Goal: Communication & Community: Answer question/provide support

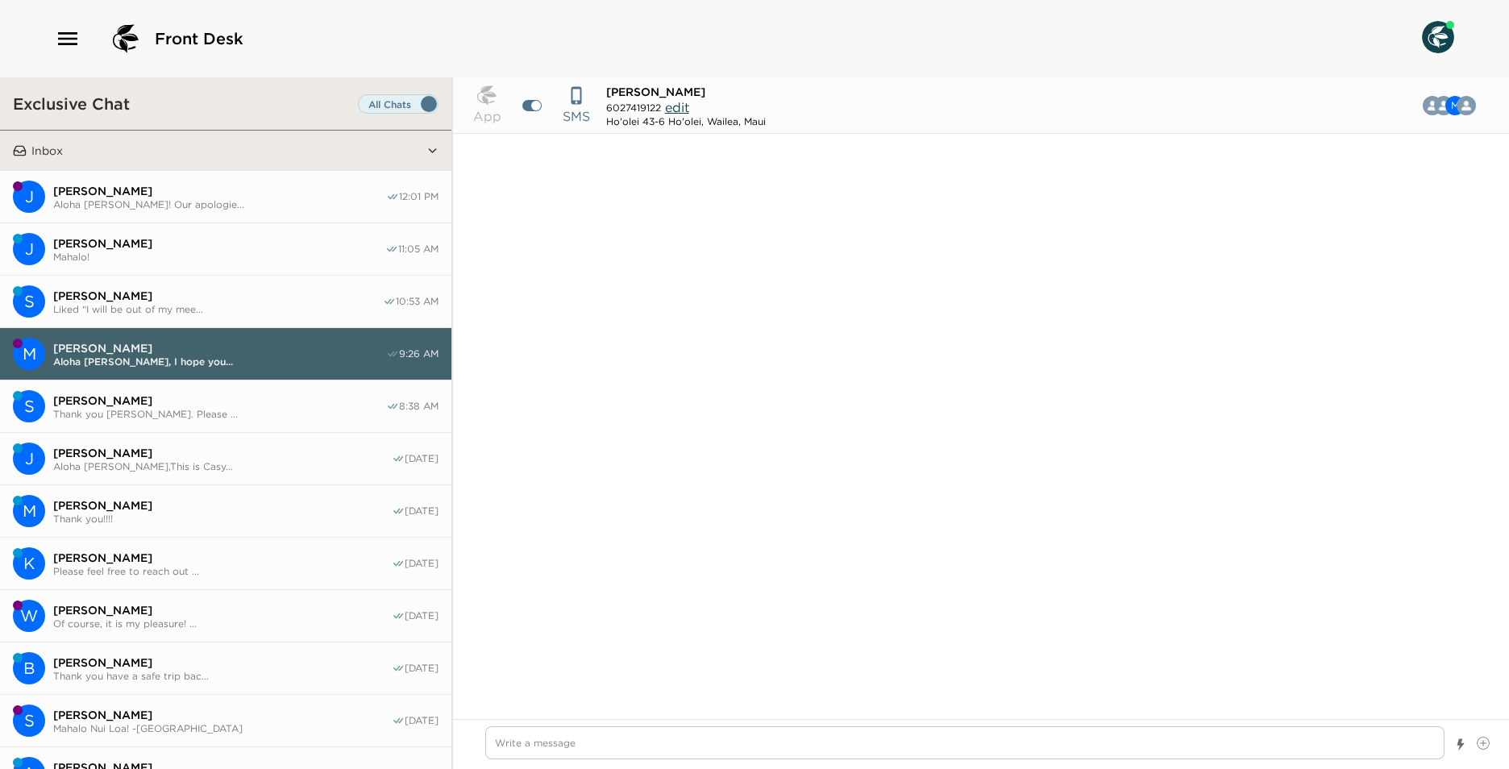
scroll to position [1561, 0]
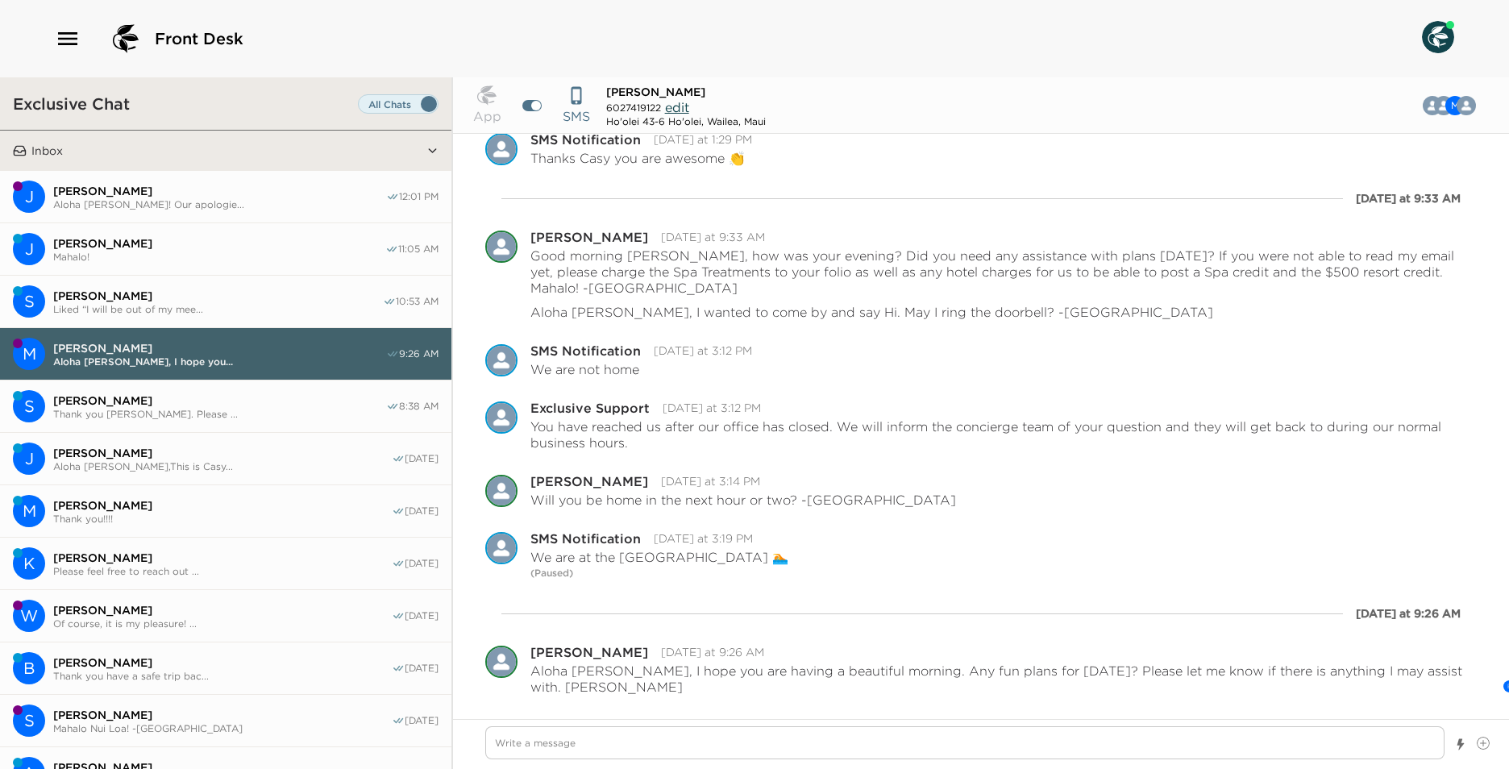
click at [183, 303] on span "Liked “I will be out of my mee..." at bounding box center [218, 309] width 330 height 12
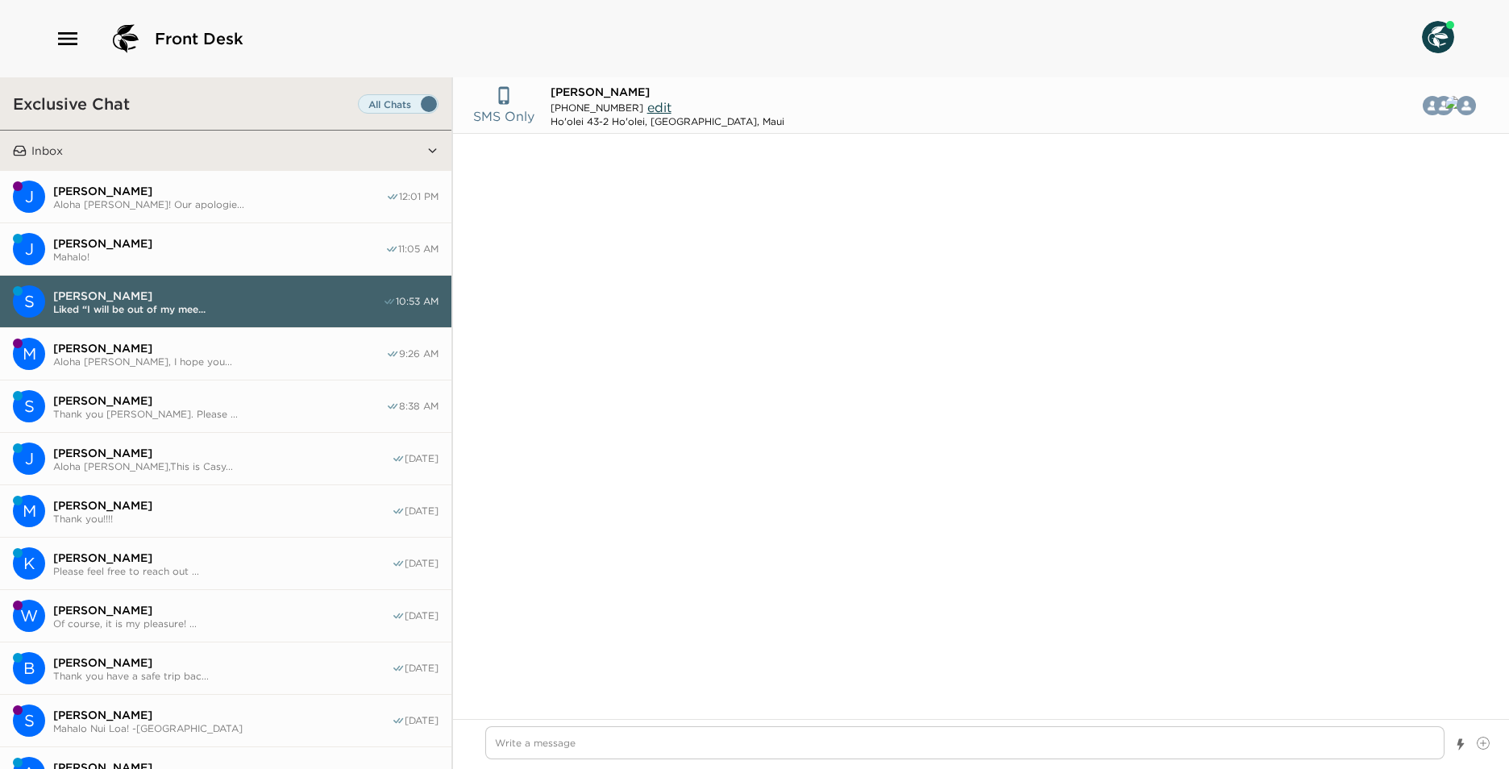
scroll to position [2802, 0]
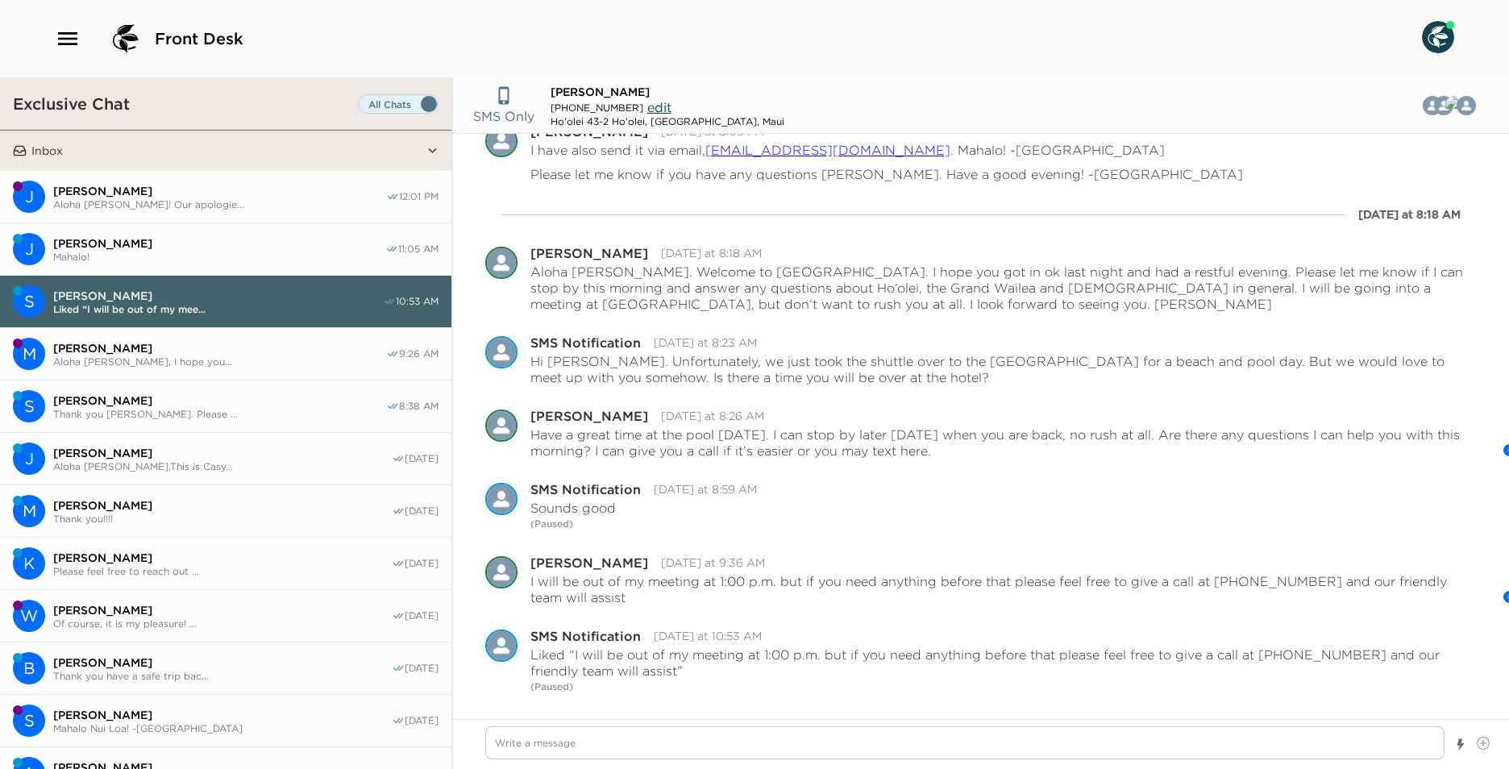
click at [222, 261] on button "J [PERSON_NAME]! 11:05 AM" at bounding box center [225, 249] width 451 height 52
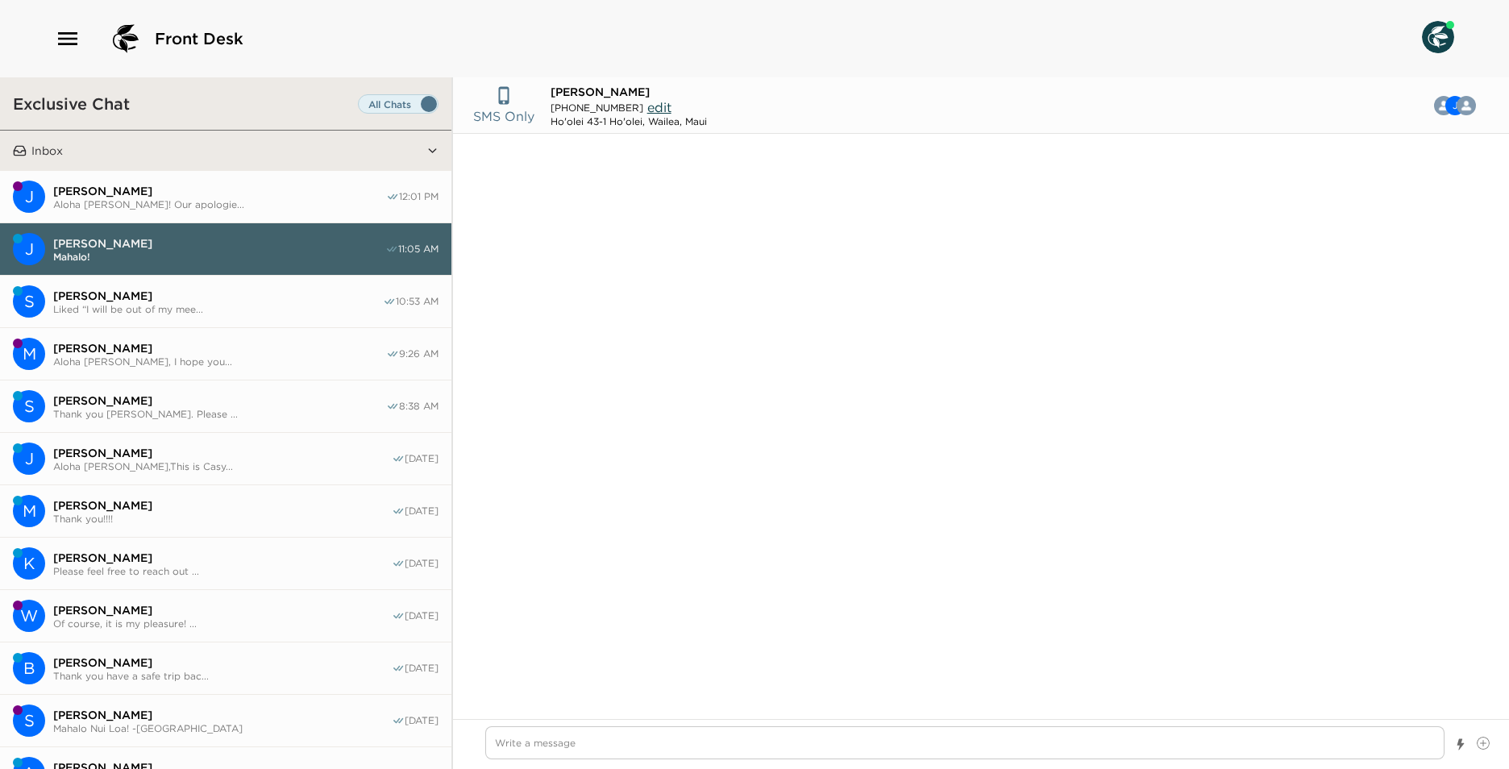
scroll to position [103, 0]
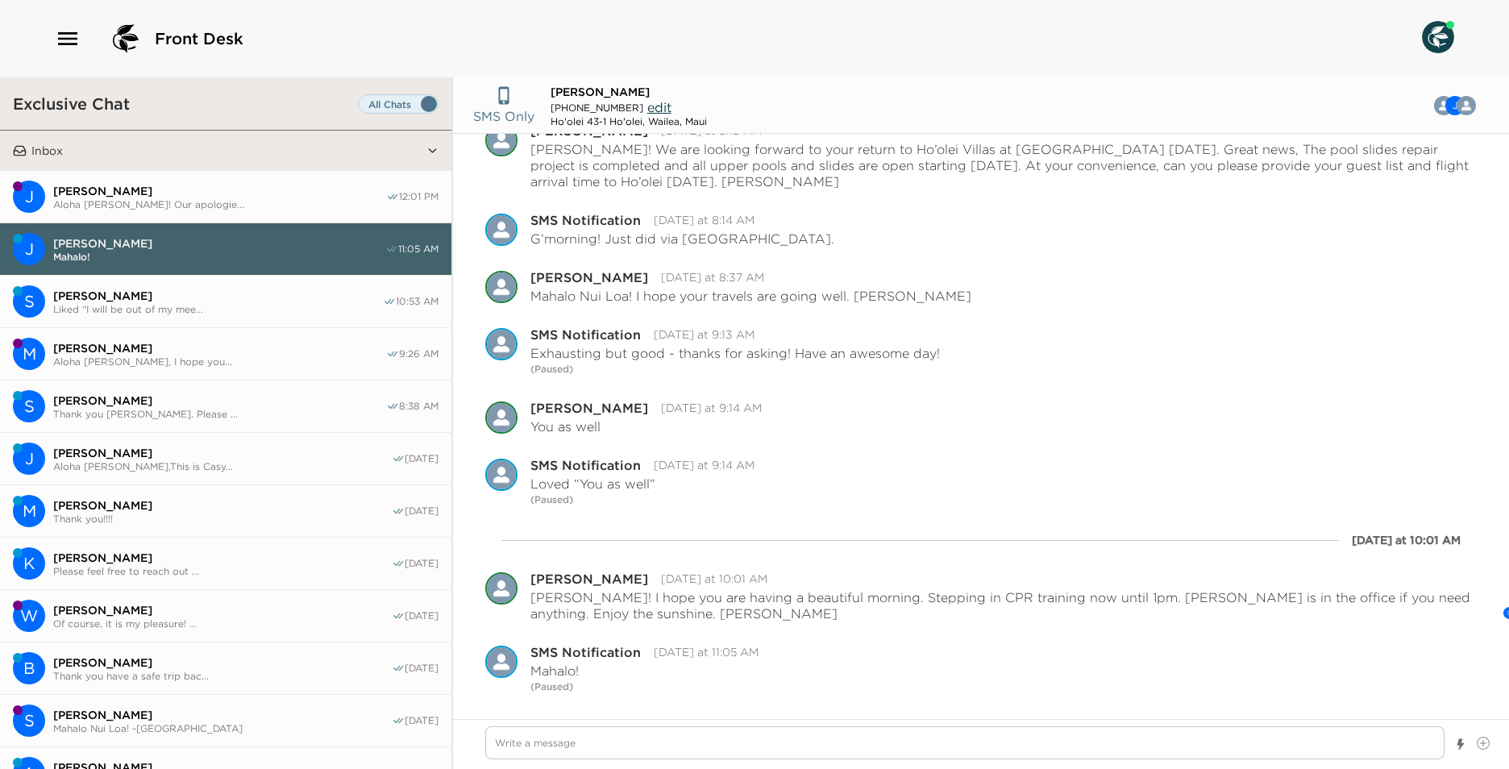
click at [260, 217] on button "J [PERSON_NAME] [PERSON_NAME]! Our apologie... 12:01 PM" at bounding box center [225, 197] width 451 height 52
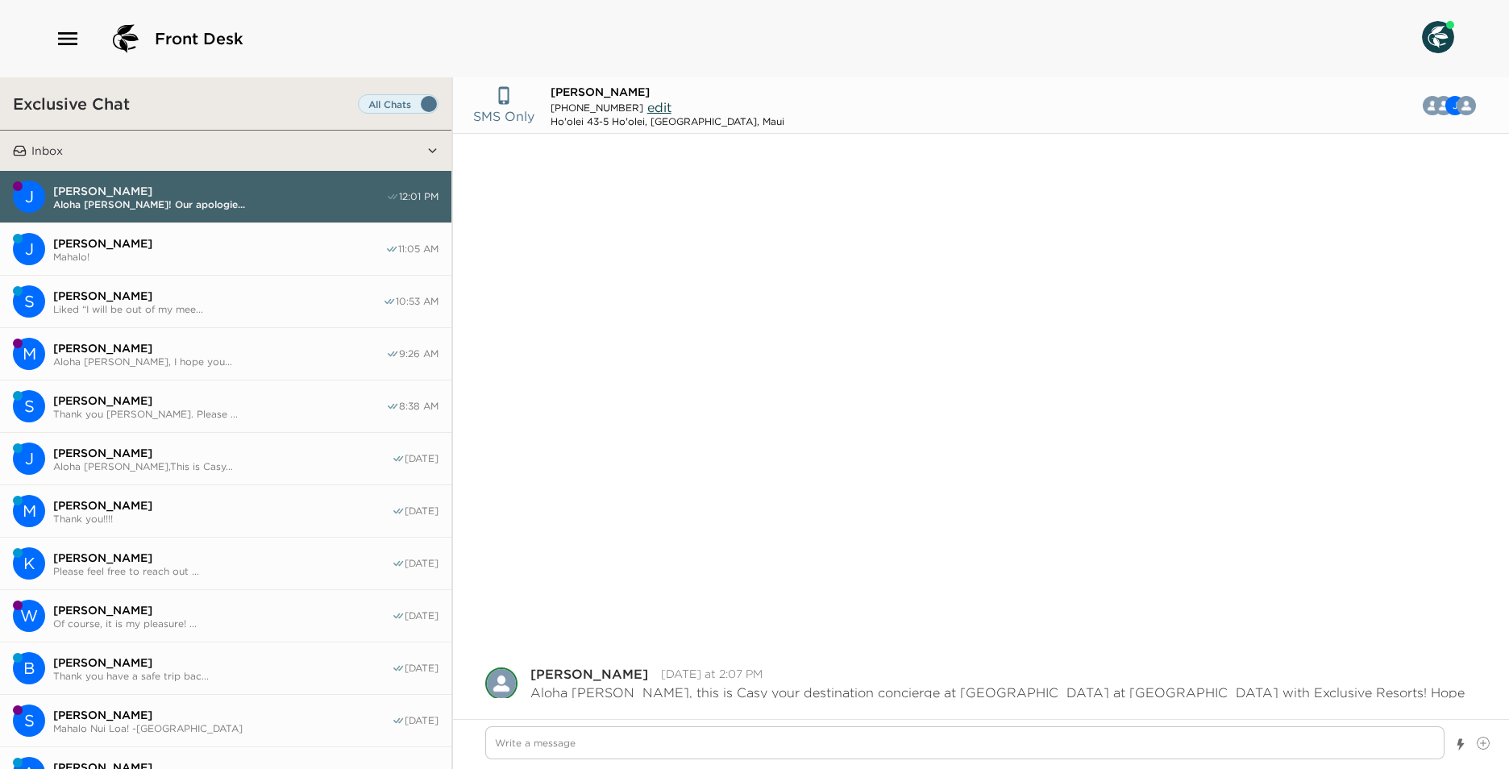
scroll to position [614, 0]
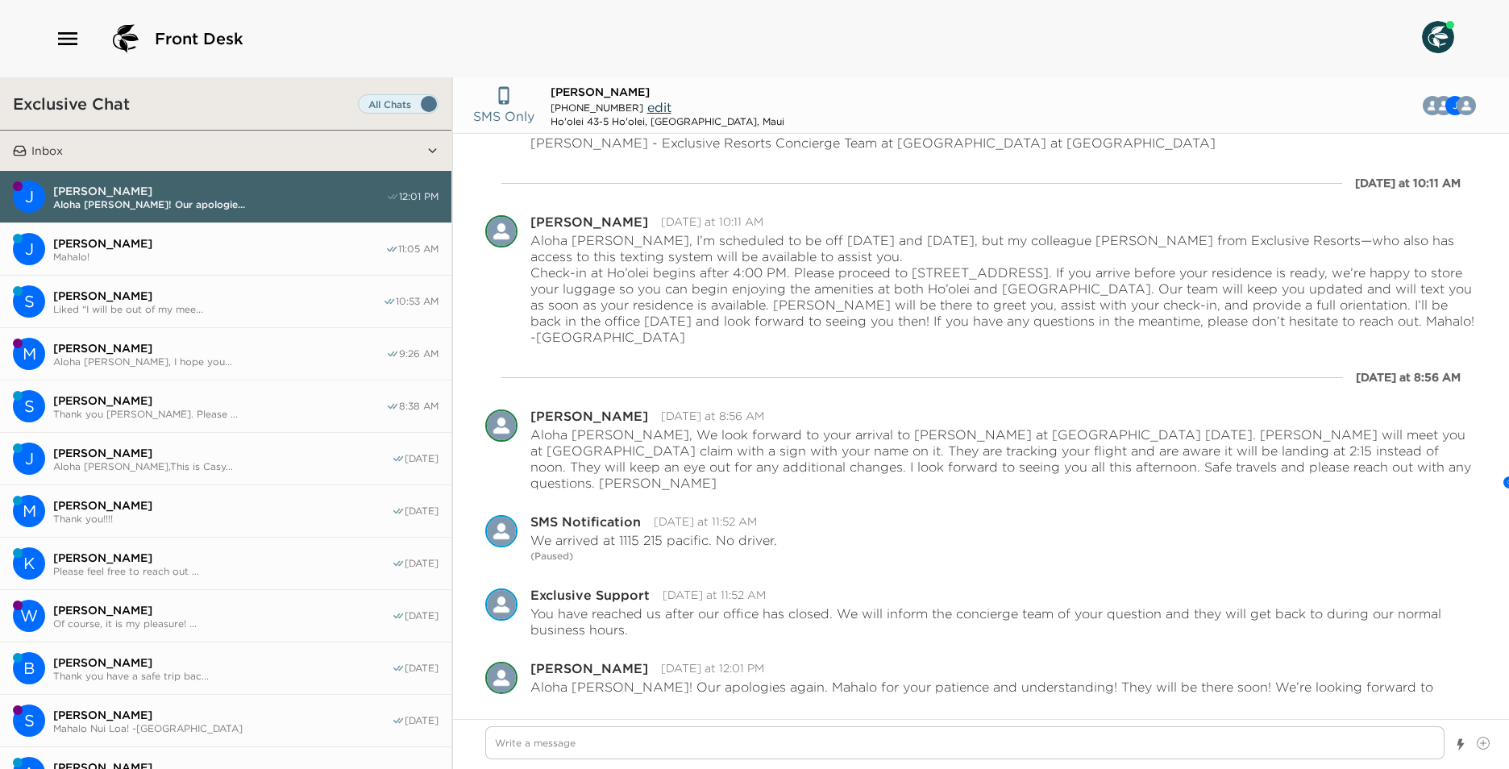
click at [270, 293] on span "[PERSON_NAME]" at bounding box center [218, 296] width 330 height 15
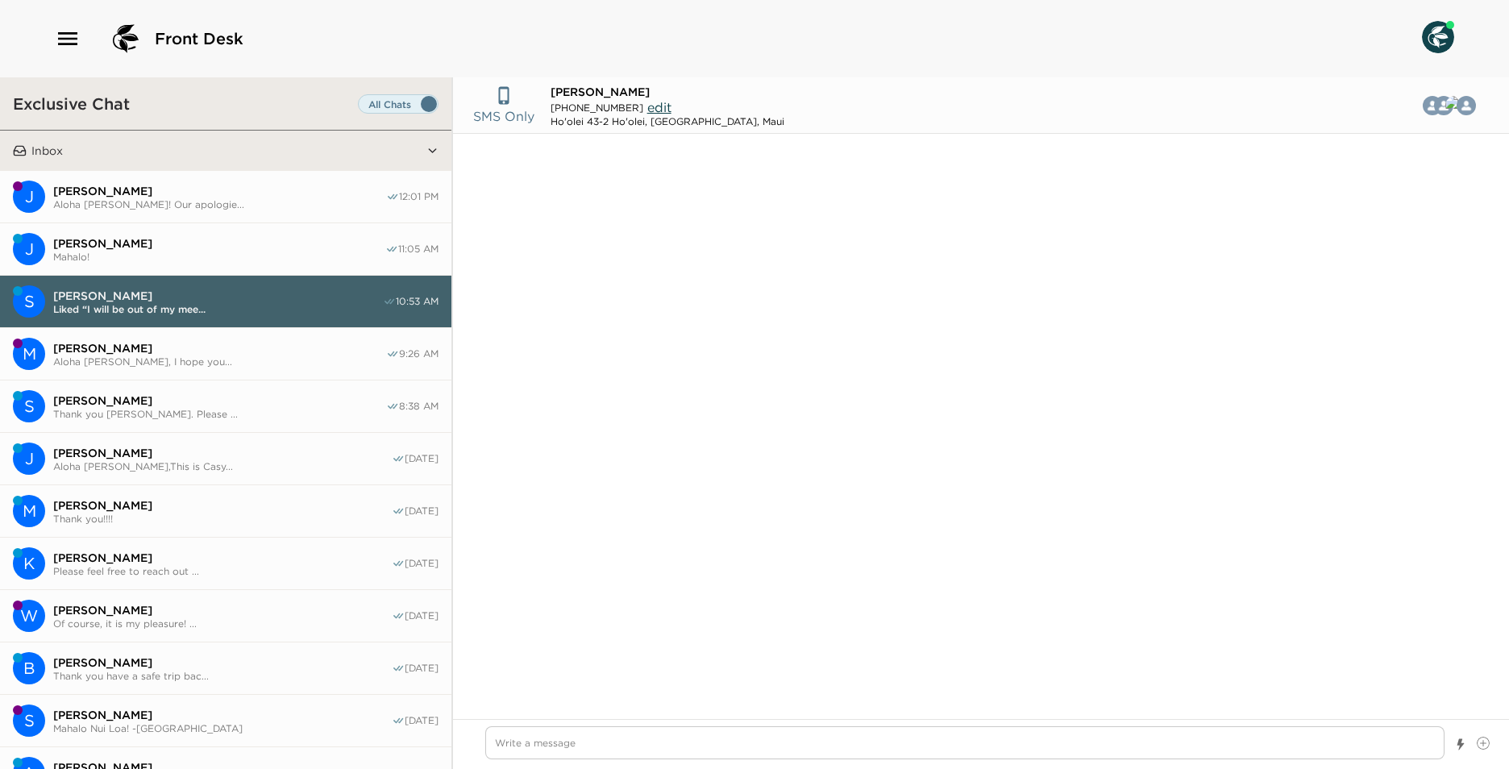
scroll to position [2802, 0]
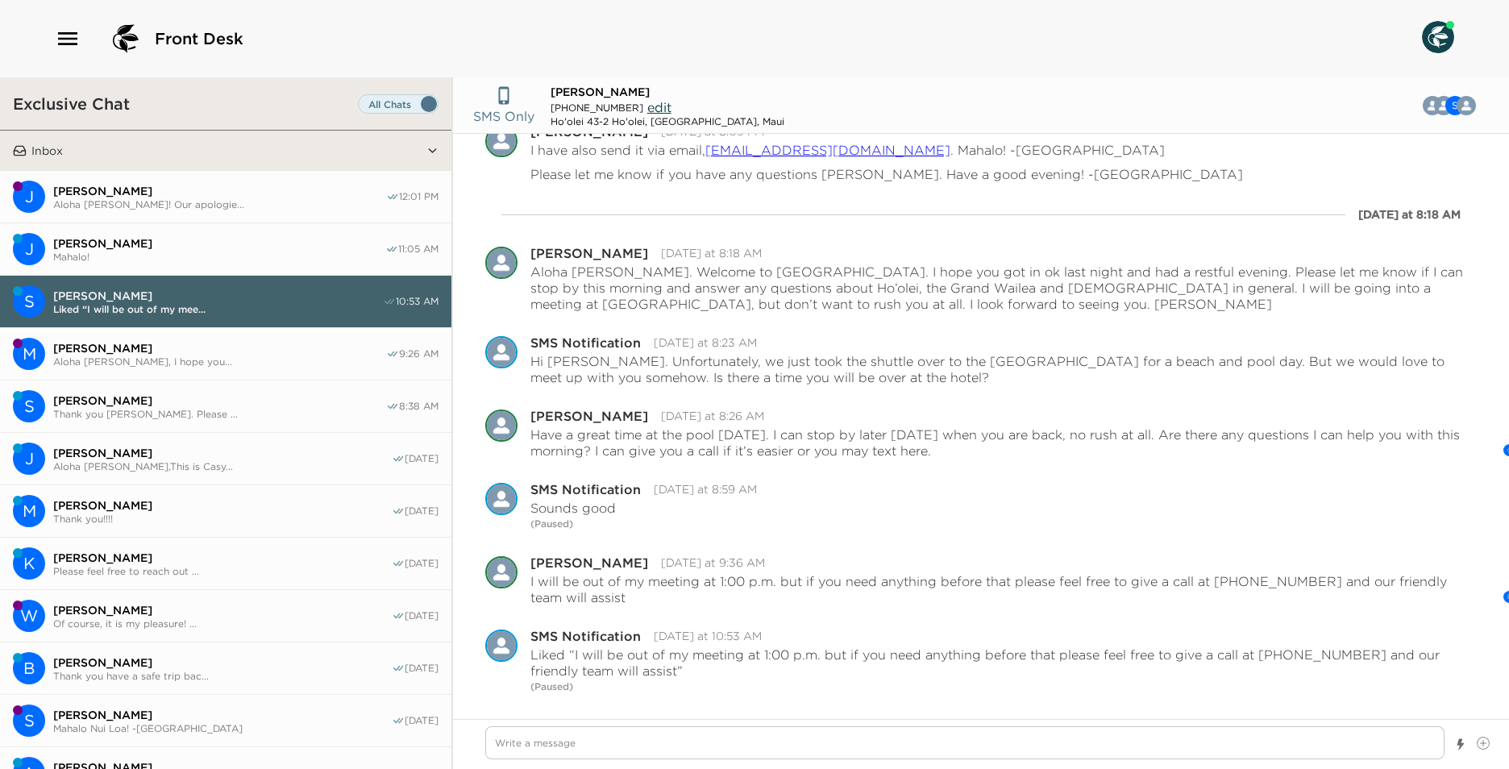
click at [284, 368] on button "M [PERSON_NAME] Aloha [PERSON_NAME], I hope you... 9:26 AM" at bounding box center [225, 354] width 451 height 52
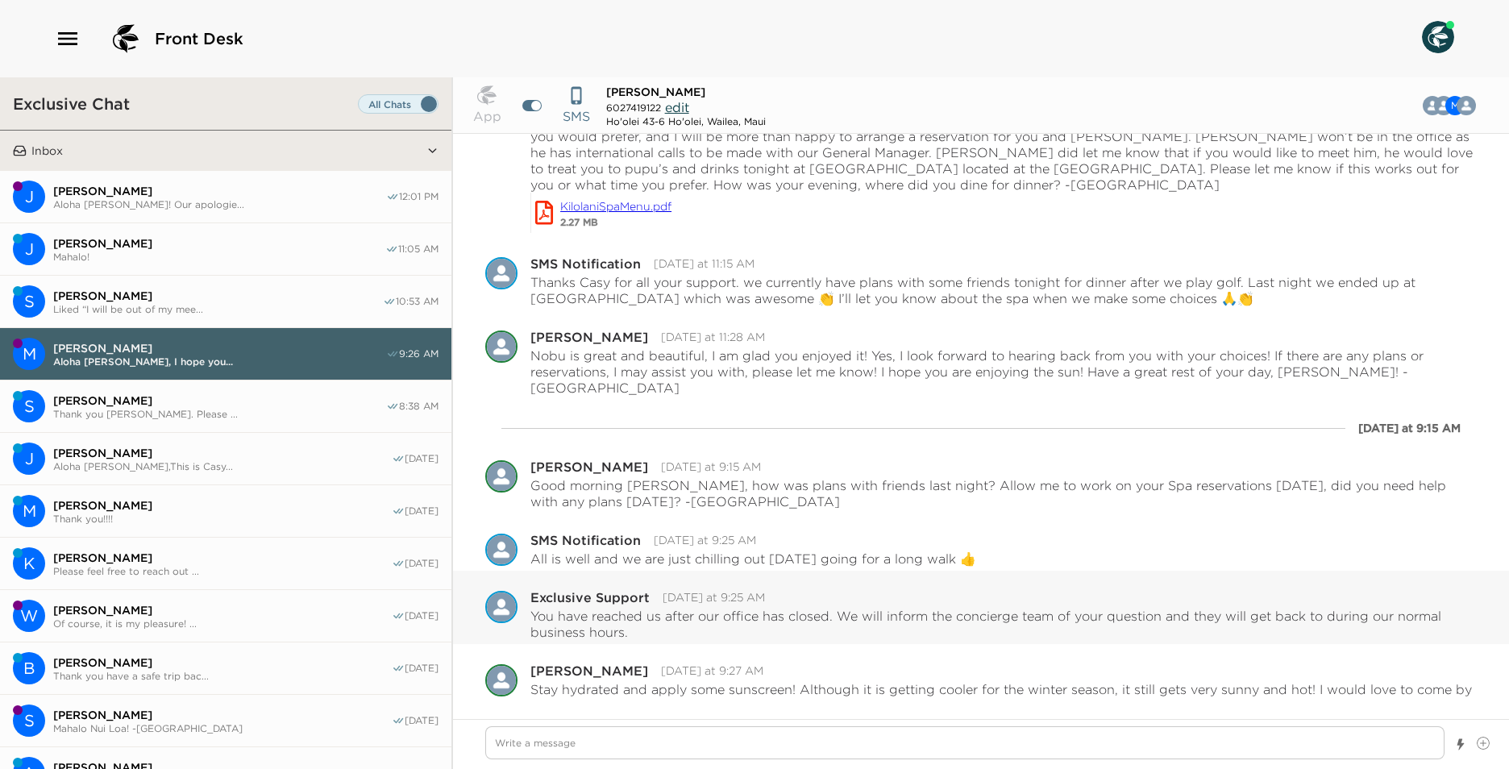
scroll to position [1584, 0]
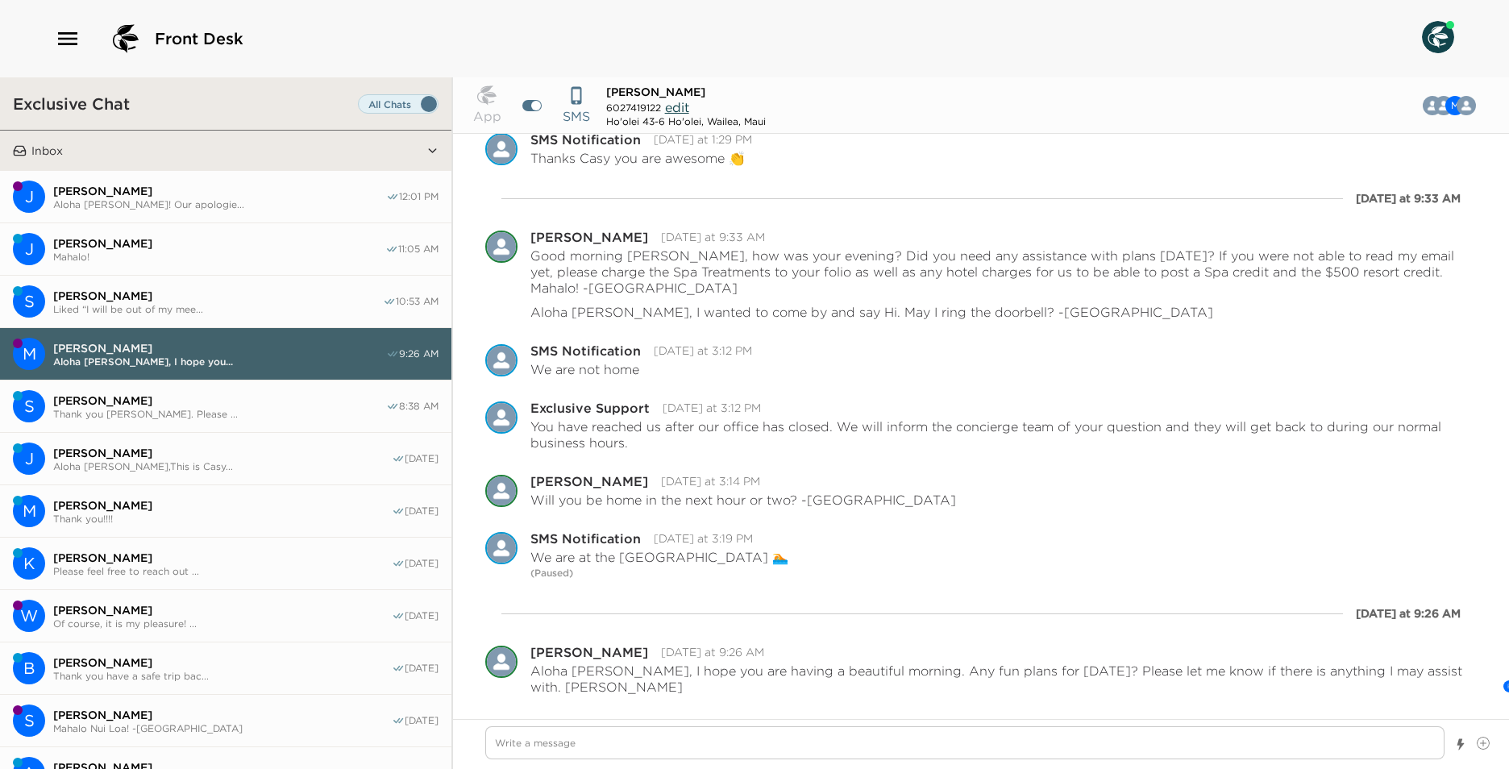
click at [181, 186] on span "[PERSON_NAME]" at bounding box center [219, 191] width 333 height 15
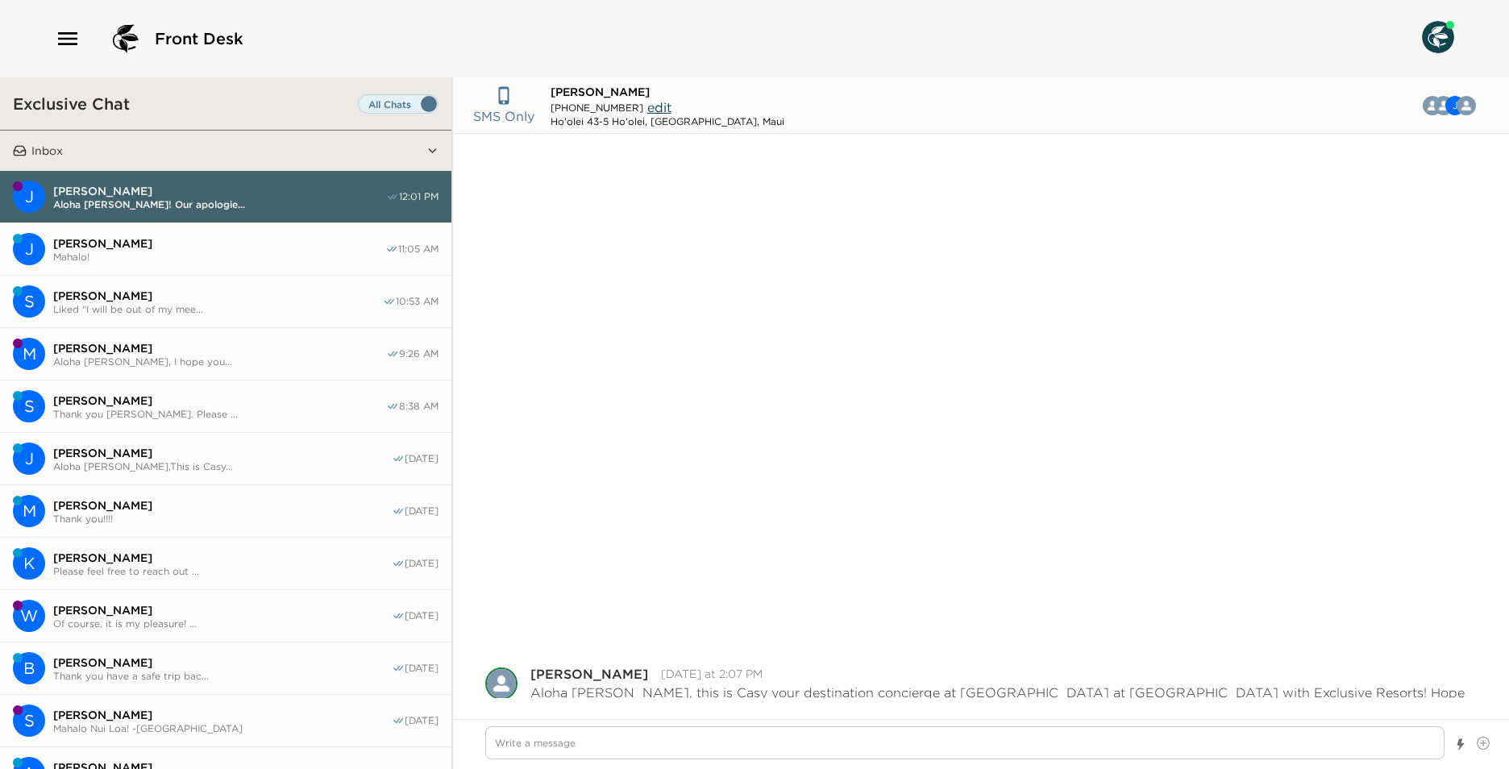
scroll to position [614, 0]
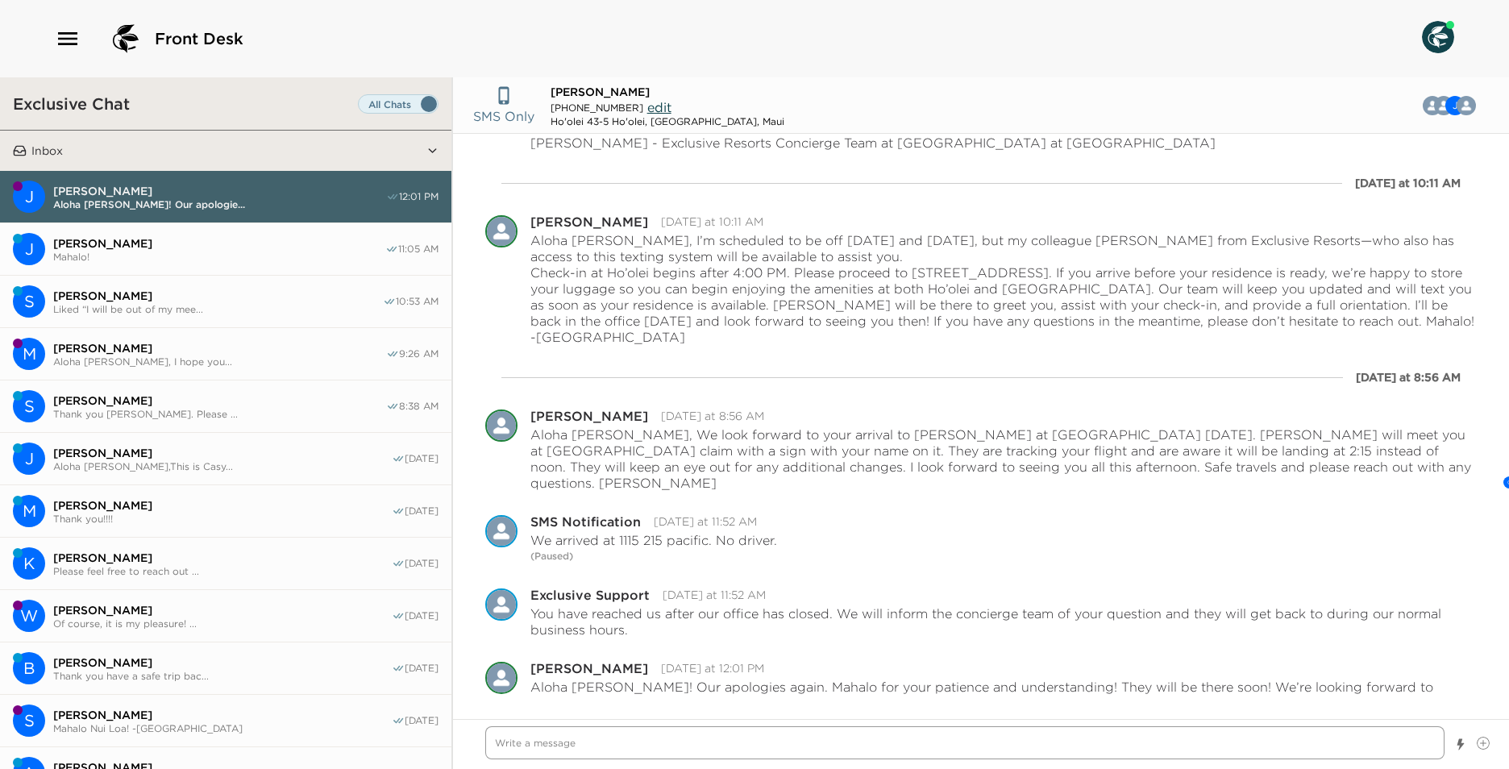
click at [620, 747] on textarea "Write a message" at bounding box center [964, 742] width 959 height 33
type textarea "x"
type textarea "Al"
type textarea "x"
type textarea "Al;"
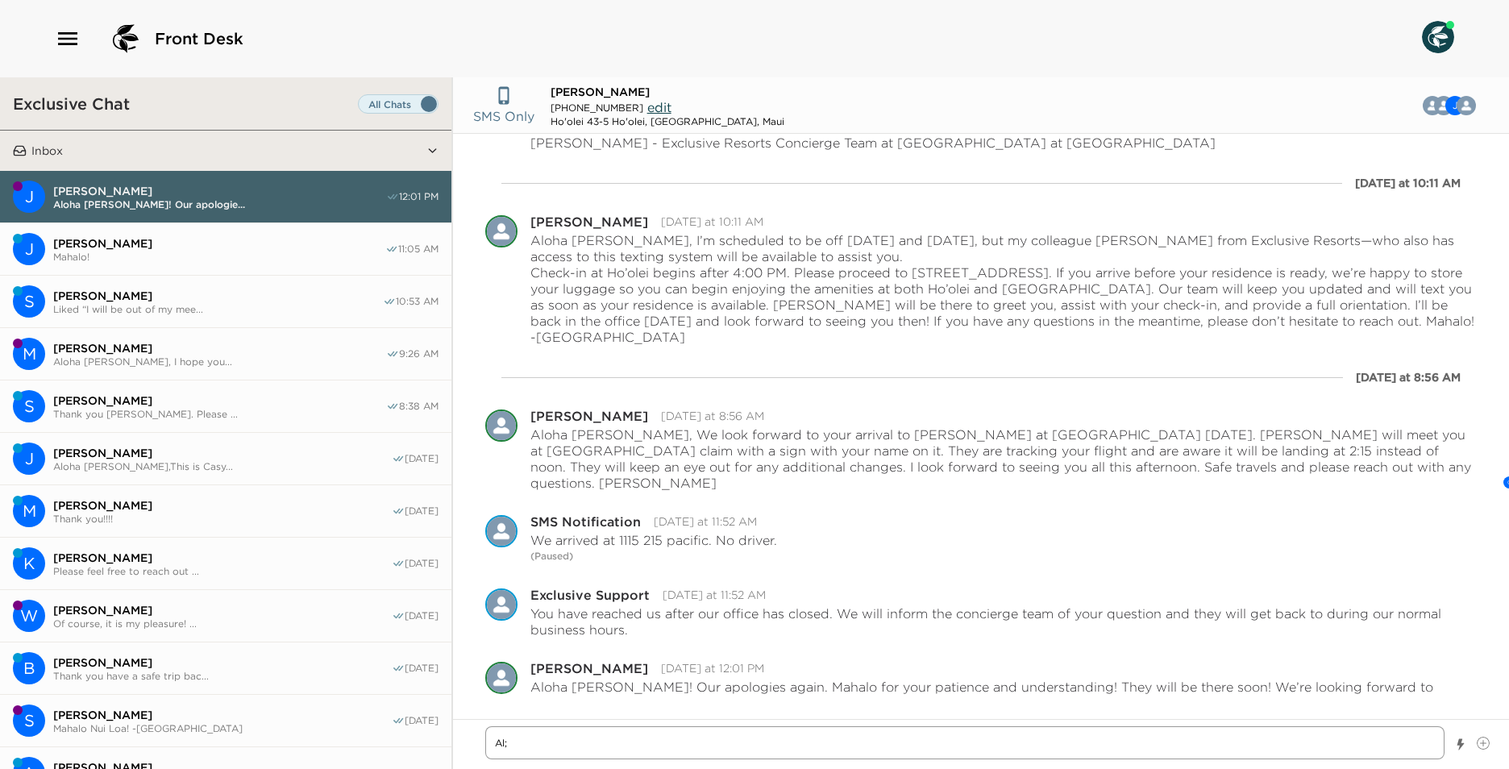
type textarea "x"
type textarea "Al"
type textarea "x"
type textarea "Alo"
type textarea "x"
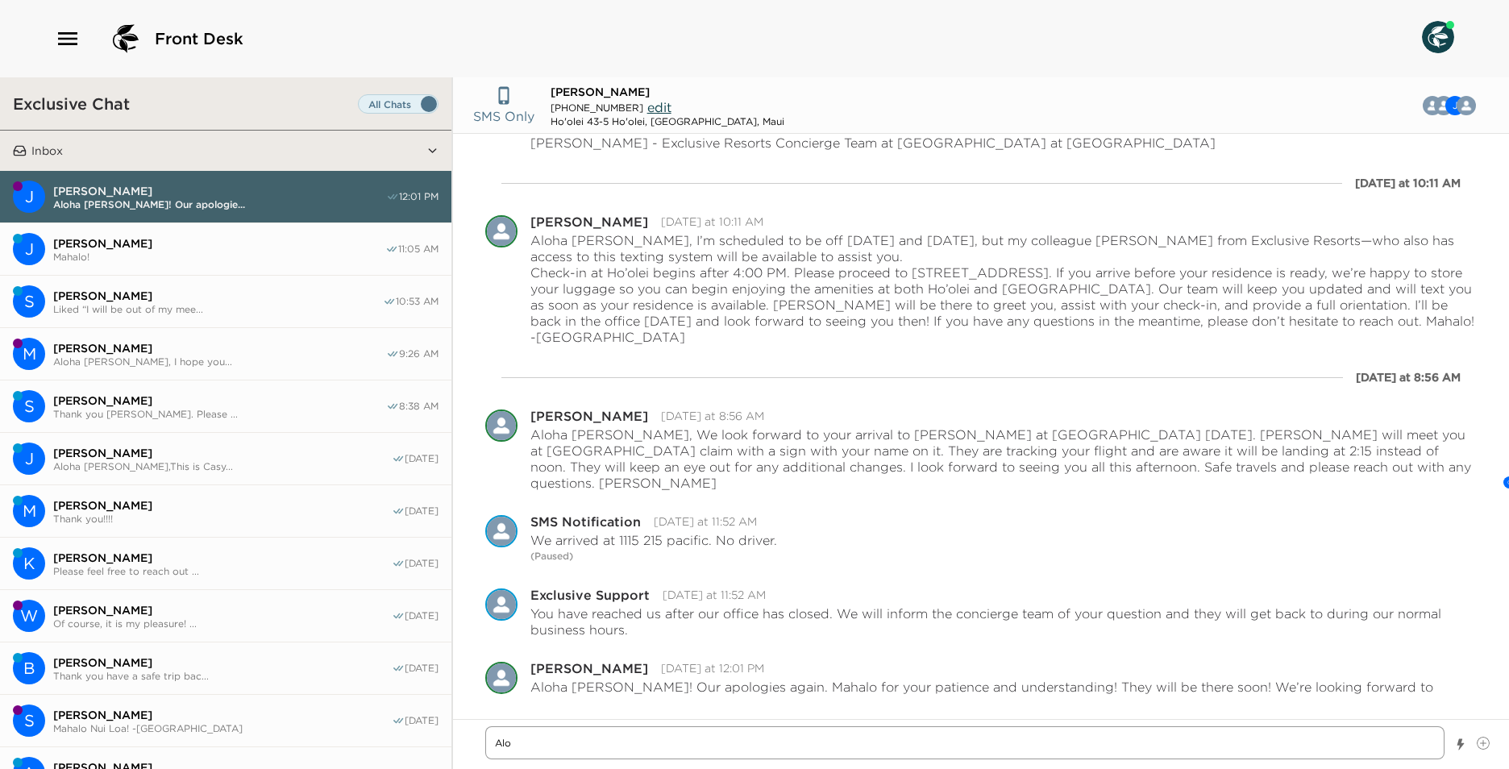
type textarea "Aloh"
type textarea "x"
type textarea "Aloha"
type textarea "x"
type textarea "Aloha"
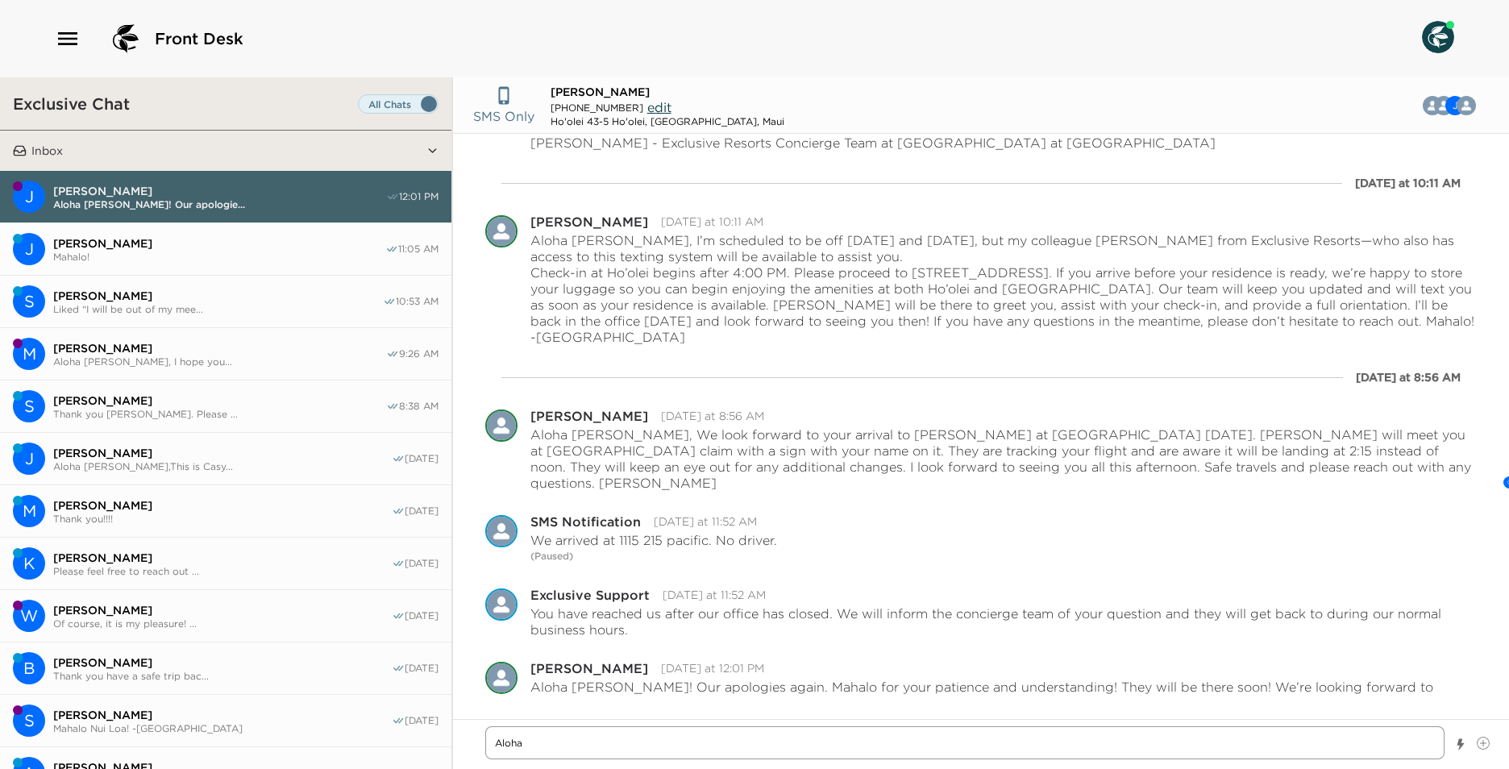
type textarea "x"
type textarea "Aloha r"
type textarea "x"
type textarea "Aloha r"
type textarea "x"
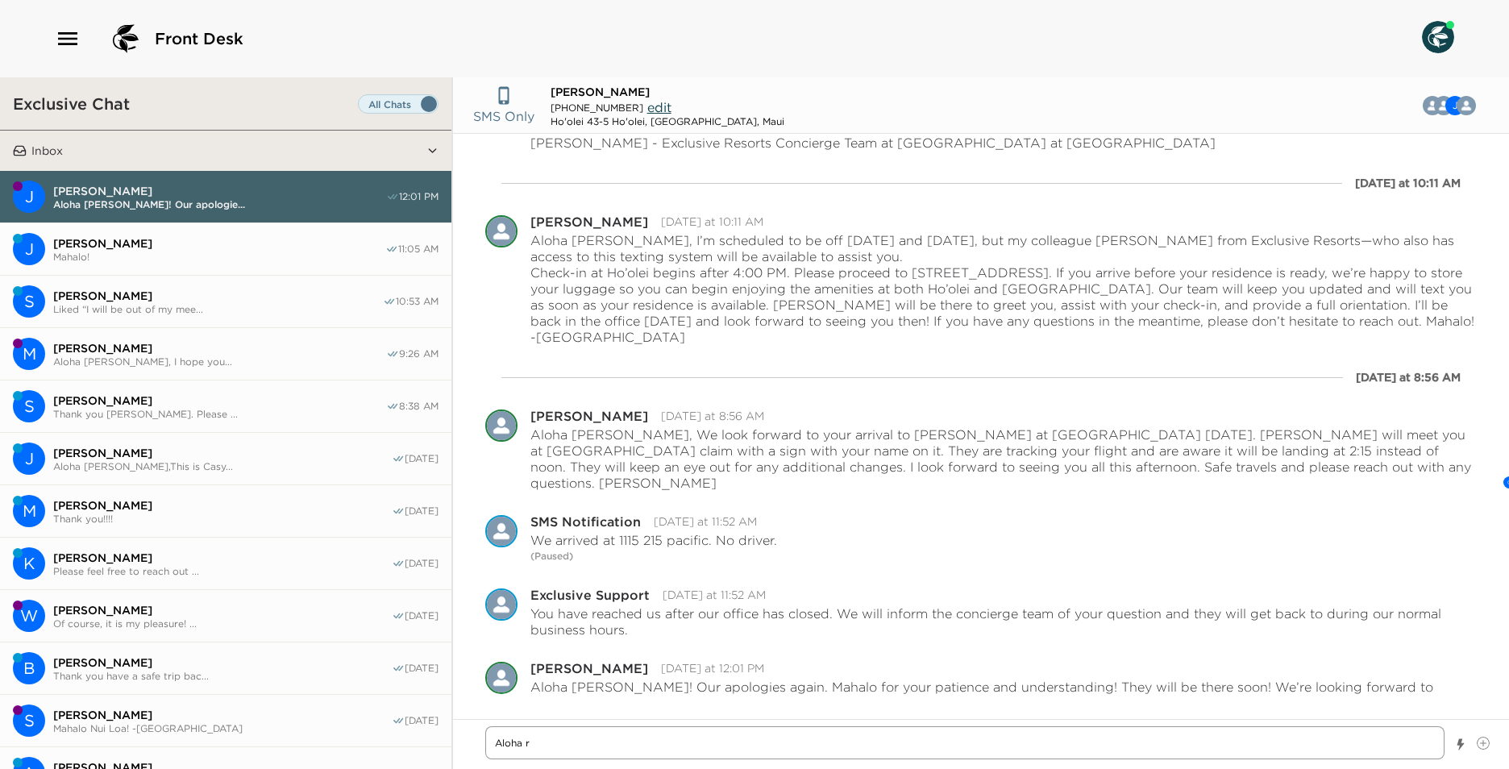
type textarea "Aloha r"
type textarea "x"
type textarea "Aloha"
type textarea "x"
type textarea "Aloha M"
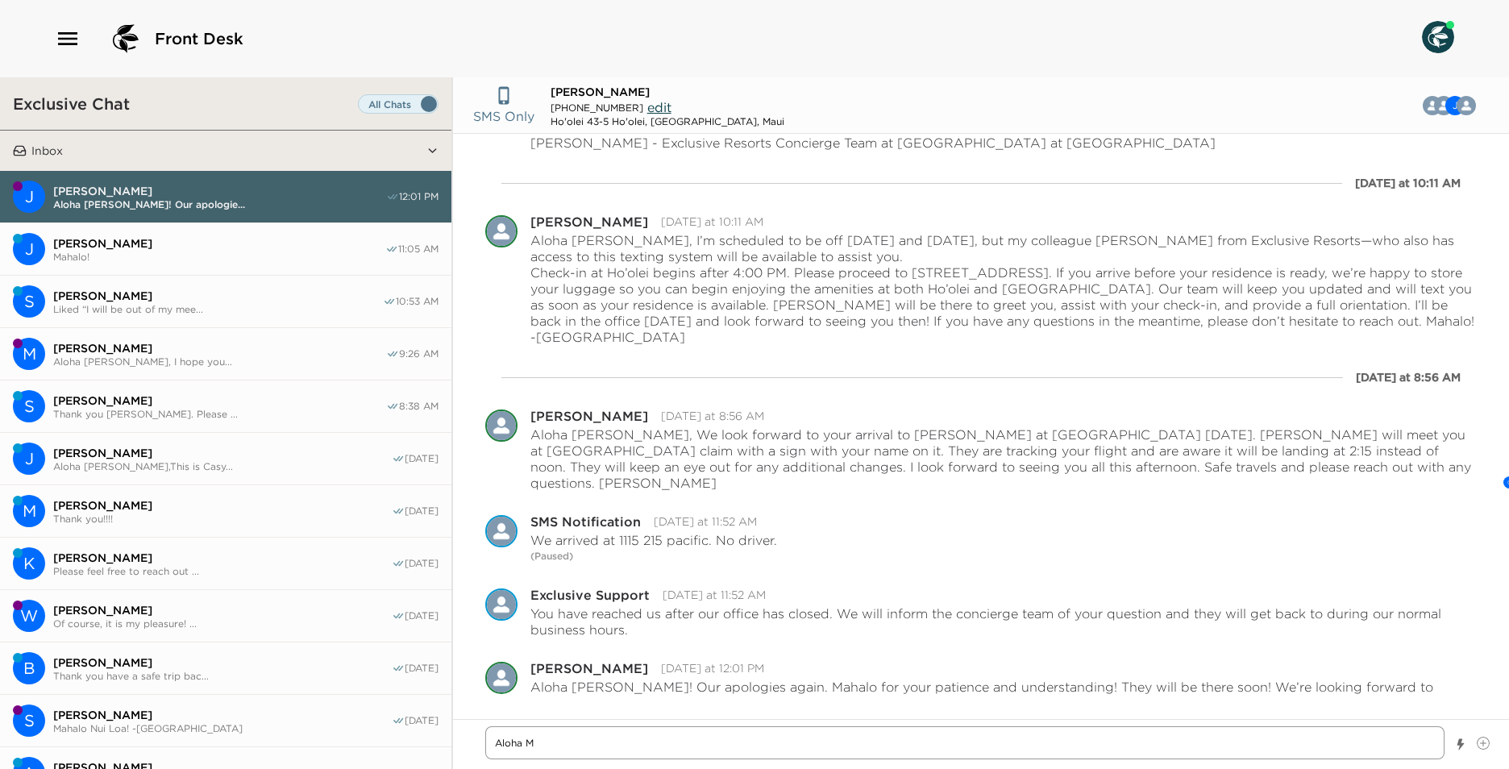
type textarea "x"
type textarea "Aloha Mr"
type textarea "x"
type textarea "Aloha Mr"
type textarea "x"
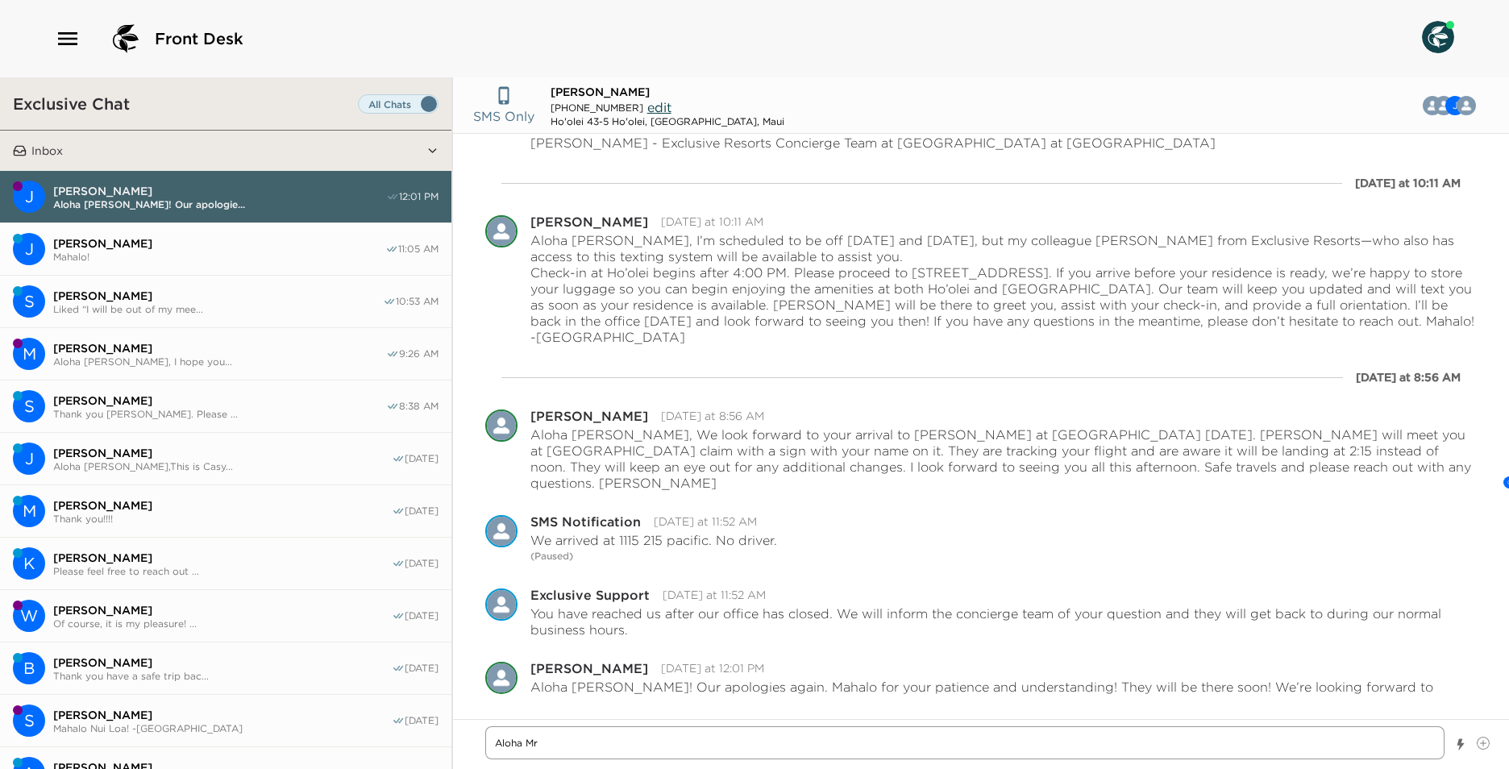
type textarea "Aloha Mr Z"
type textarea "x"
type textarea "Aloha Mr [PERSON_NAME]"
type textarea "x"
type textarea "Aloha Mr [PERSON_NAME]"
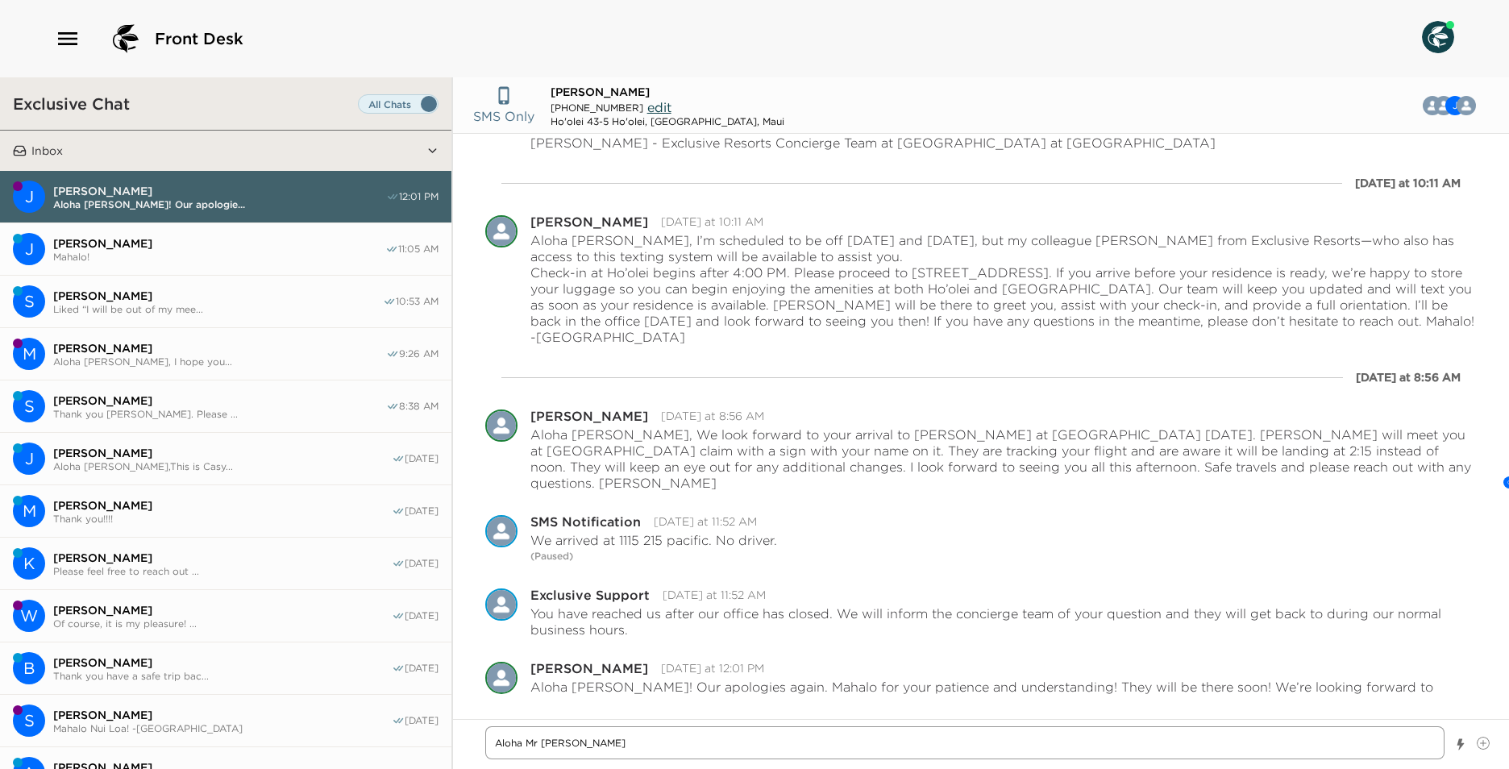
type textarea "x"
type textarea "Aloha Mr [PERSON_NAME]"
type textarea "x"
type textarea "Aloha [PERSON_NAME]"
type textarea "x"
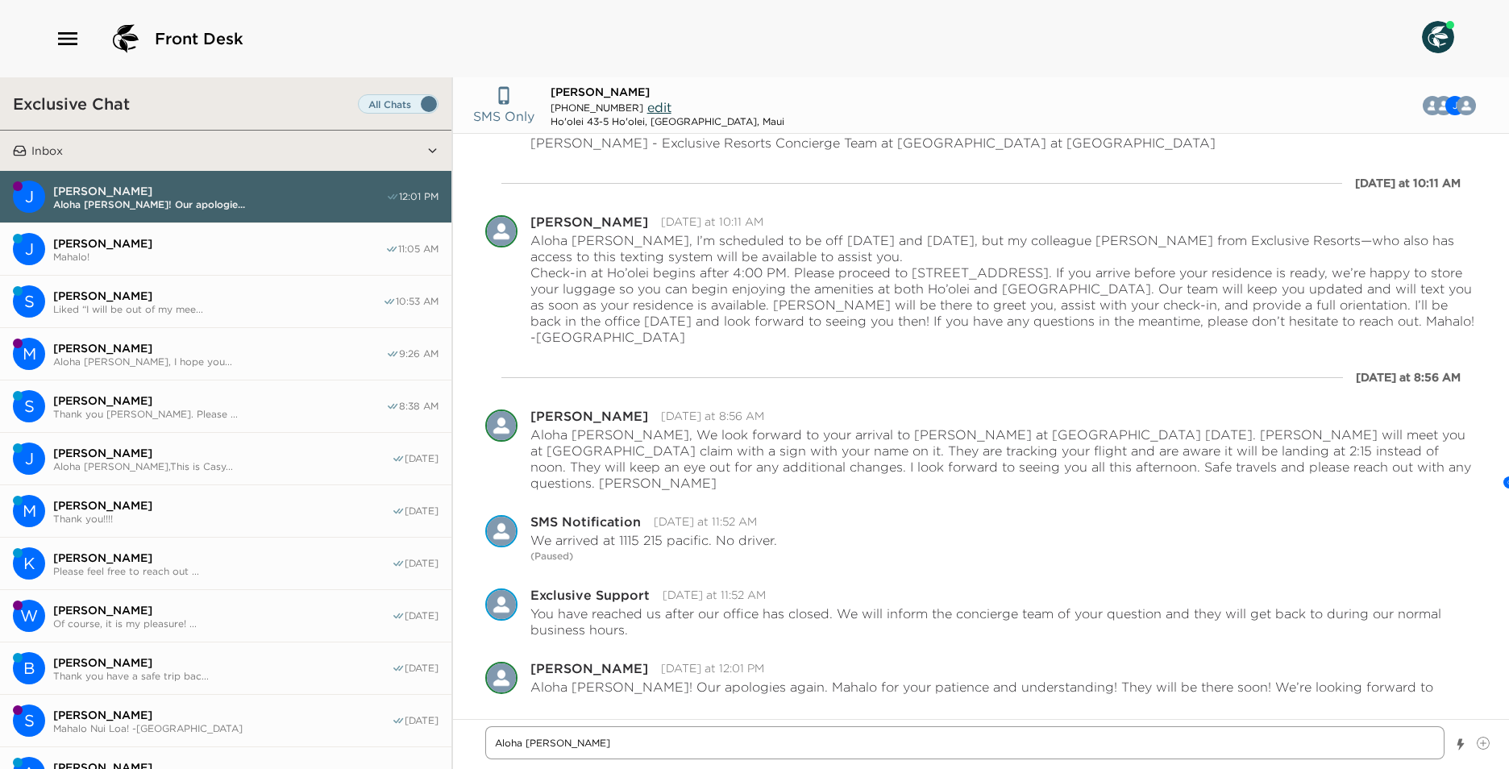
type textarea "Aloha [PERSON_NAME]"
type textarea "x"
type textarea "Aloha [PERSON_NAME],"
type textarea "x"
type textarea "Aloha [PERSON_NAME],"
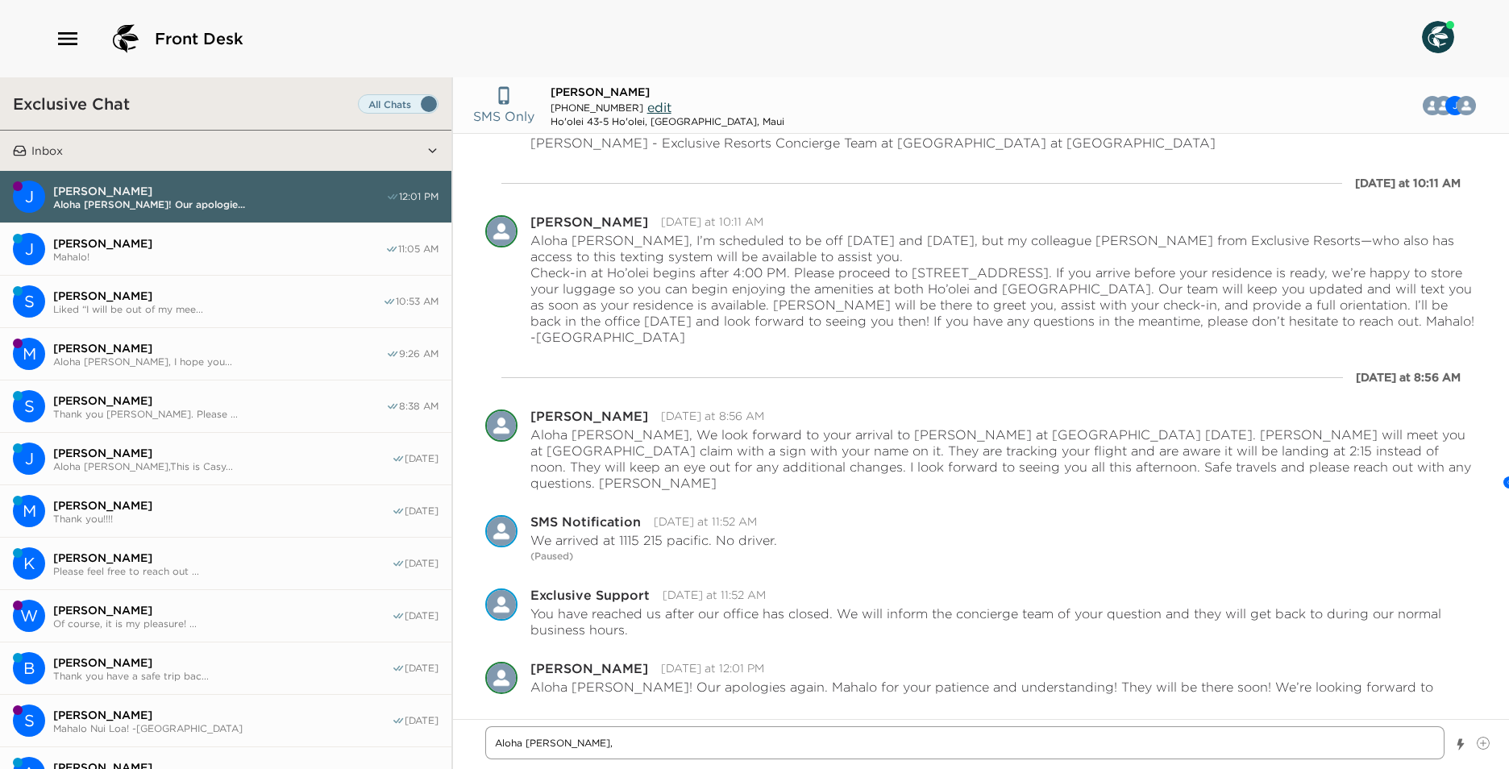
type textarea "x"
type textarea "Aloha [PERSON_NAME], I"
type textarea "x"
type textarea "Aloha [PERSON_NAME], I"
type textarea "x"
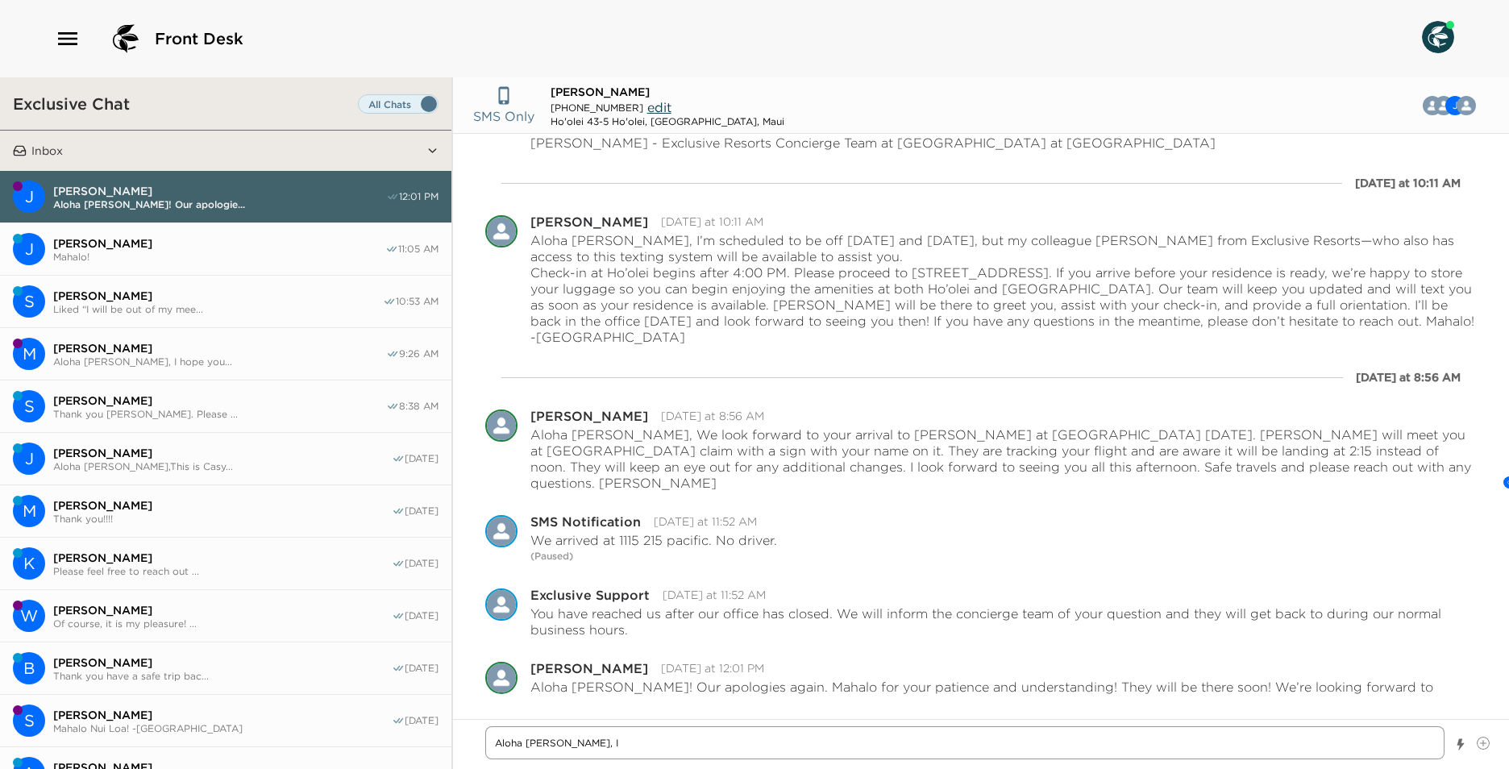
type textarea "Aloha [PERSON_NAME], I h"
type textarea "x"
type textarea "Aloha [PERSON_NAME], I ho"
type textarea "x"
type textarea "Aloha [PERSON_NAME], I hop"
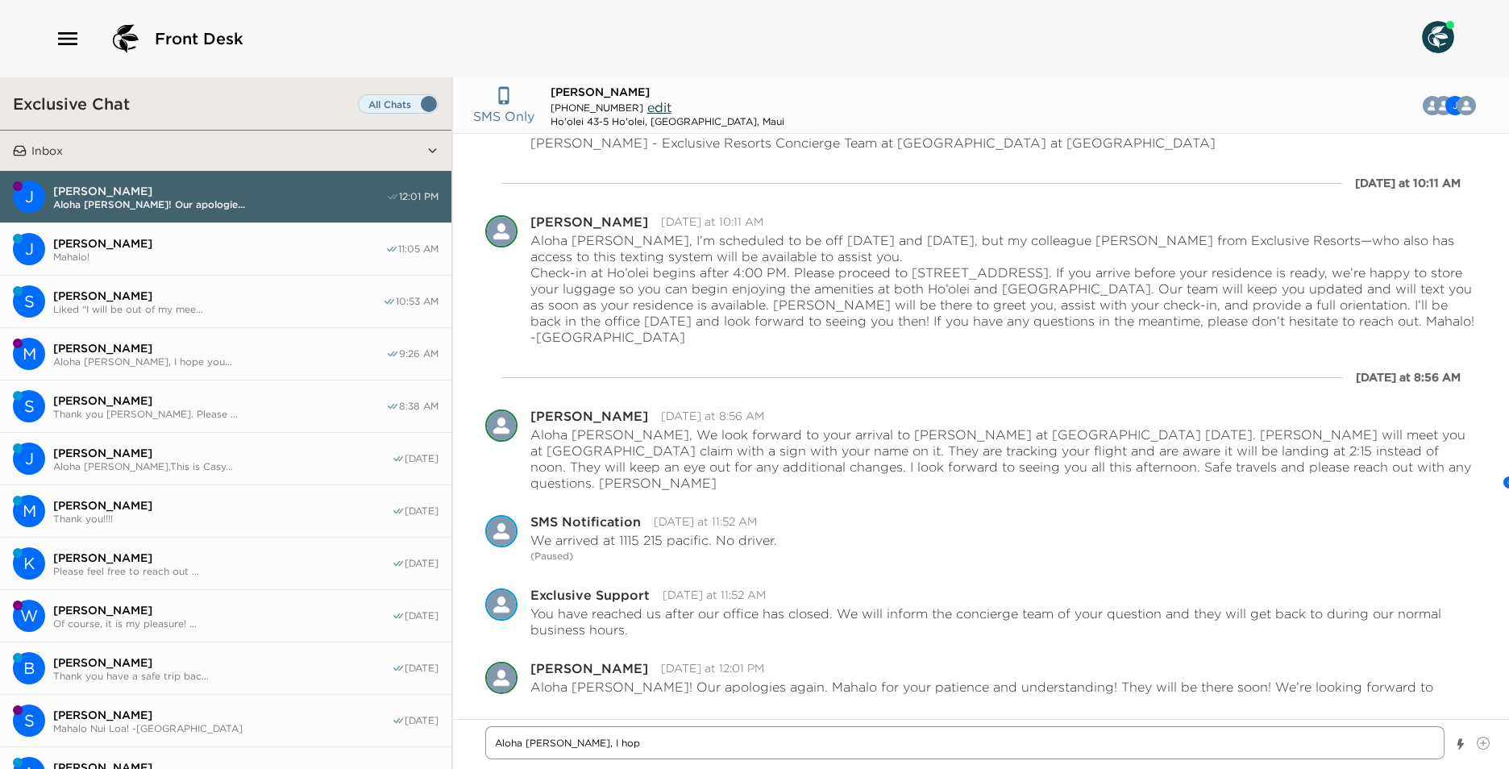
type textarea "x"
type textarea "Aloha [PERSON_NAME], I hope"
type textarea "x"
type textarea "Aloha [PERSON_NAME], I hope"
type textarea "x"
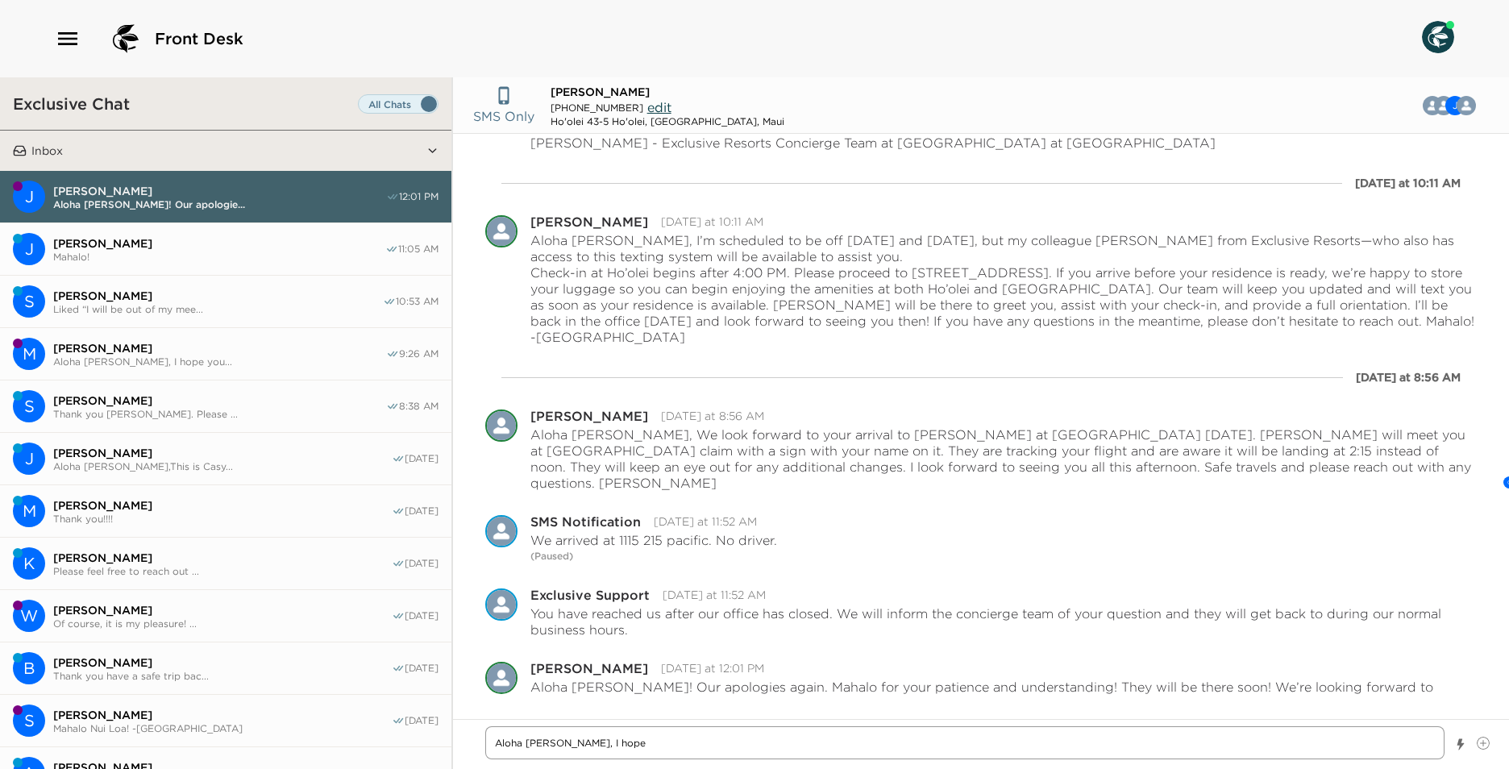
type textarea "Aloha [PERSON_NAME], I hope y"
type textarea "x"
type textarea "Aloha [PERSON_NAME], I hope yo"
type textarea "x"
type textarea "Aloha [PERSON_NAME], I hope you"
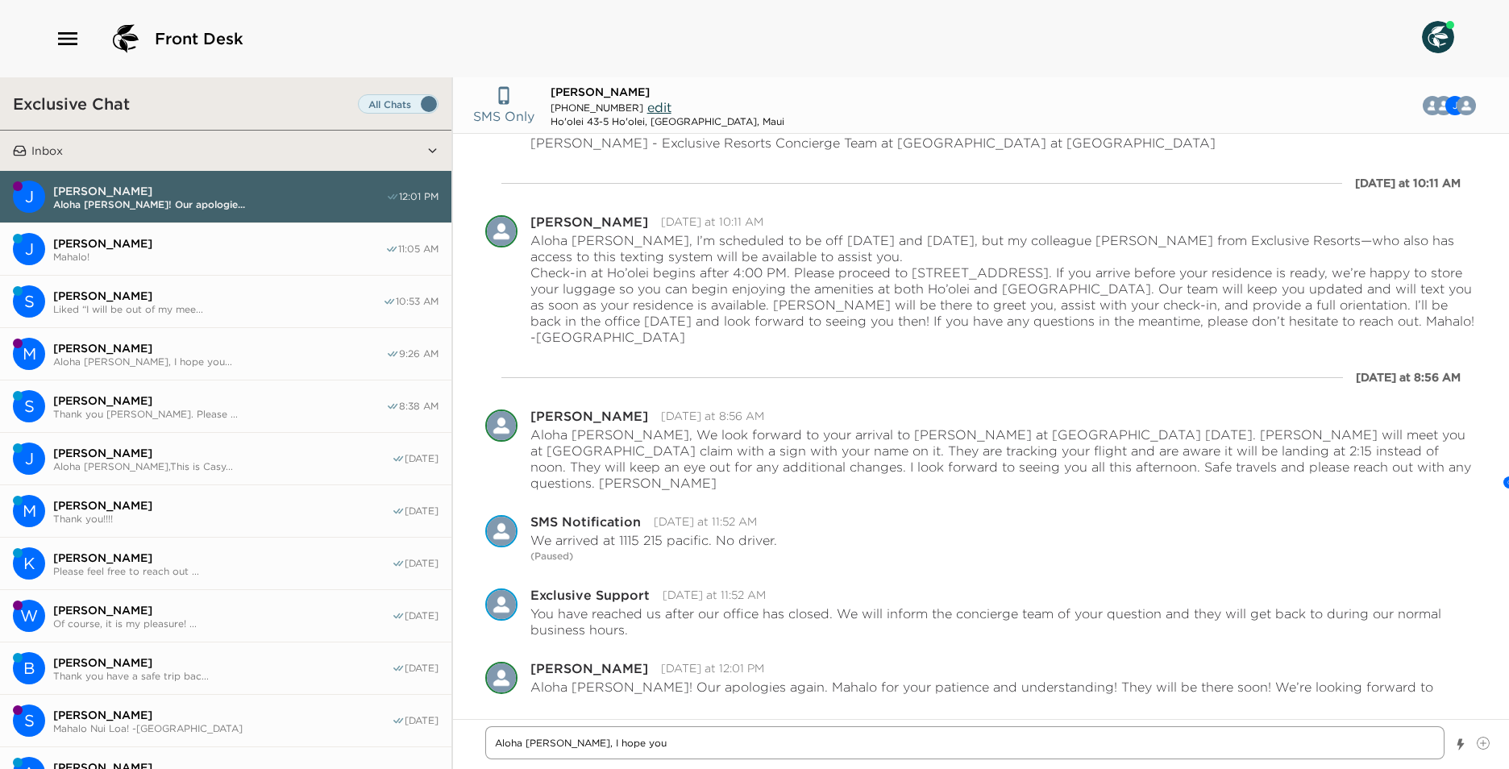
type textarea "x"
type textarea "Aloha [PERSON_NAME], I hope you"
type textarea "x"
type textarea "Aloha [PERSON_NAME], I hope you a"
type textarea "x"
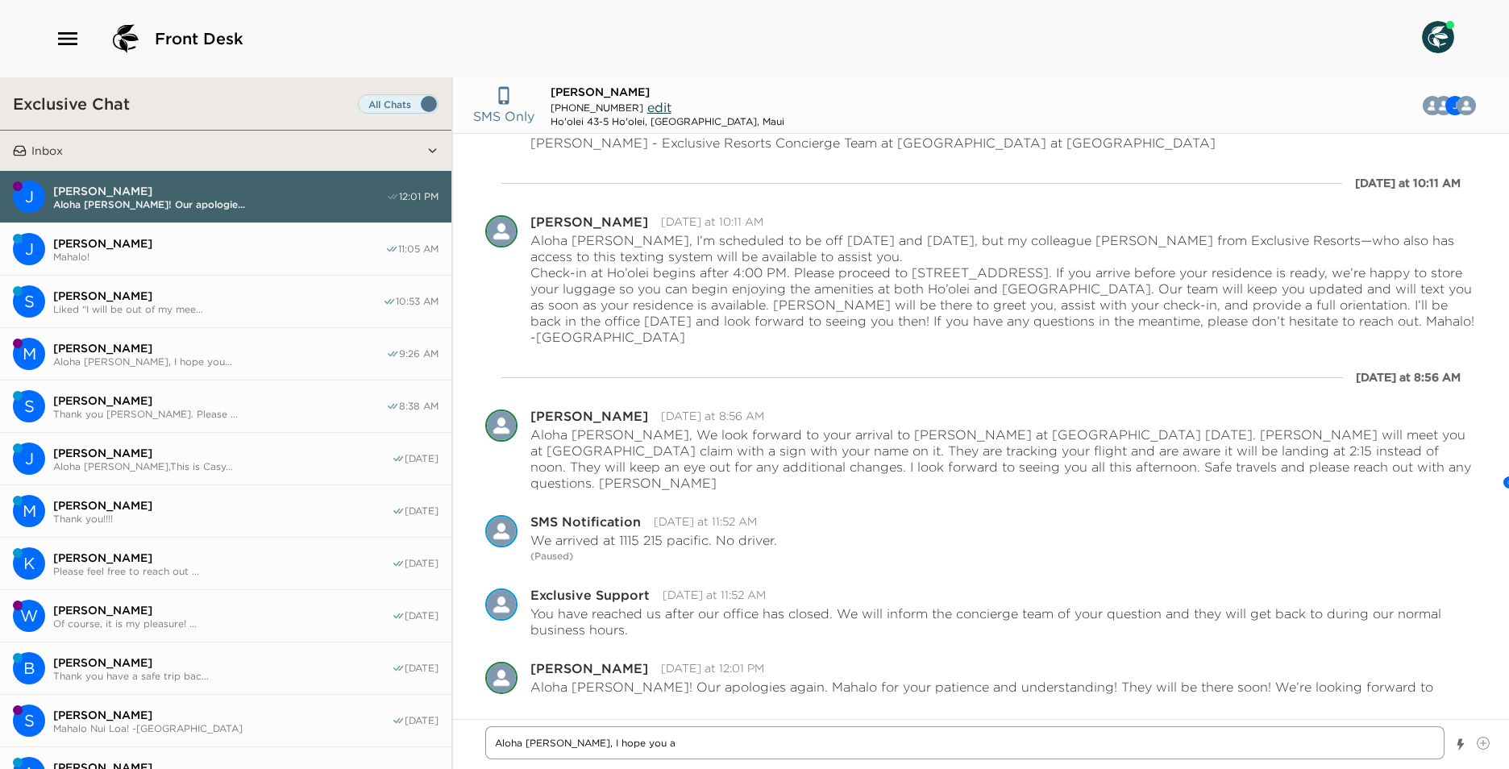
type textarea "[PERSON_NAME] [PERSON_NAME], I hope you ar"
type textarea "x"
type textarea "Aloha [PERSON_NAME], I hope you are"
type textarea "x"
type textarea "Aloha [PERSON_NAME], I hope you are"
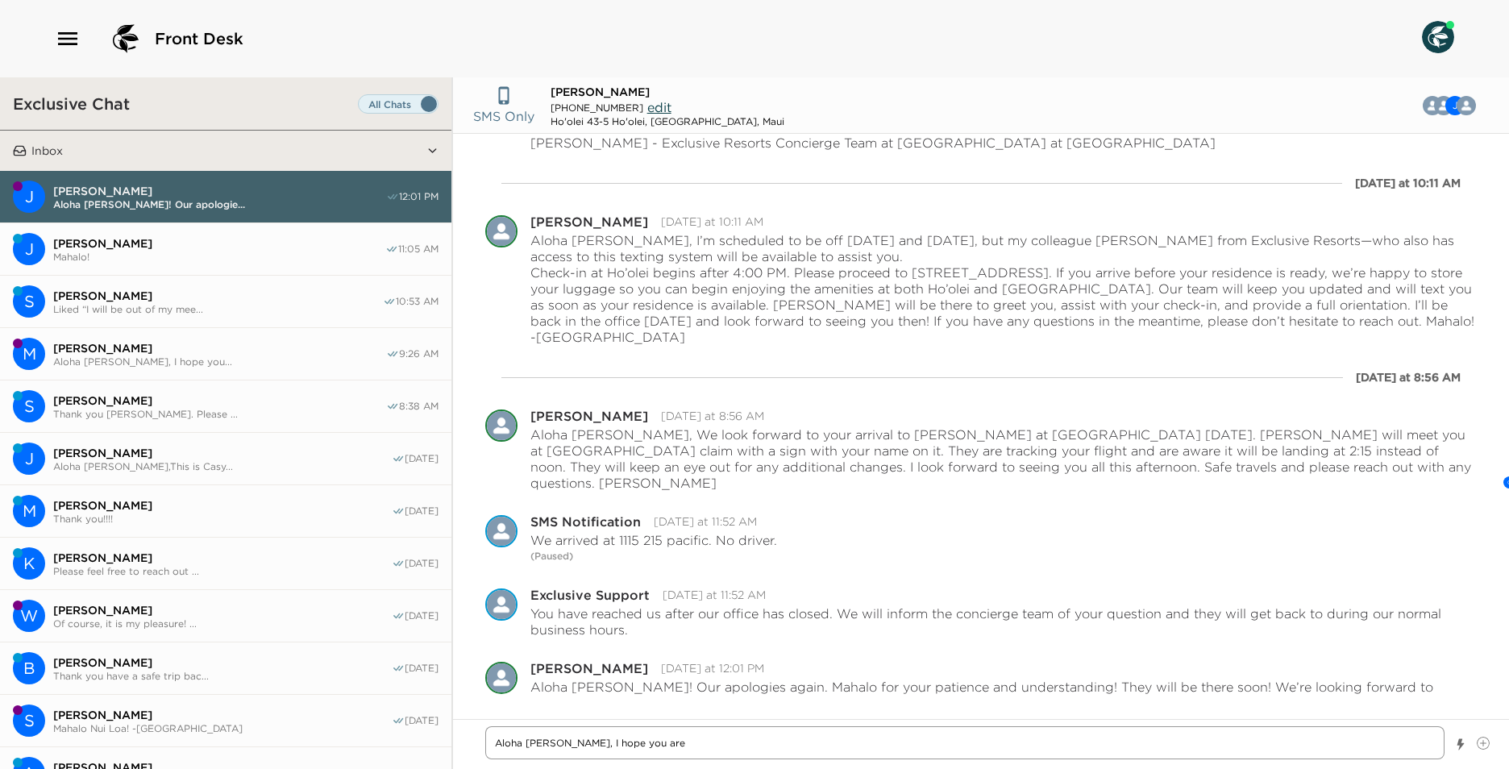
type textarea "x"
type textarea "Aloha [PERSON_NAME], I hope you are f"
type textarea "x"
type textarea "Aloha [PERSON_NAME], I hope you are fi"
type textarea "x"
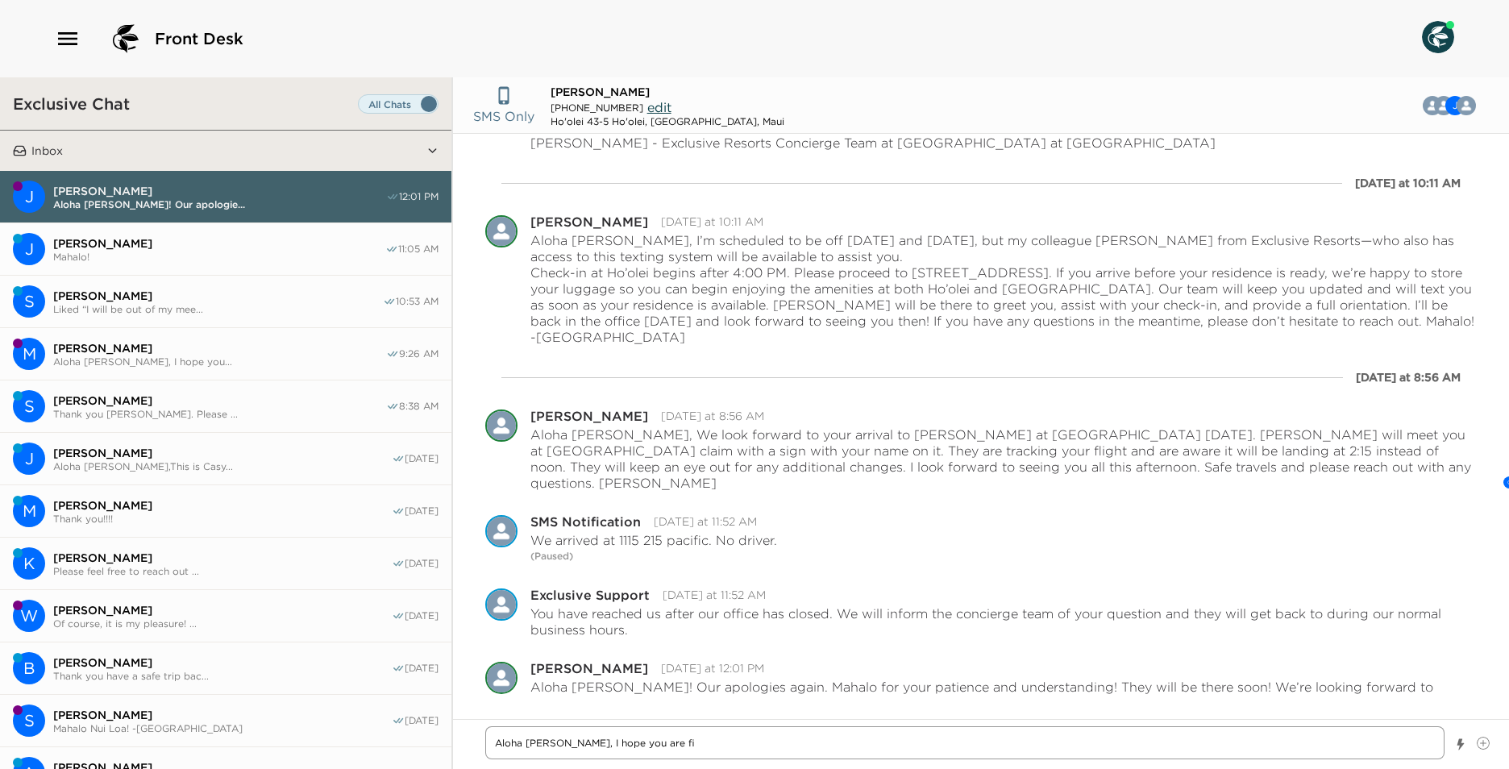
type textarea "Aloha [PERSON_NAME], I hope you are fin"
type textarea "x"
type textarea "[PERSON_NAME] [PERSON_NAME], I hope you are find"
type textarea "x"
type textarea "Aloha [PERSON_NAME], I hope you are findi"
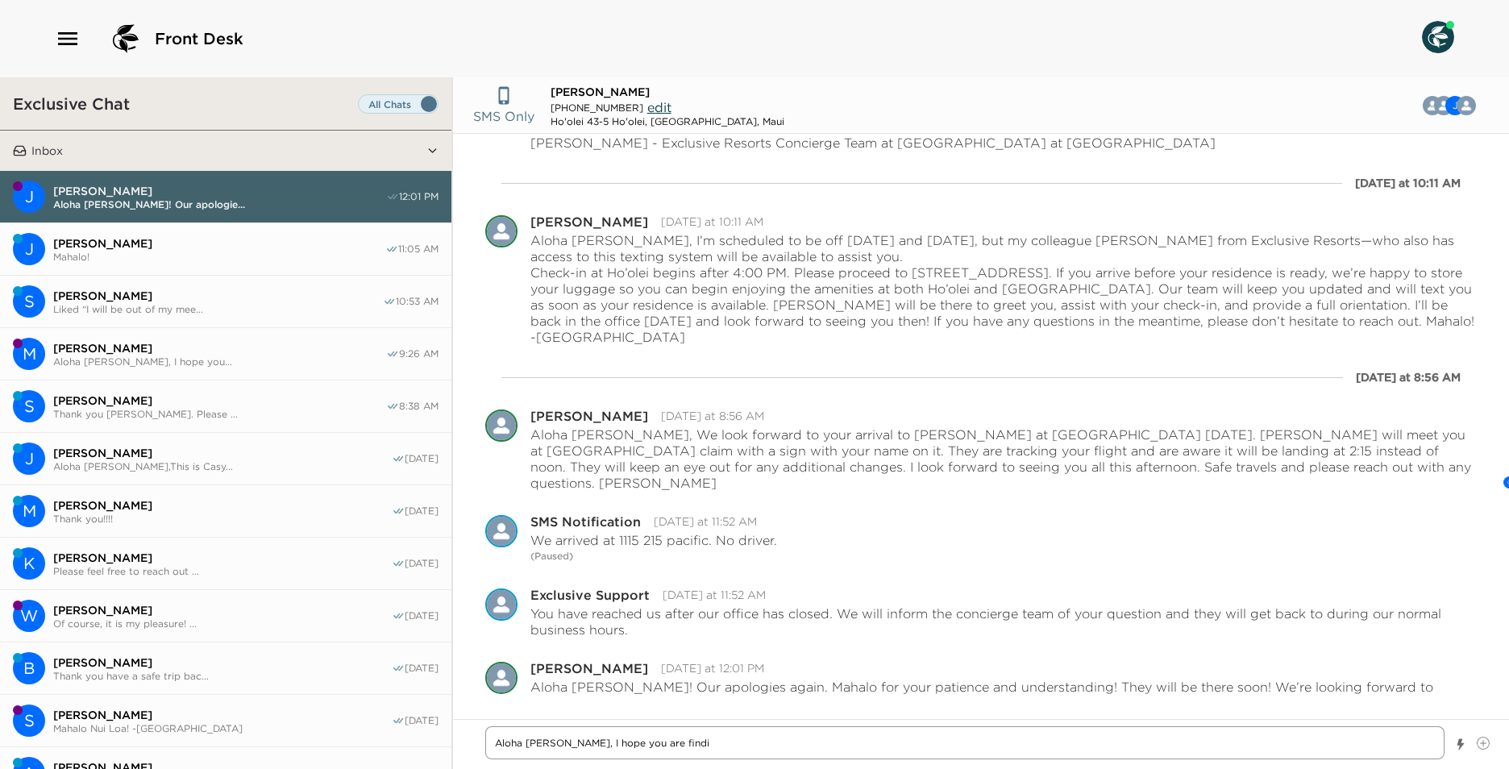
type textarea "x"
type textarea "Aloha [PERSON_NAME], I hope you are findin"
type textarea "x"
type textarea "Aloha [PERSON_NAME], I hope you are finding"
type textarea "x"
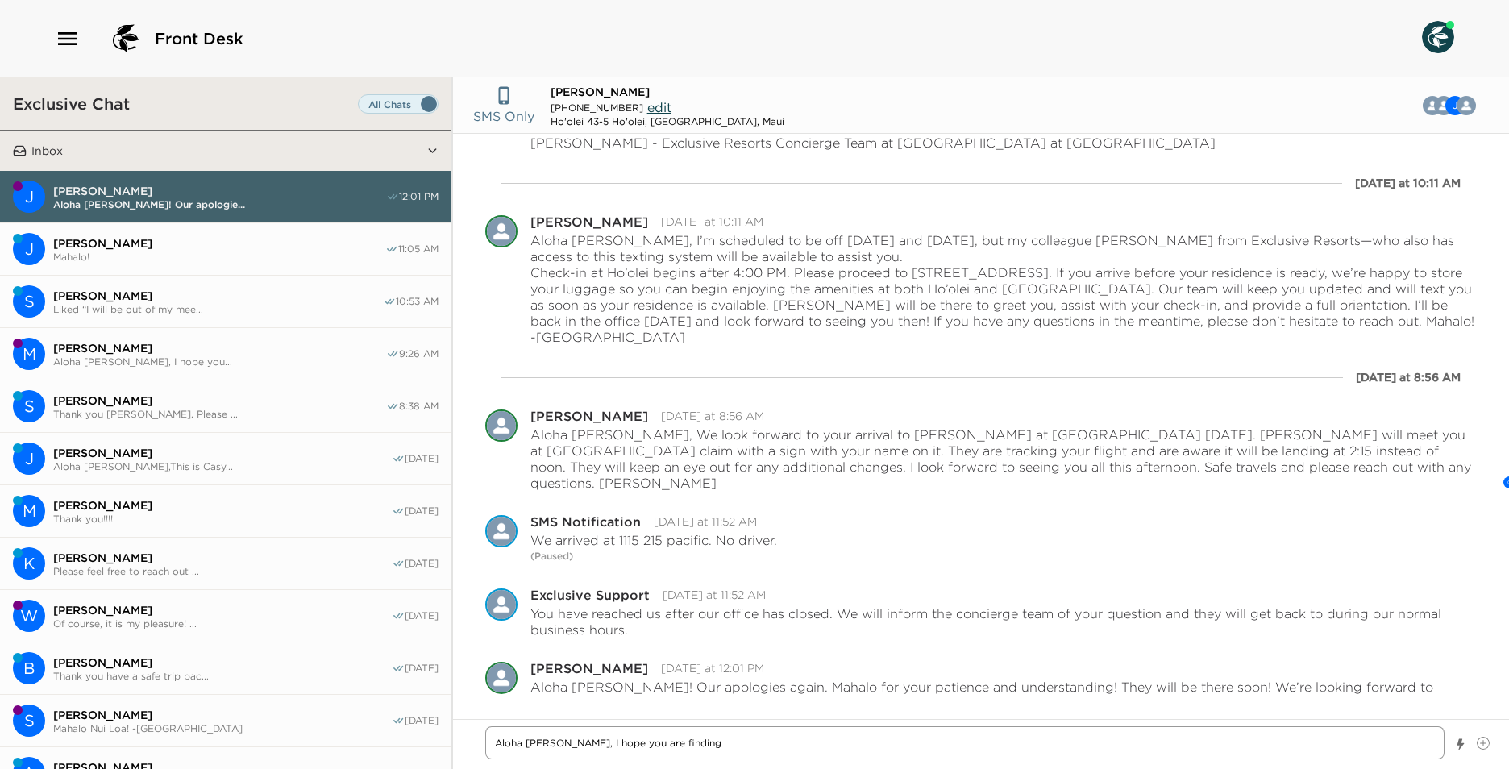
type textarea "Aloha [PERSON_NAME], I hope you are finding"
type textarea "x"
type textarea "[PERSON_NAME] [PERSON_NAME], I hope you are finding t"
type textarea "x"
type textarea "[PERSON_NAME] [PERSON_NAME], I hope you are finding th"
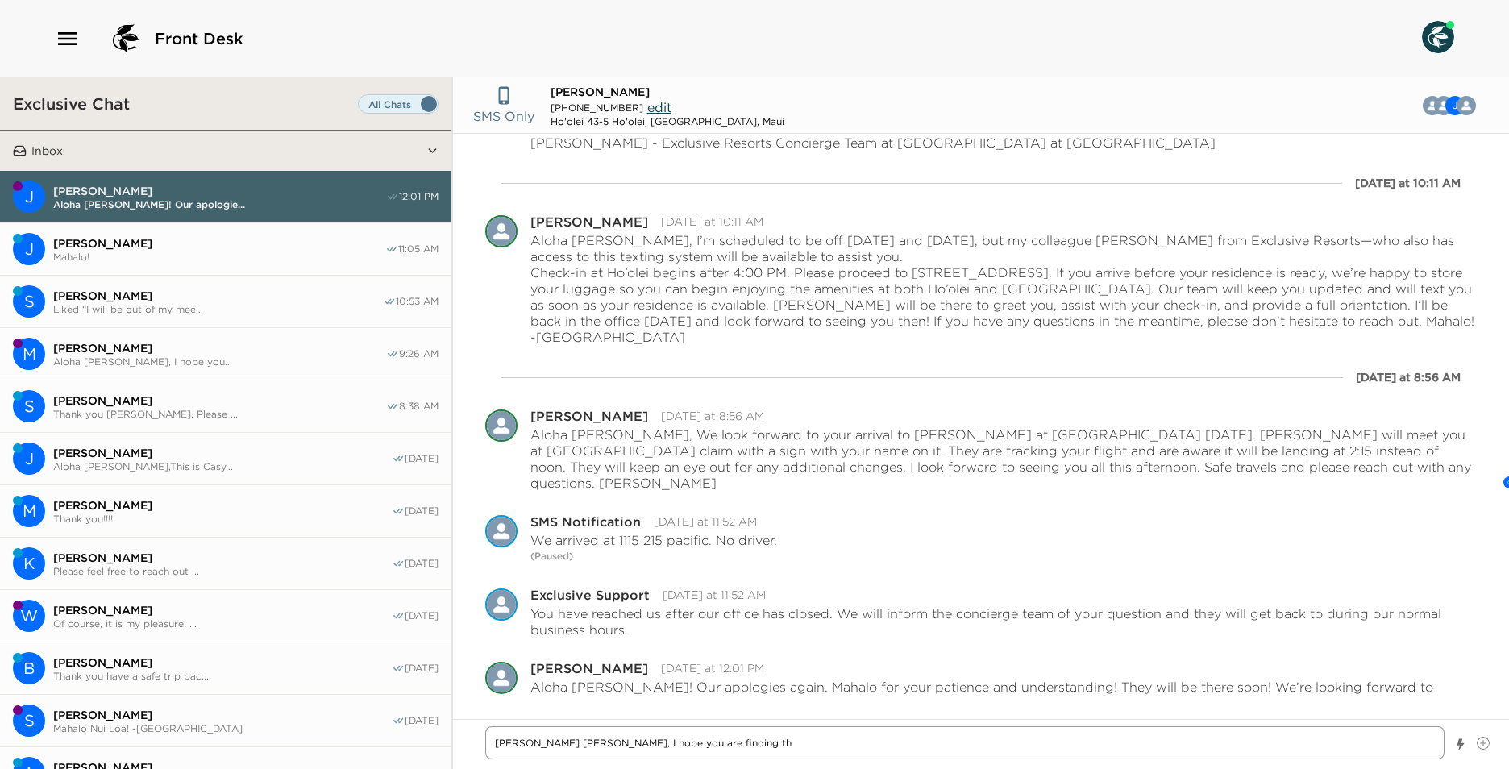
type textarea "x"
type textarea "Aloha [PERSON_NAME], I hope you are finding the"
type textarea "x"
type textarea "Aloha [PERSON_NAME], I hope you are finding the"
type textarea "x"
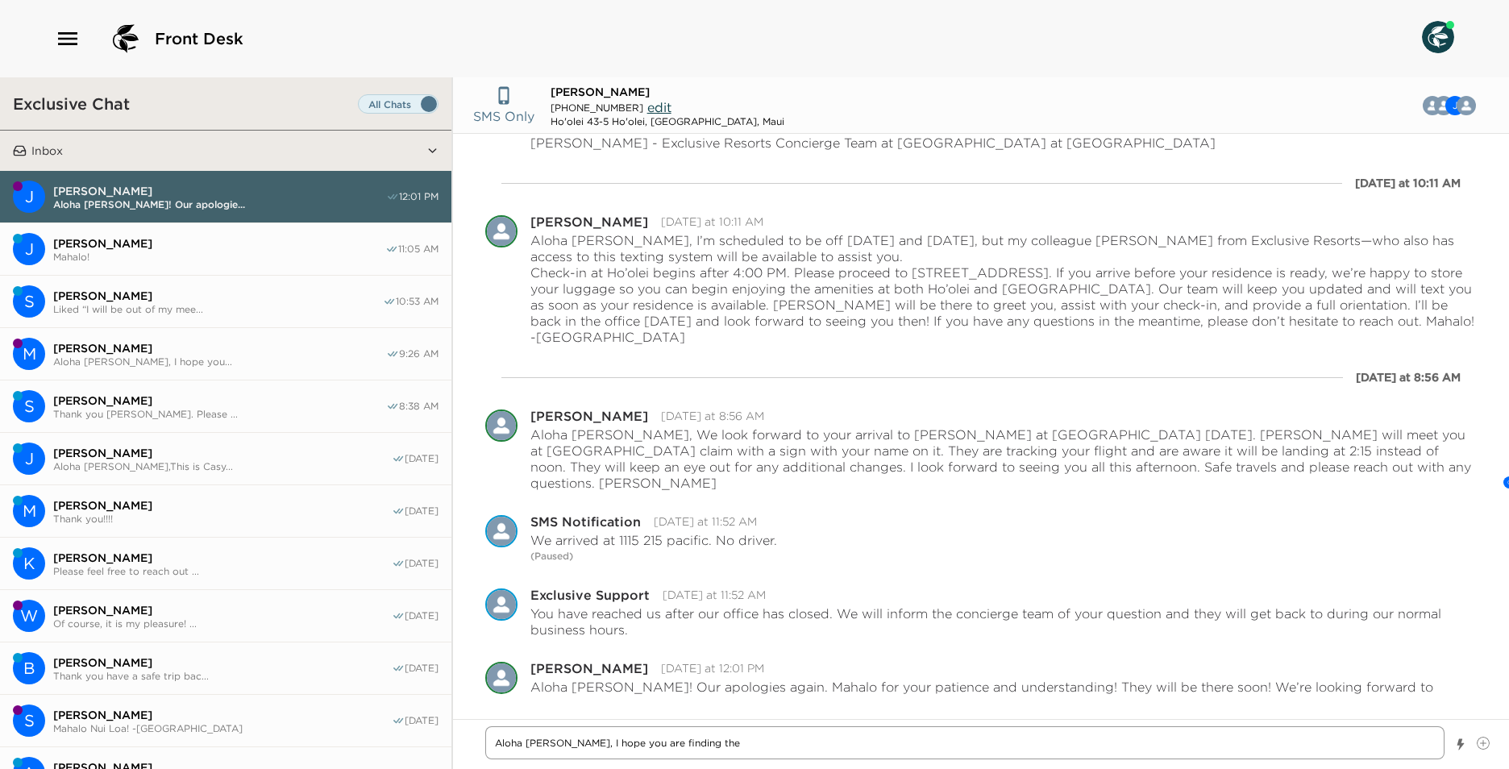
type textarea "[PERSON_NAME] [PERSON_NAME], I hope you are finding the r"
type textarea "x"
type textarea "[PERSON_NAME] [PERSON_NAME], I hope you are finding the re"
type textarea "x"
type textarea "Aloha [PERSON_NAME], I hope you are finding the res"
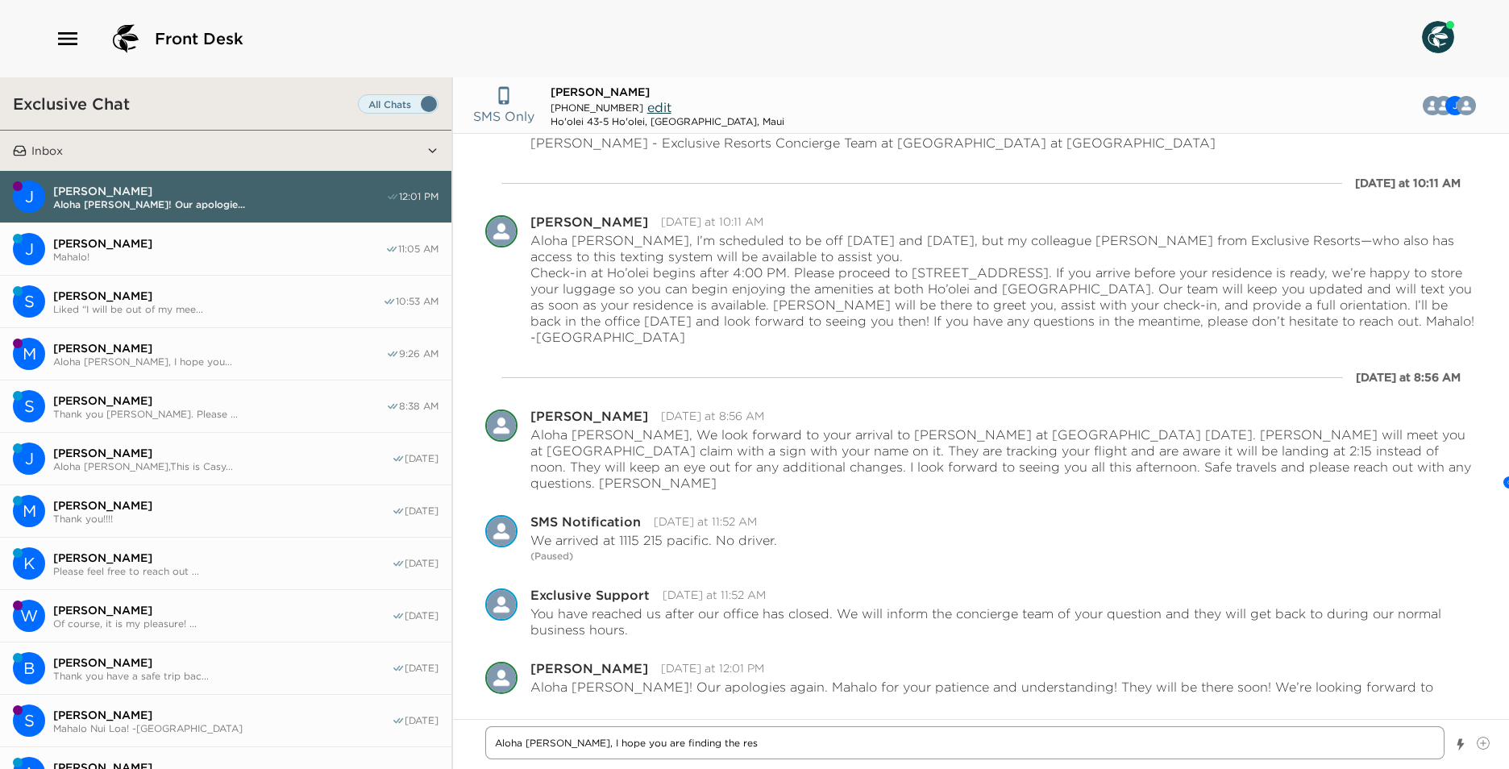
type textarea "x"
type textarea "[PERSON_NAME] [PERSON_NAME], I hope you are finding the resi"
type textarea "x"
type textarea "[PERSON_NAME] [PERSON_NAME], I hope you are finding the resid"
type textarea "x"
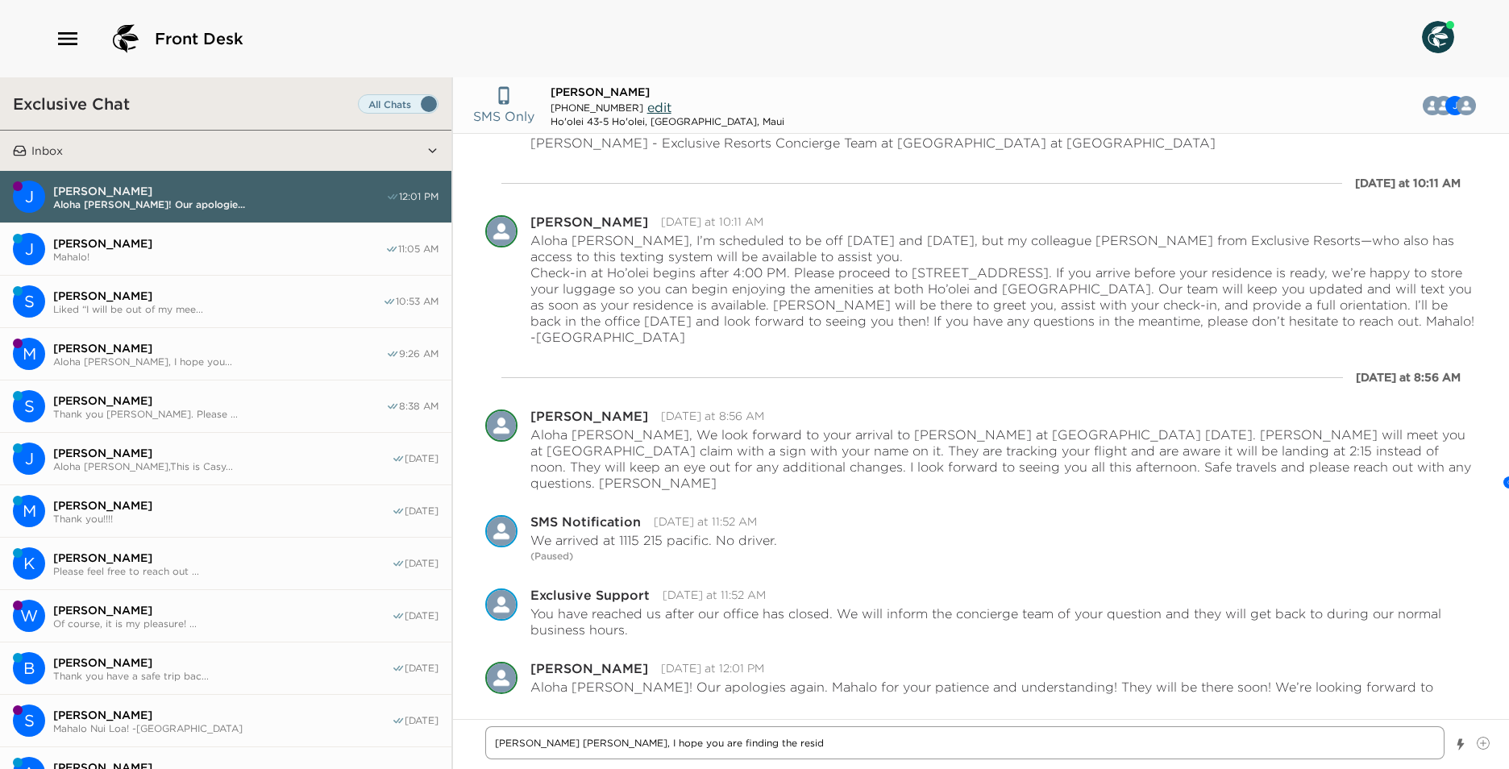
type textarea "Aloha [PERSON_NAME], I hope you are finding the reside"
type textarea "x"
type textarea "Aloha [PERSON_NAME], I hope you are finding the residen"
type textarea "x"
type textarea "Aloha [PERSON_NAME], I hope you are finding the residenc"
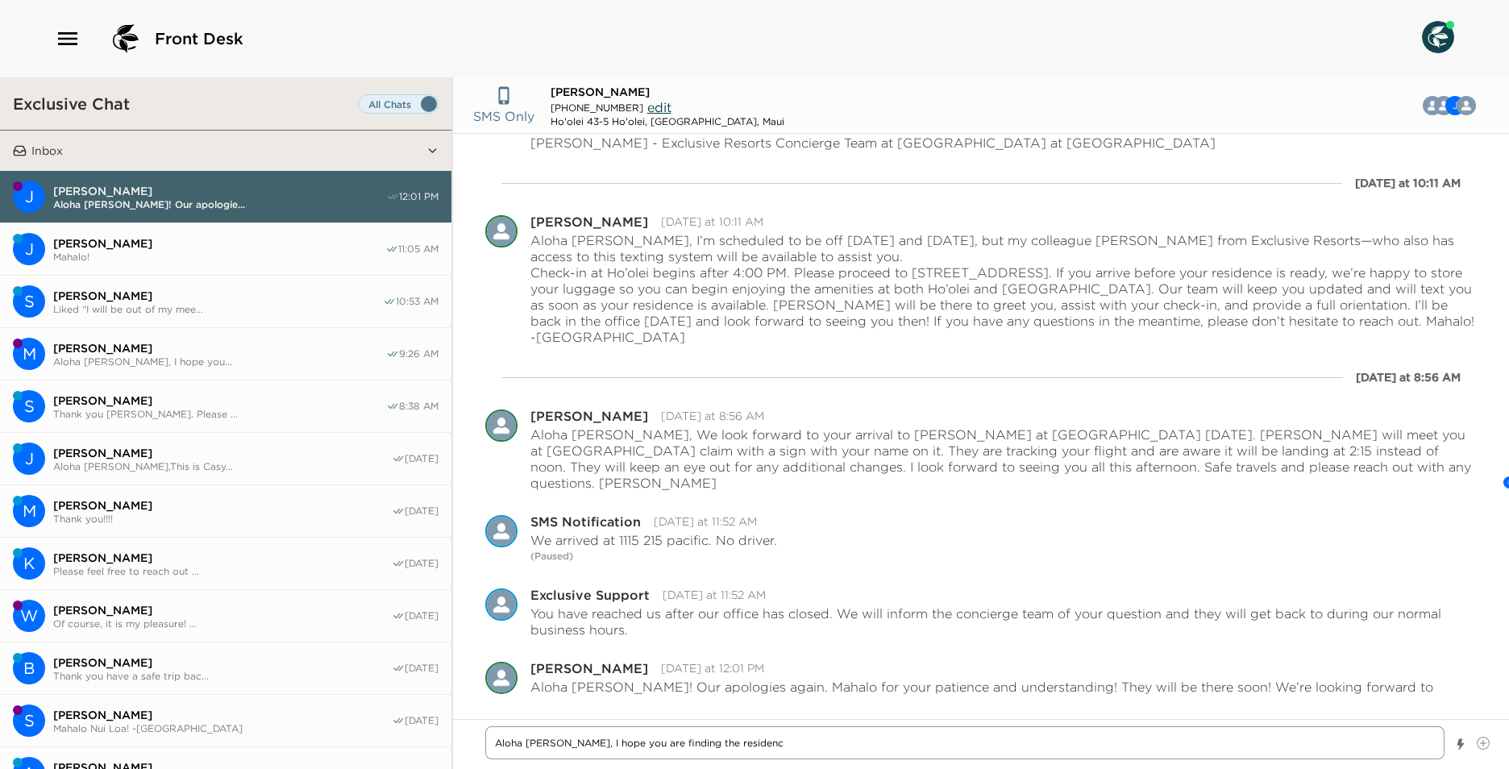
type textarea "x"
type textarea "Aloha [PERSON_NAME], I hope you are finding the residence"
type textarea "x"
type textarea "Aloha [PERSON_NAME], I hope you are finding the residence"
type textarea "x"
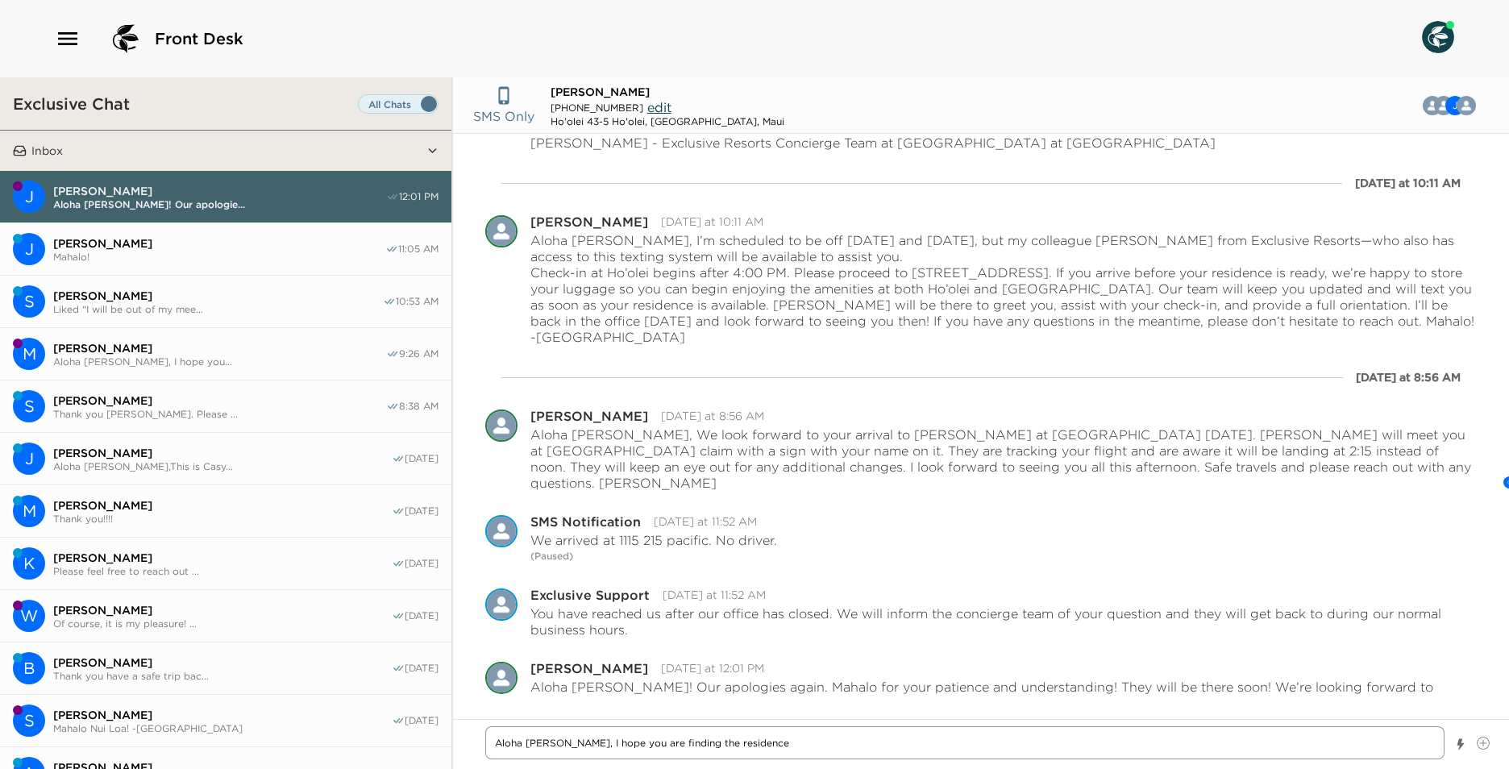
type textarea "Aloha [PERSON_NAME], I hope you are finding the residence t"
type textarea "x"
type textarea "Aloha [PERSON_NAME], I hope you are finding the residence to"
type textarea "x"
type textarea "Aloha [PERSON_NAME], I hope you are finding the residence to"
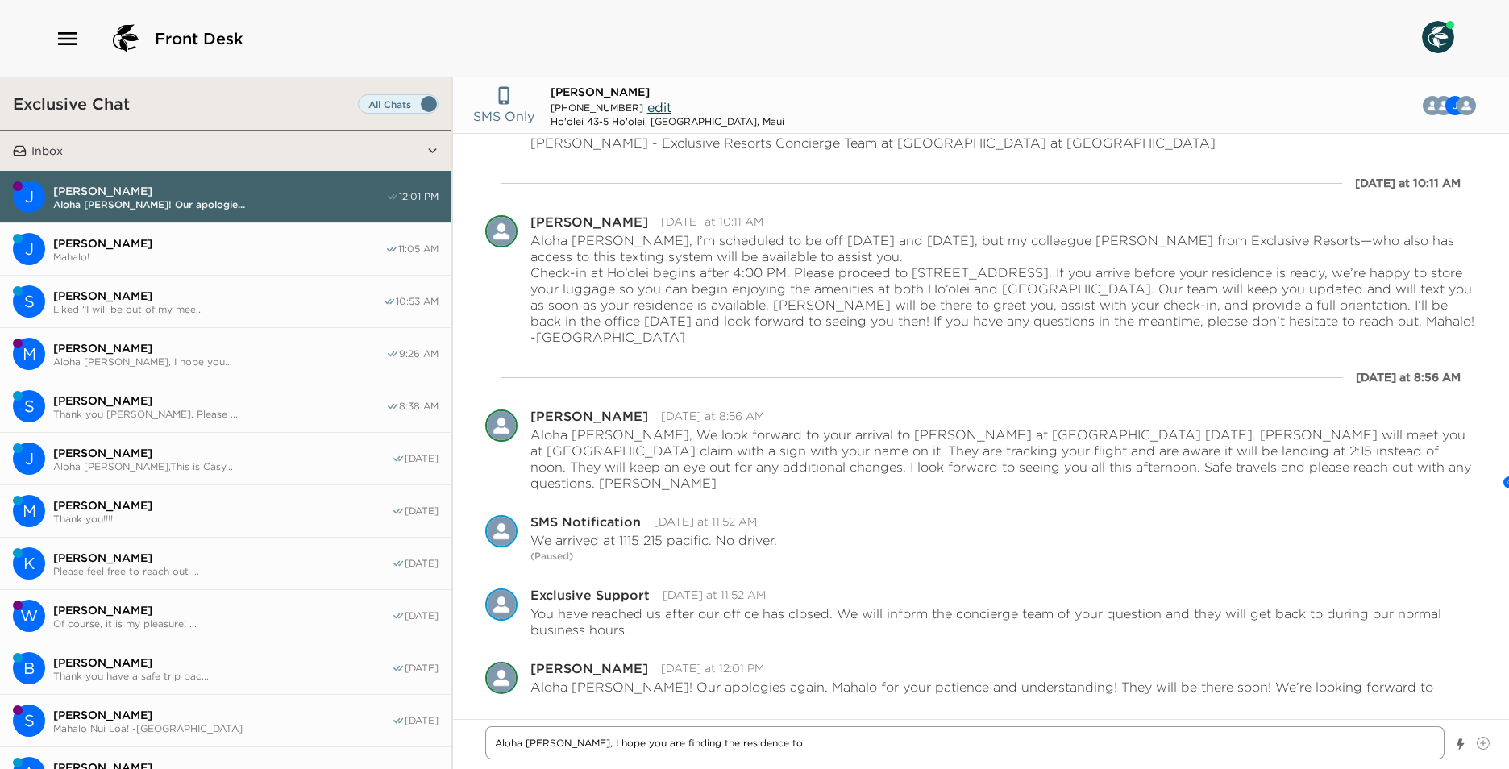
type textarea "x"
type textarea "Aloha [PERSON_NAME], I hope you are finding the residence to y"
type textarea "x"
type textarea "Aloha [PERSON_NAME], I hope you are finding the residence to yo"
type textarea "x"
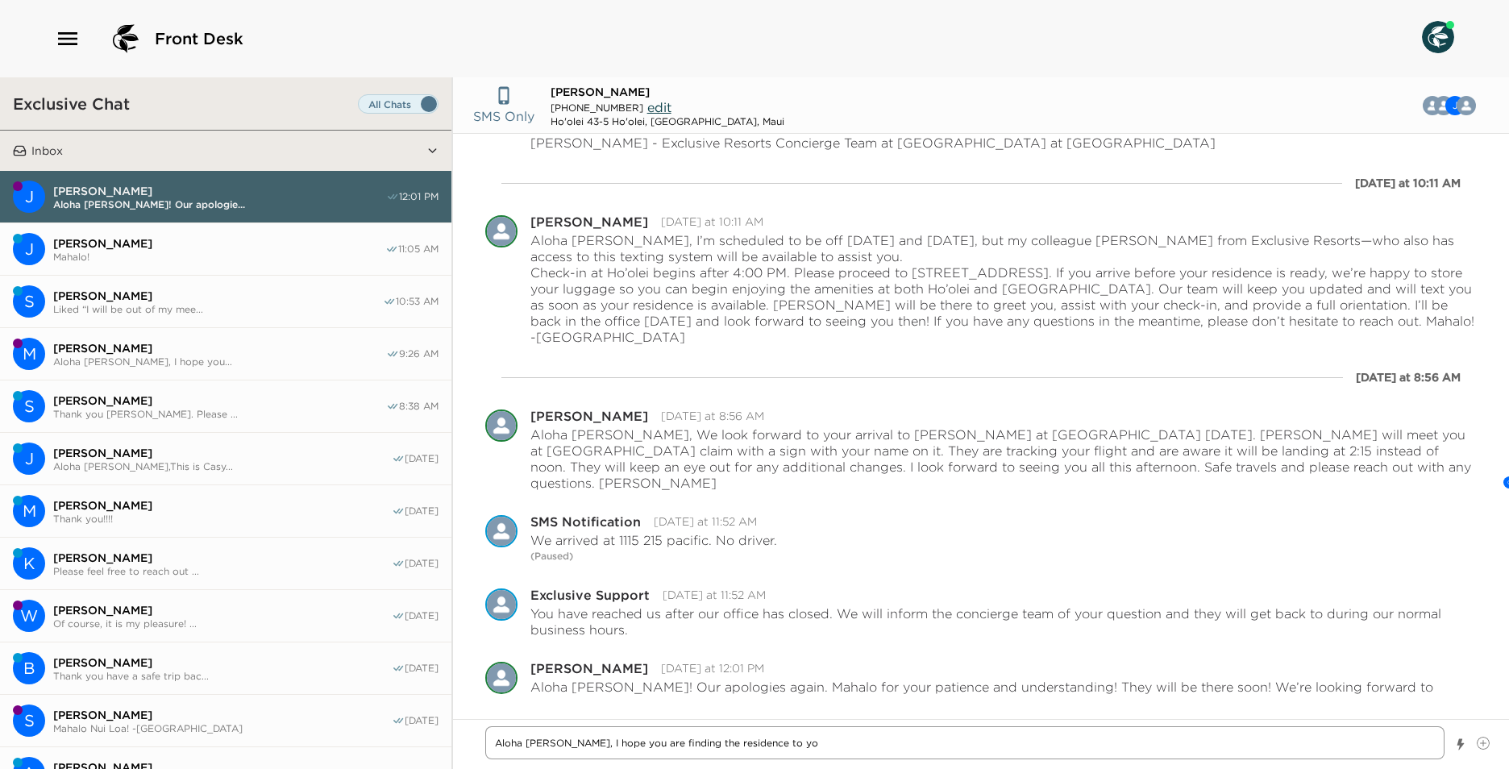
type textarea "Aloha [PERSON_NAME], I hope you are finding the residence to you"
type textarea "x"
type textarea "Aloha [PERSON_NAME], I hope you are finding the residence to your"
type textarea "x"
type textarea "Aloha [PERSON_NAME], I hope you are finding the residence to your"
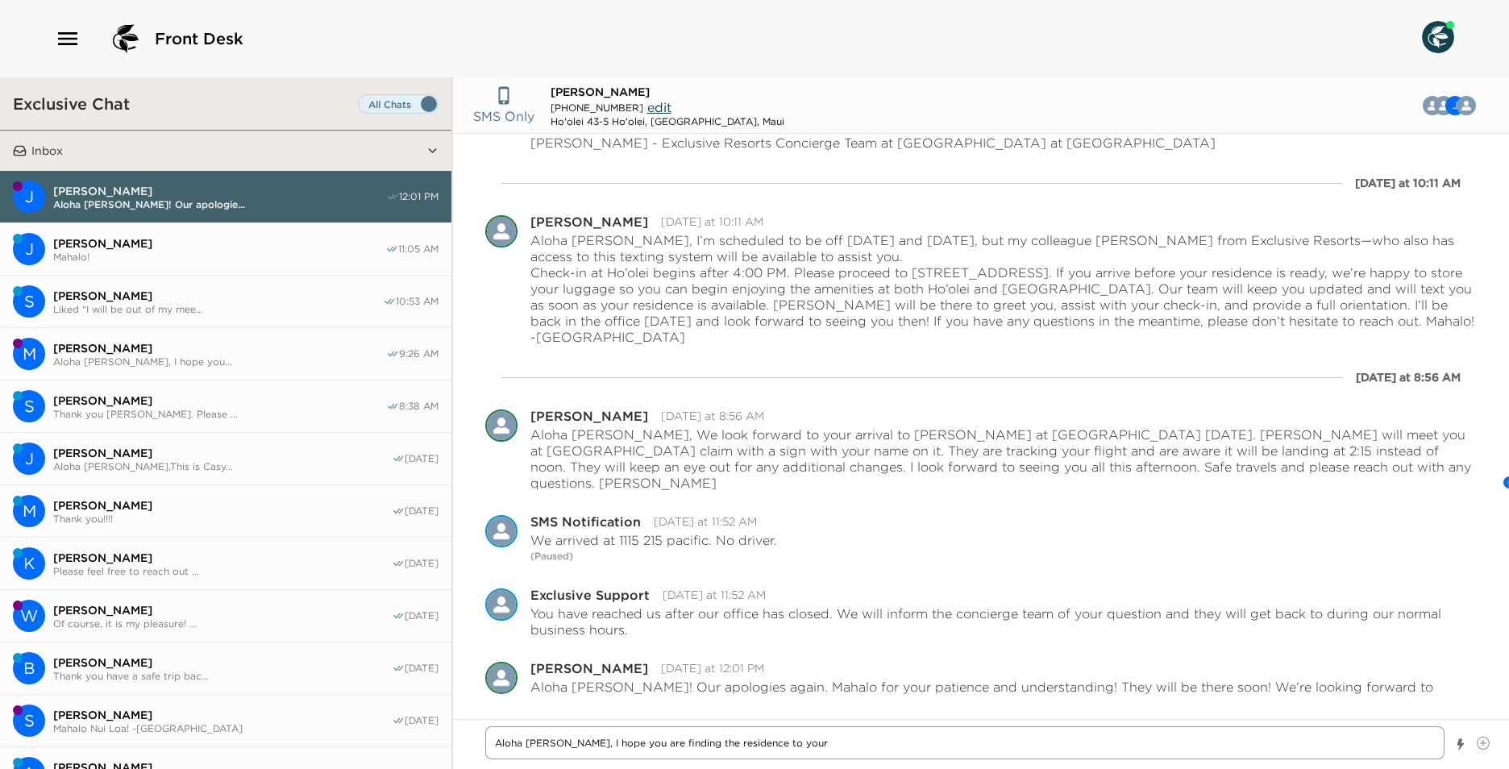
type textarea "x"
type textarea "Aloha [PERSON_NAME], I hope you are finding the residence to your s"
type textarea "x"
type textarea "Aloha [PERSON_NAME], I hope you are finding the residence to your sa"
type textarea "x"
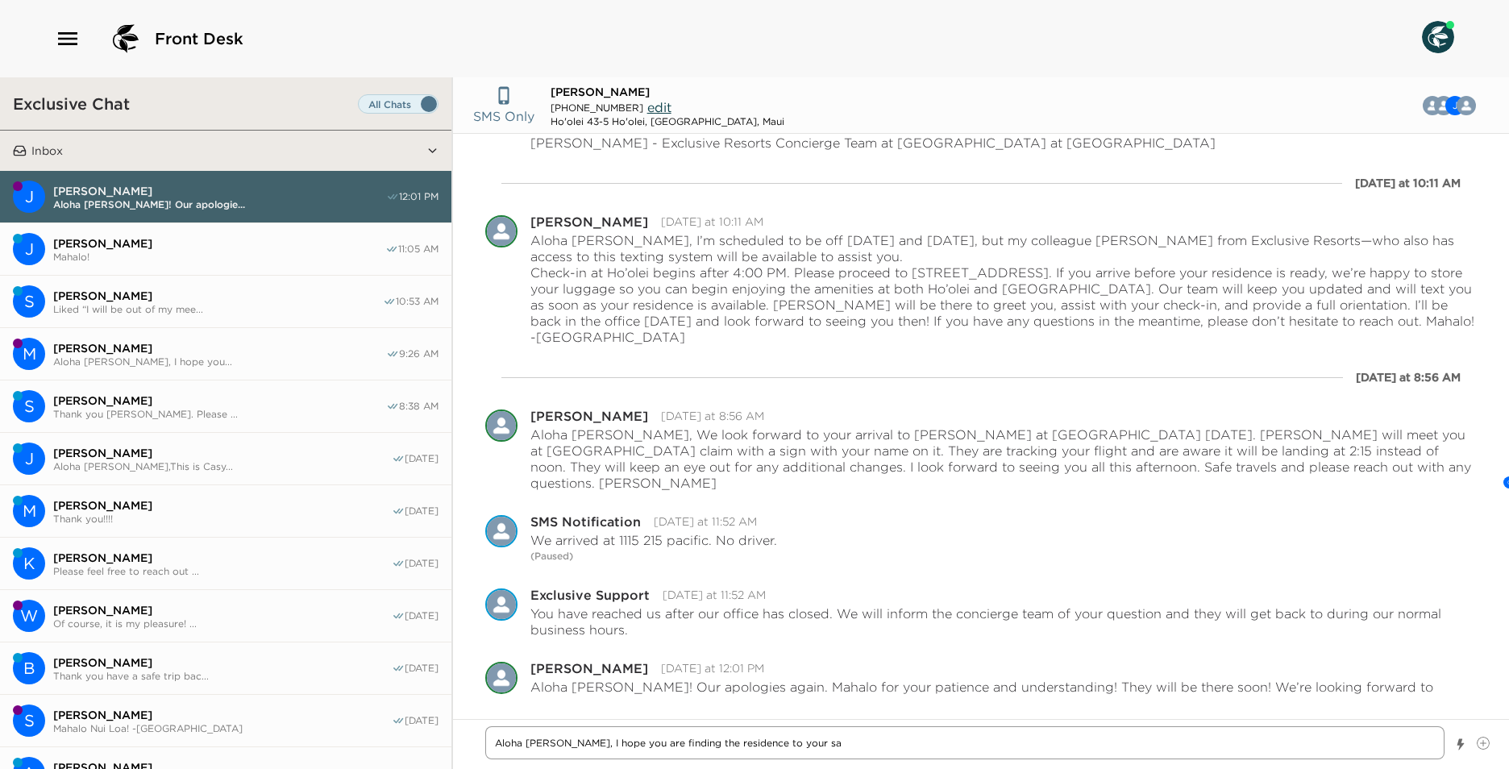
type textarea "Aloha [PERSON_NAME], I hope you are finding the residence to your sat"
type textarea "x"
type textarea "Aloha [PERSON_NAME], I hope you are finding the residence to your sati"
type textarea "x"
type textarea "Aloha [PERSON_NAME], I hope you are finding the residence to your satis"
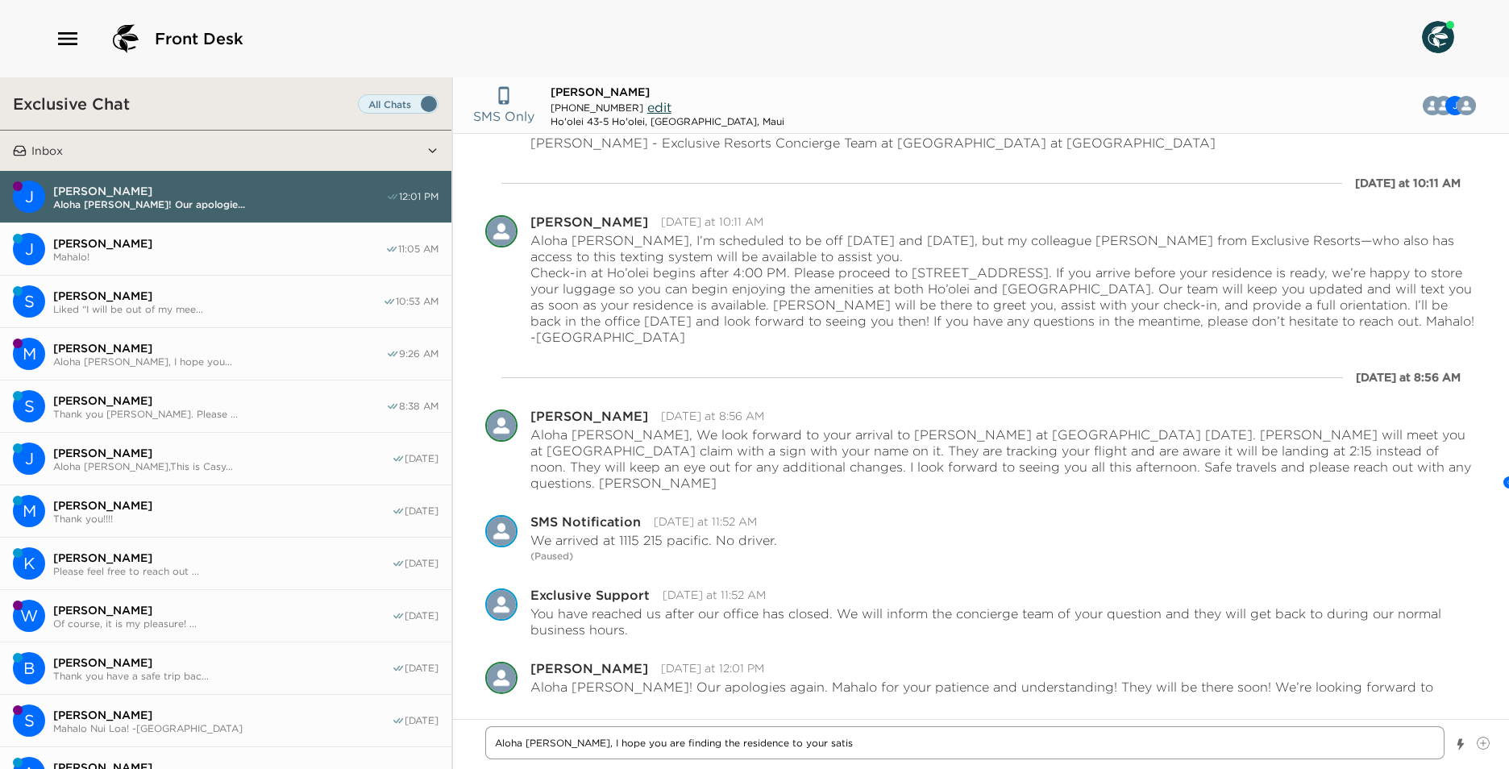
type textarea "x"
type textarea "Aloha [PERSON_NAME], I hope you are finding the residence to your satisf"
type textarea "x"
type textarea "Aloha [PERSON_NAME], I hope you are finding the residence to your satisfa"
type textarea "x"
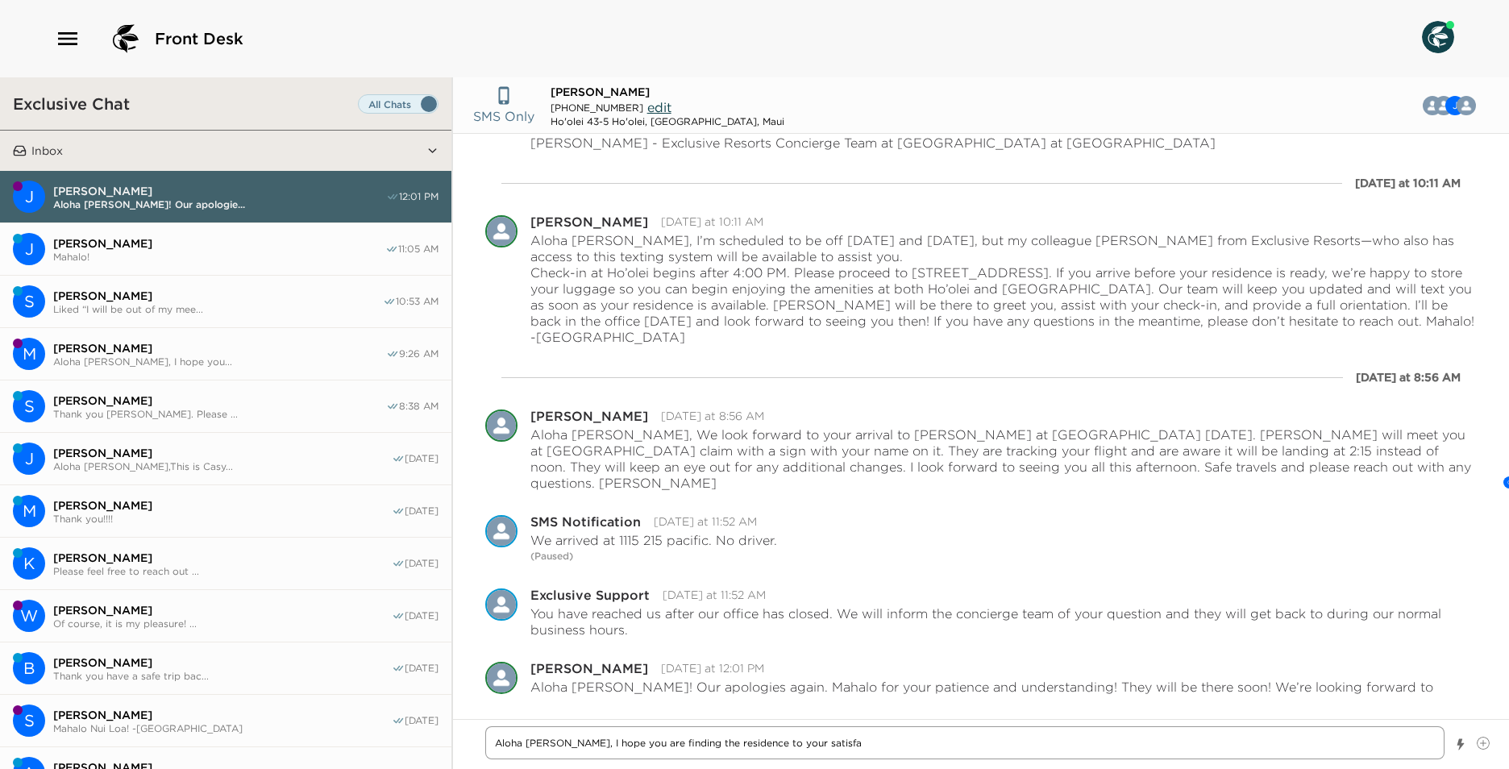
type textarea "Aloha [PERSON_NAME], I hope you are finding the residence to your satisfac"
type textarea "x"
type textarea "Aloha [PERSON_NAME], I hope you are finding the residence to your satisfact"
type textarea "x"
type textarea "Aloha [PERSON_NAME], I hope you are finding the residence to your satisfacti"
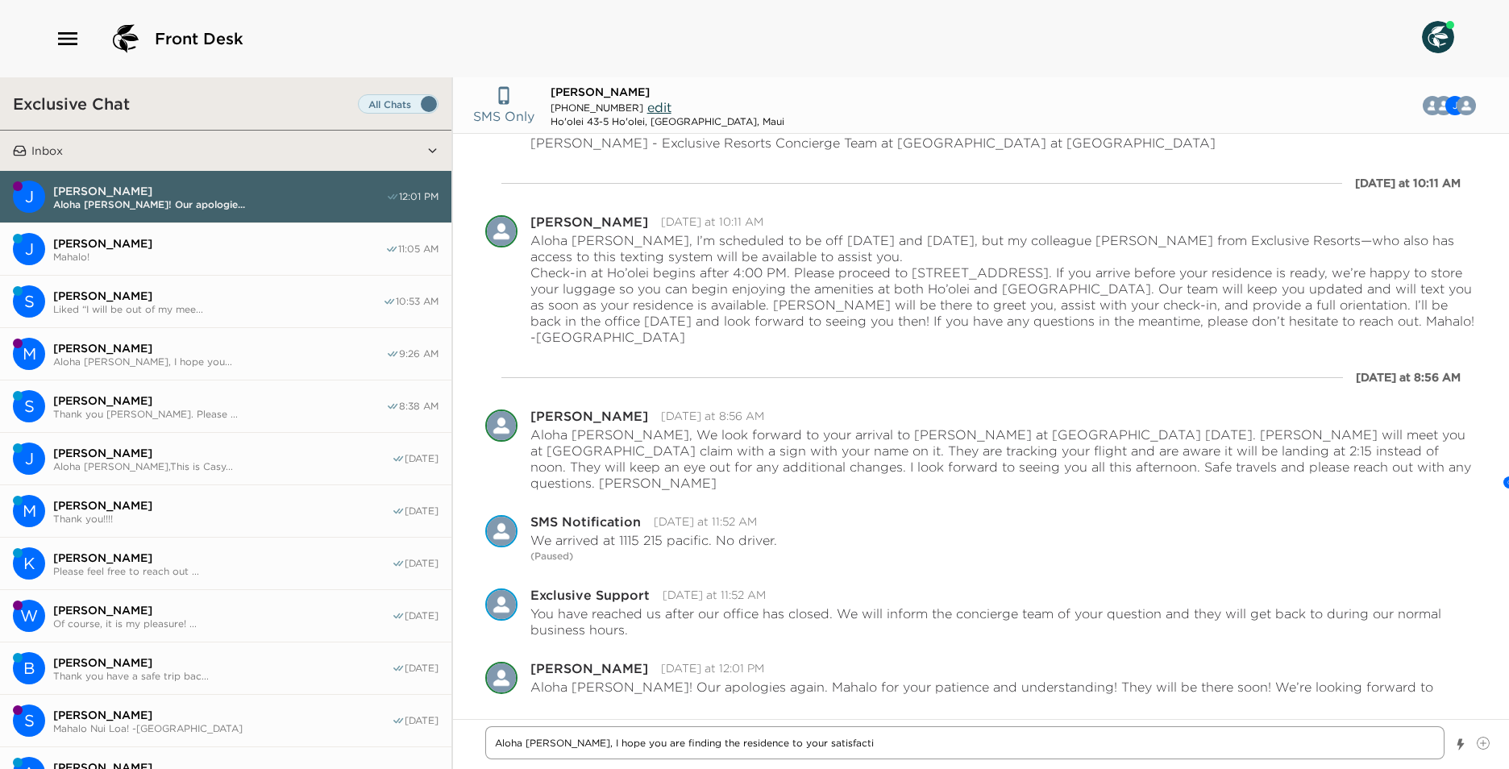
type textarea "x"
type textarea "Aloha [PERSON_NAME], I hope you are finding the residence to your satisfactio"
type textarea "x"
type textarea "Aloha [PERSON_NAME], I hope you are finding the residence to your satisfaction"
type textarea "x"
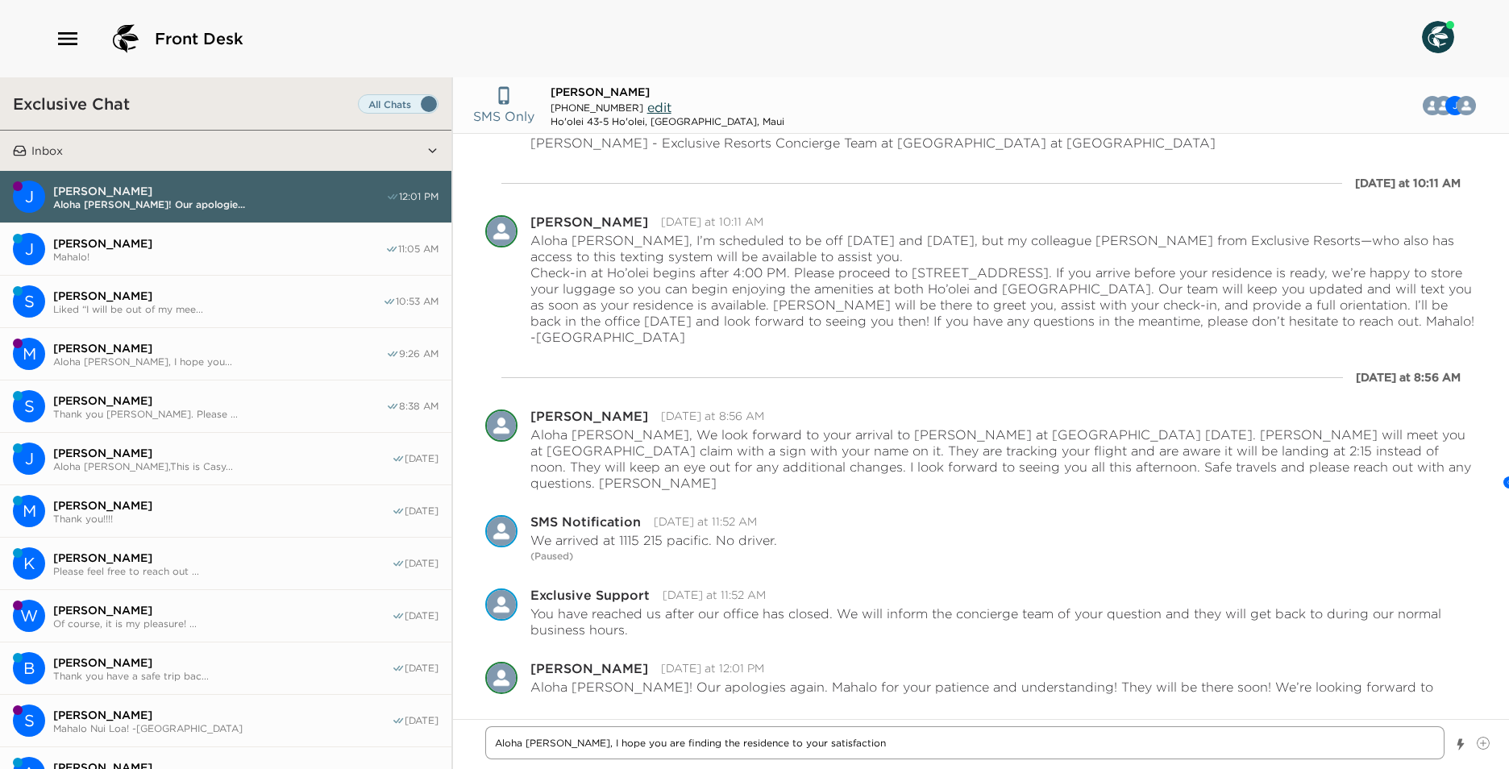
type textarea "Aloha [PERSON_NAME], I hope you are finding the residence to your satisfaction."
type textarea "x"
type textarea "Aloha [PERSON_NAME], I hope you are finding the residence to your satisfaction."
type textarea "x"
type textarea "Aloha [PERSON_NAME], I hope you are finding the residence to your satisfaction."
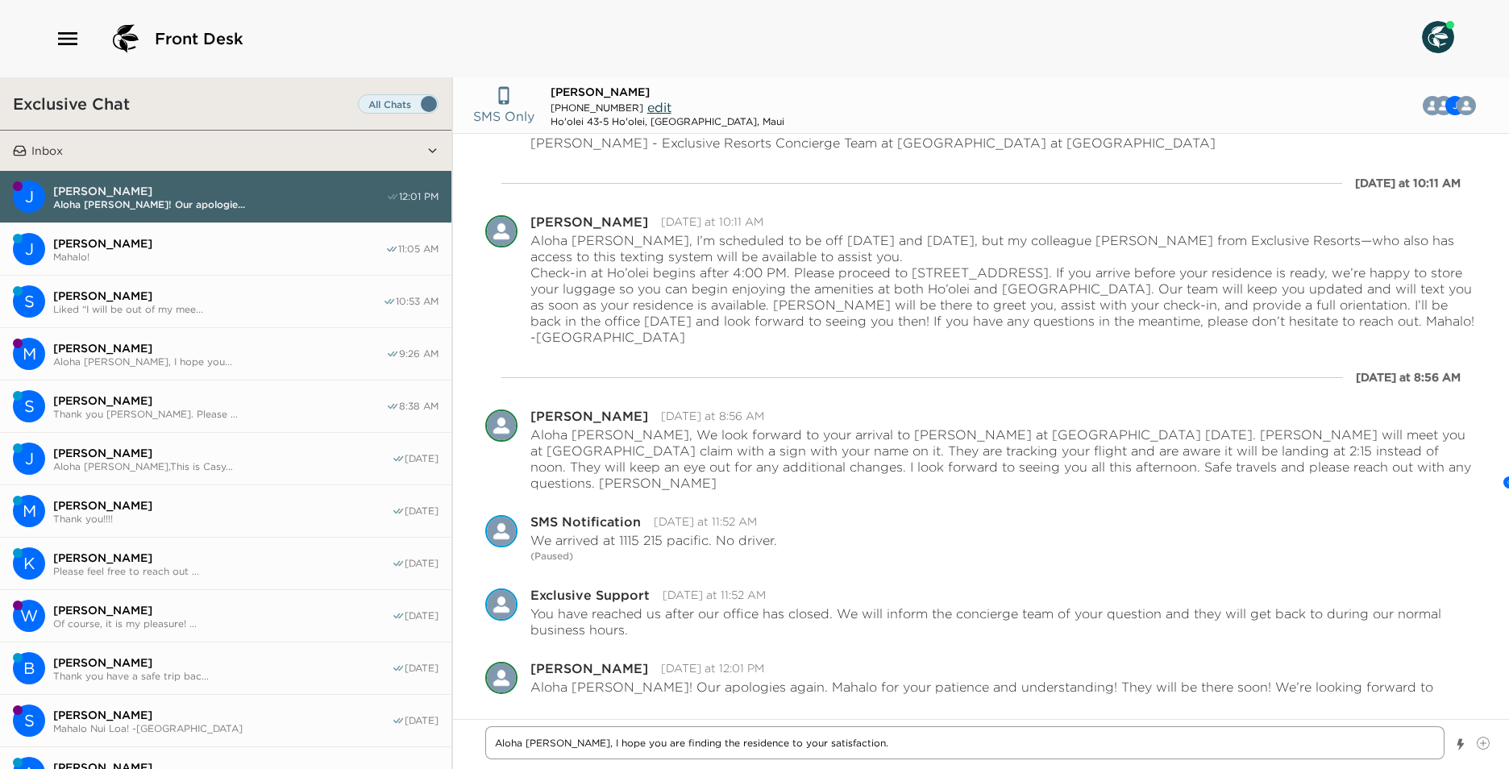
type textarea "x"
type textarea "Aloha [PERSON_NAME], I hope you are finding the residence to your satisfaction.…"
type textarea "x"
type textarea "Aloha [PERSON_NAME], I hope you are finding the residence to your satisfaction.…"
type textarea "x"
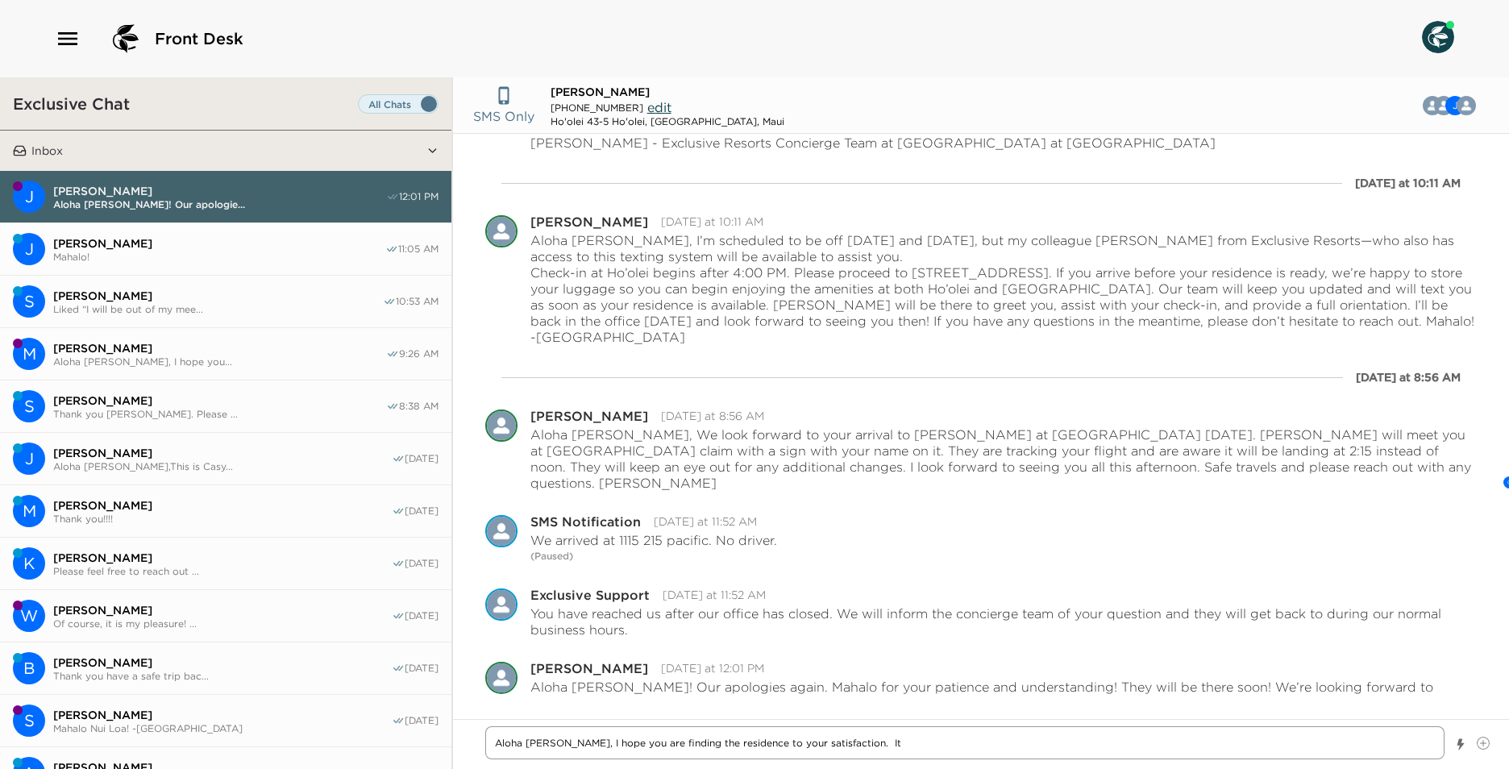
type textarea "Aloha [PERSON_NAME], I hope you are finding the residence to your satisfaction.…"
type textarea "x"
type textarea "Aloha [PERSON_NAME], I hope you are finding the residence to your satisfaction.…"
type textarea "x"
type textarea "Aloha [PERSON_NAME], I hope you are finding the residence to your satisfaction.…"
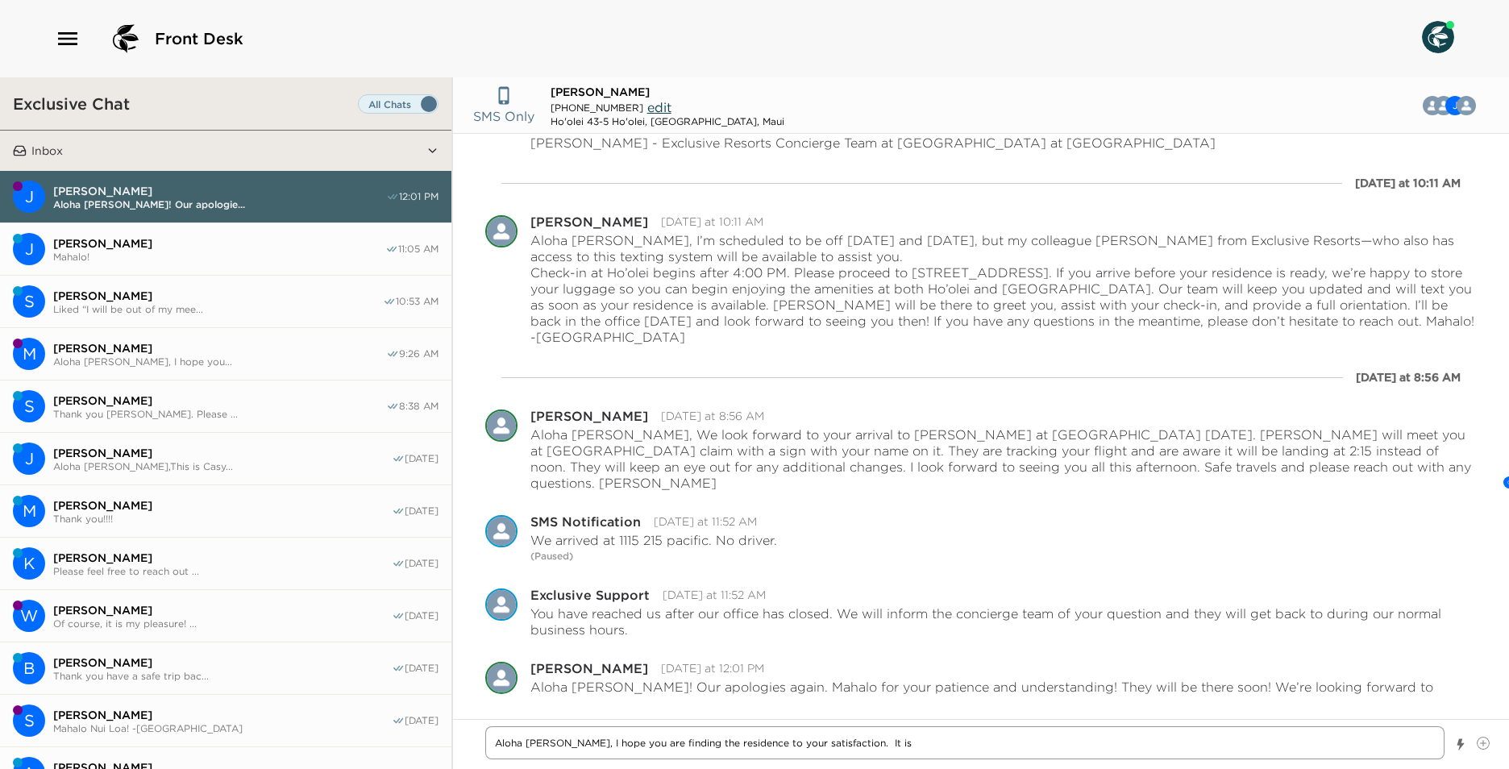
type textarea "x"
type textarea "Aloha [PERSON_NAME], I hope you are finding the residence to your satisfaction.…"
type textarea "x"
type textarea "Aloha [PERSON_NAME], I hope you are finding the residence to your satisfaction.…"
type textarea "x"
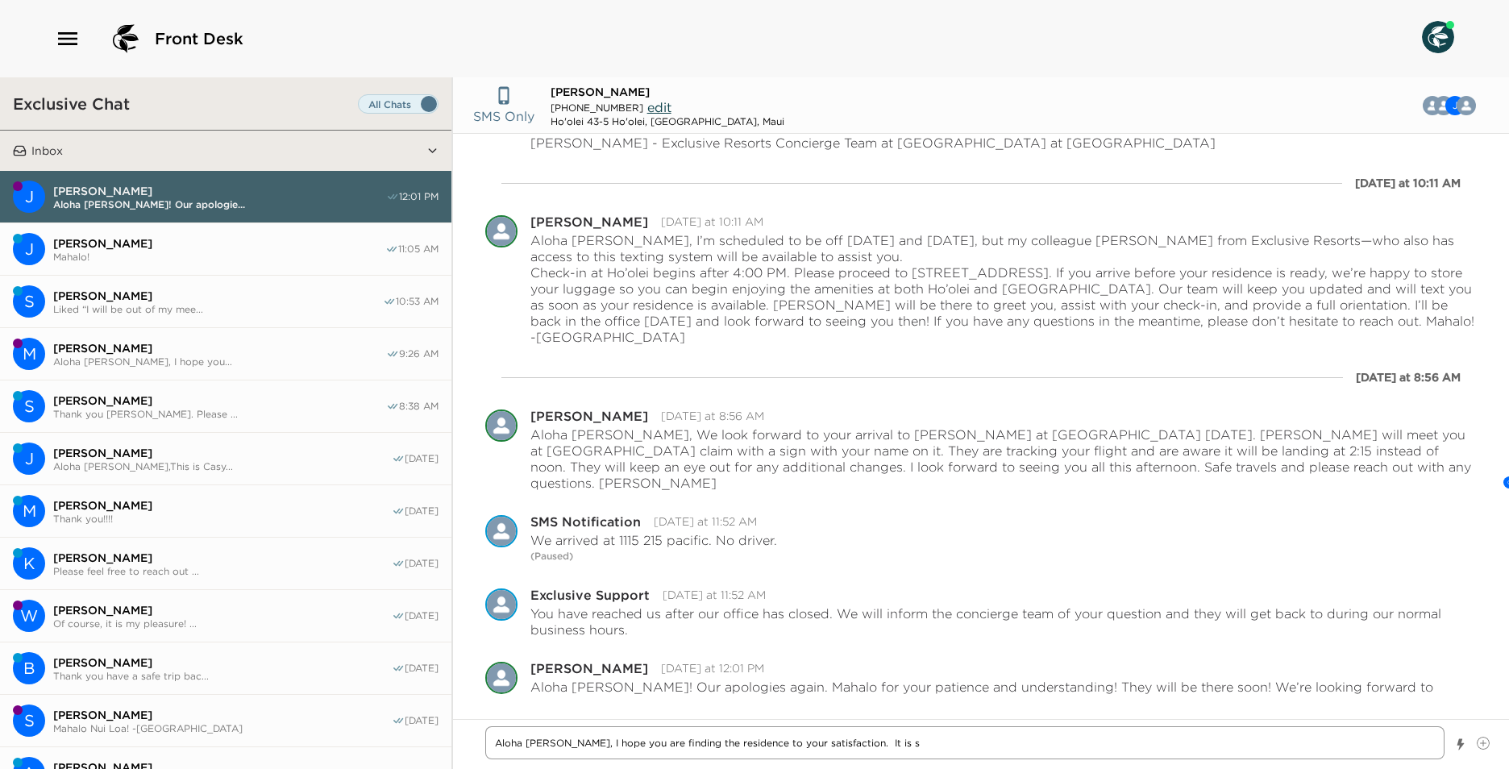
type textarea "Aloha [PERSON_NAME], I hope you are finding the residence to your satisfaction.…"
type textarea "x"
type textarea "Aloha [PERSON_NAME], I hope you are finding the residence to your satisfaction.…"
type textarea "x"
type textarea "Aloha [PERSON_NAME], I hope you are finding the residence to your satisfaction.…"
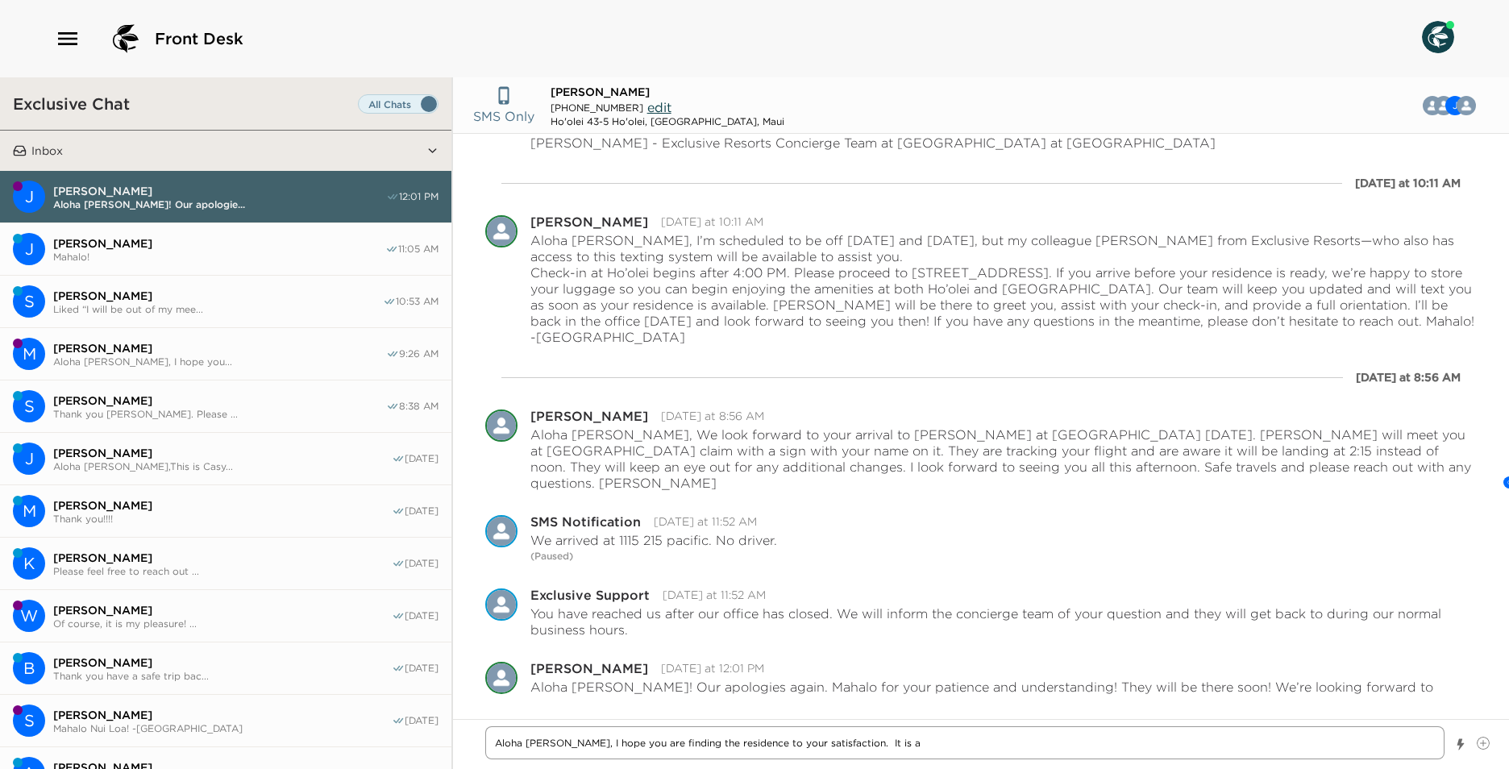
type textarea "x"
type textarea "Aloha [PERSON_NAME], I hope you are finding the residence to your satisfaction.…"
type textarea "x"
type textarea "Aloha [PERSON_NAME], I hope you are finding the residence to your satisfaction.…"
type textarea "x"
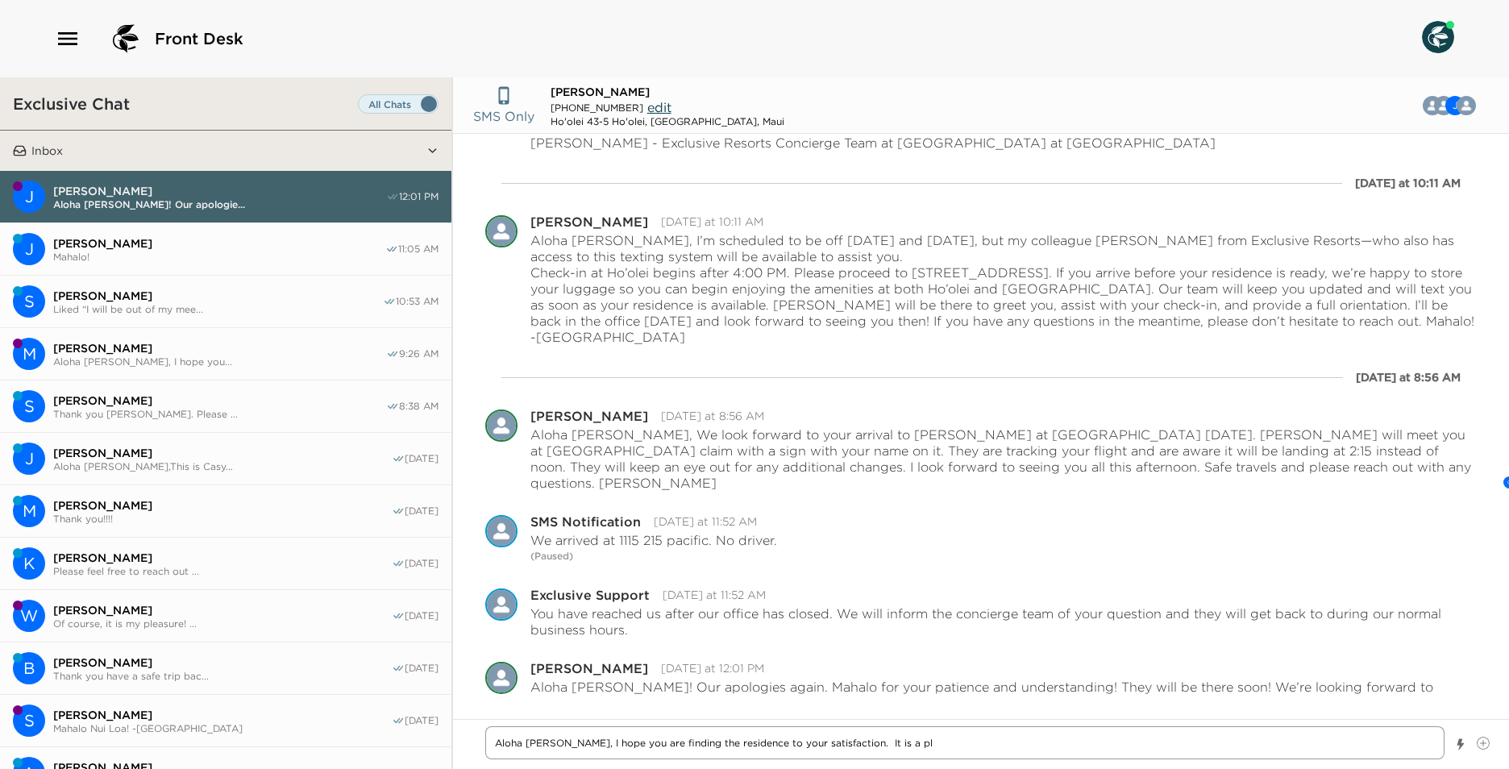
type textarea "Aloha [PERSON_NAME], I hope you are finding the residence to your satisfaction.…"
type textarea "x"
type textarea "Aloha [PERSON_NAME], I hope you are finding the residence to your satisfaction.…"
type textarea "x"
type textarea "Aloha [PERSON_NAME], I hope you are finding the residence to your satisfaction.…"
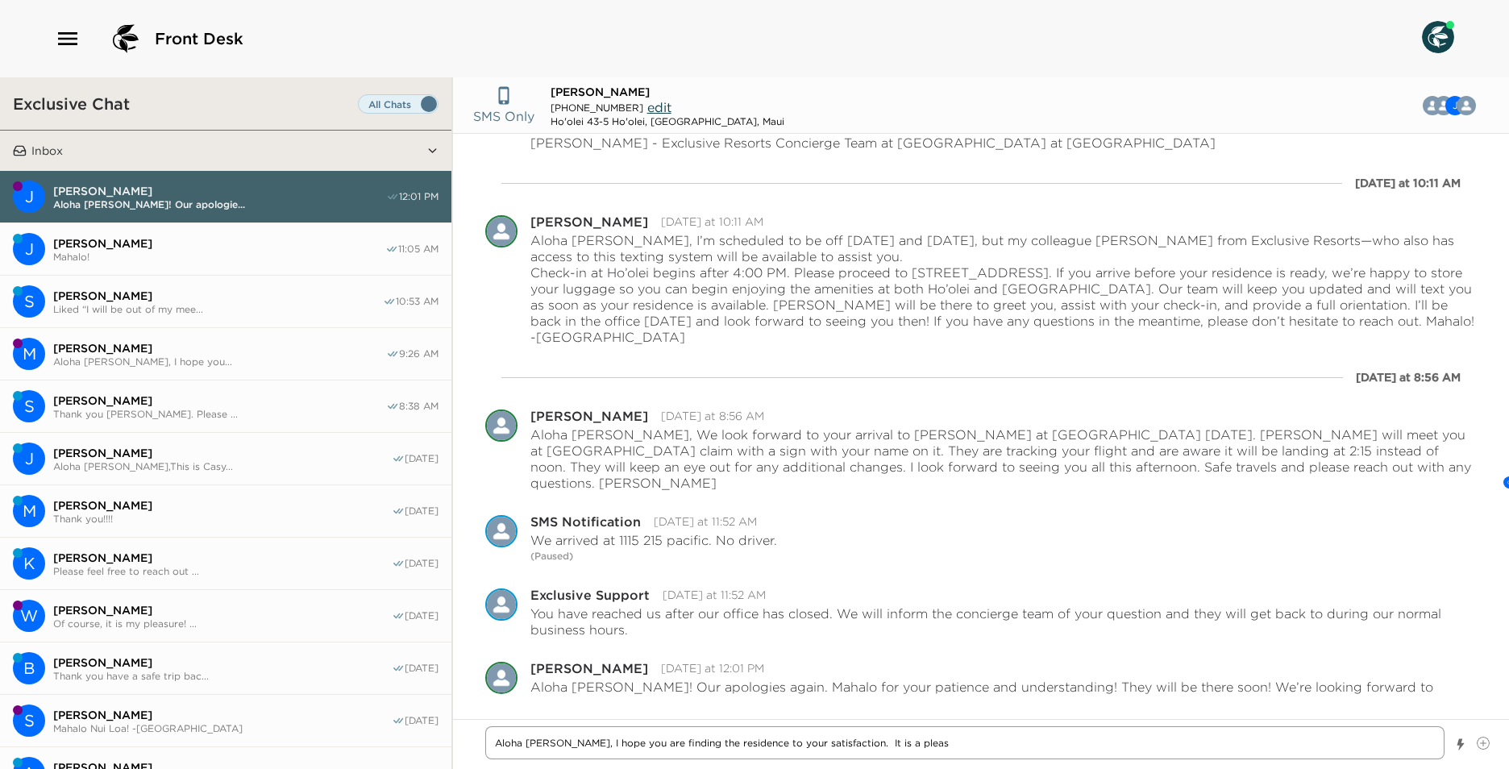
type textarea "x"
type textarea "Aloha [PERSON_NAME], I hope you are finding the residence to your satisfaction.…"
type textarea "x"
type textarea "Aloha [PERSON_NAME], I hope you are finding the residence to your satisfaction.…"
type textarea "x"
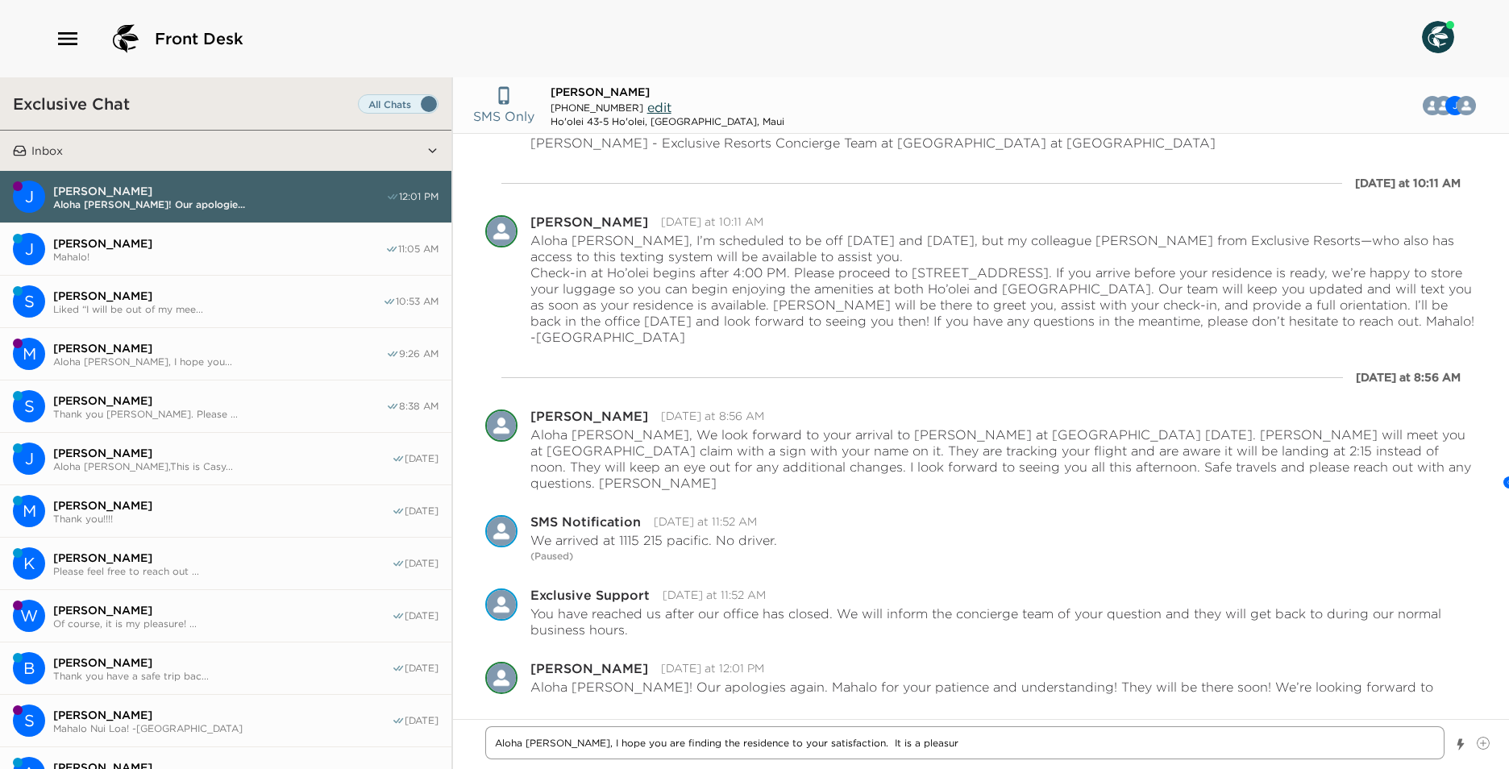
type textarea "Aloha [PERSON_NAME], I hope you are finding the residence to your satisfaction.…"
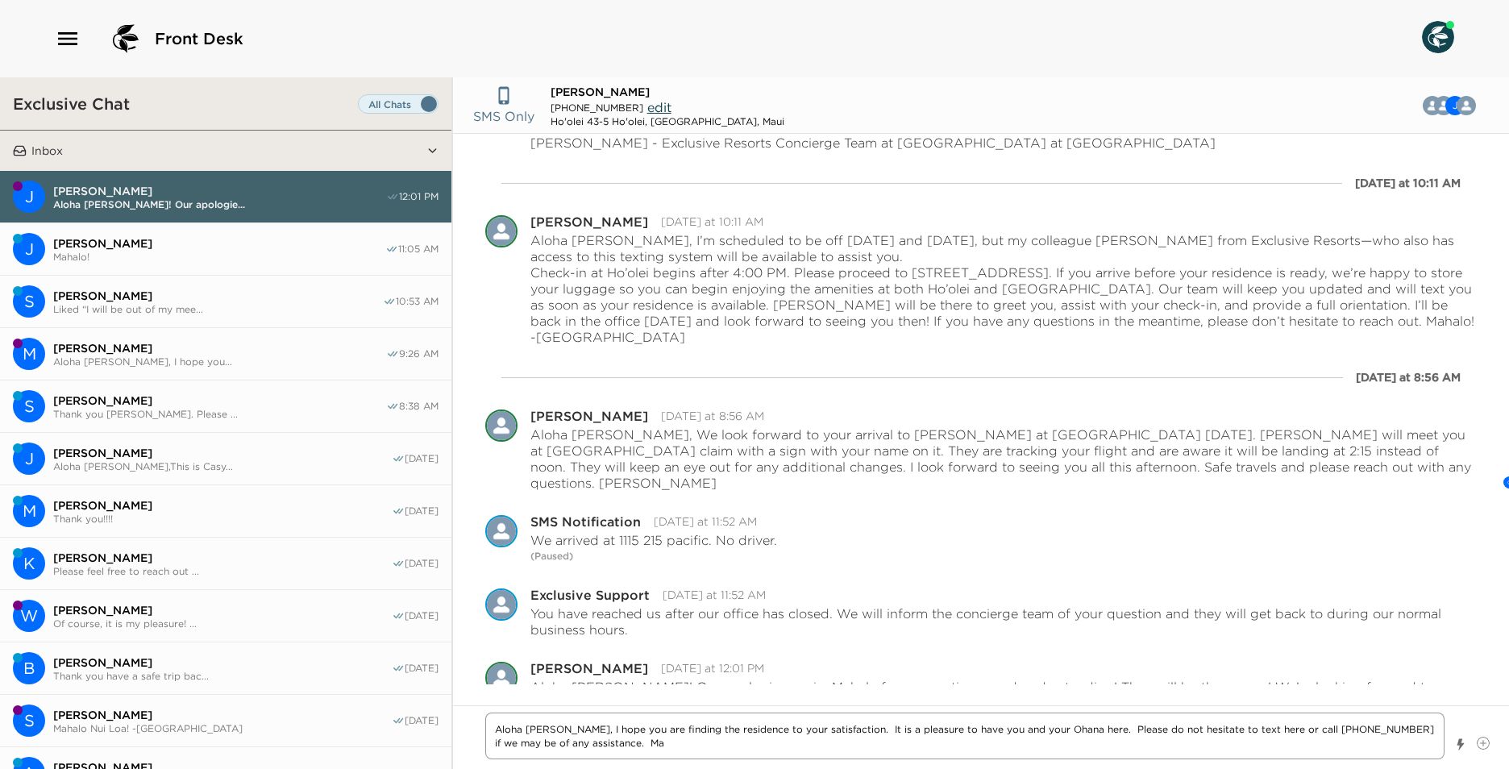
click at [621, 743] on textarea "Aloha [PERSON_NAME], I hope you are finding the residence to your satisfaction.…" at bounding box center [964, 736] width 959 height 47
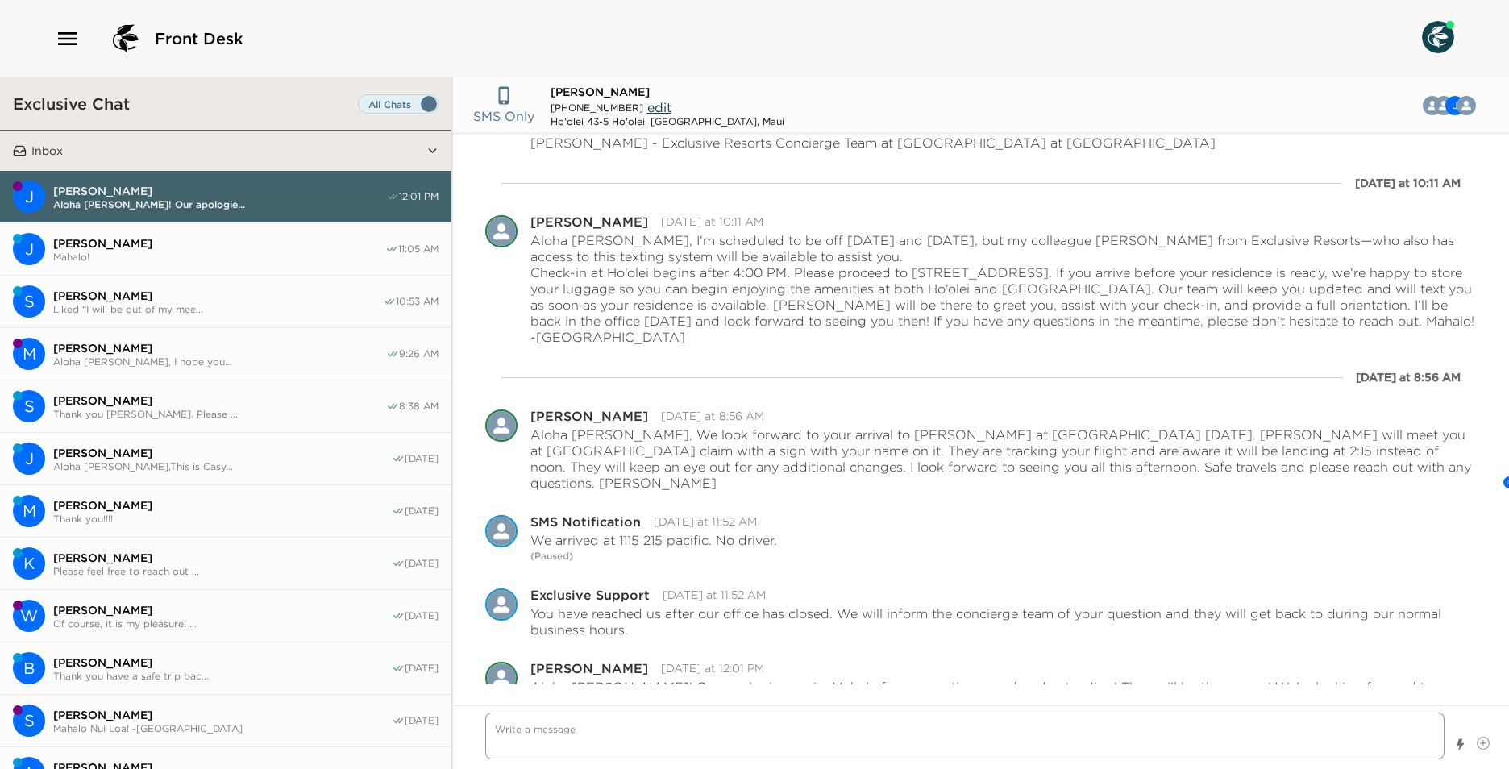
scroll to position [688, 0]
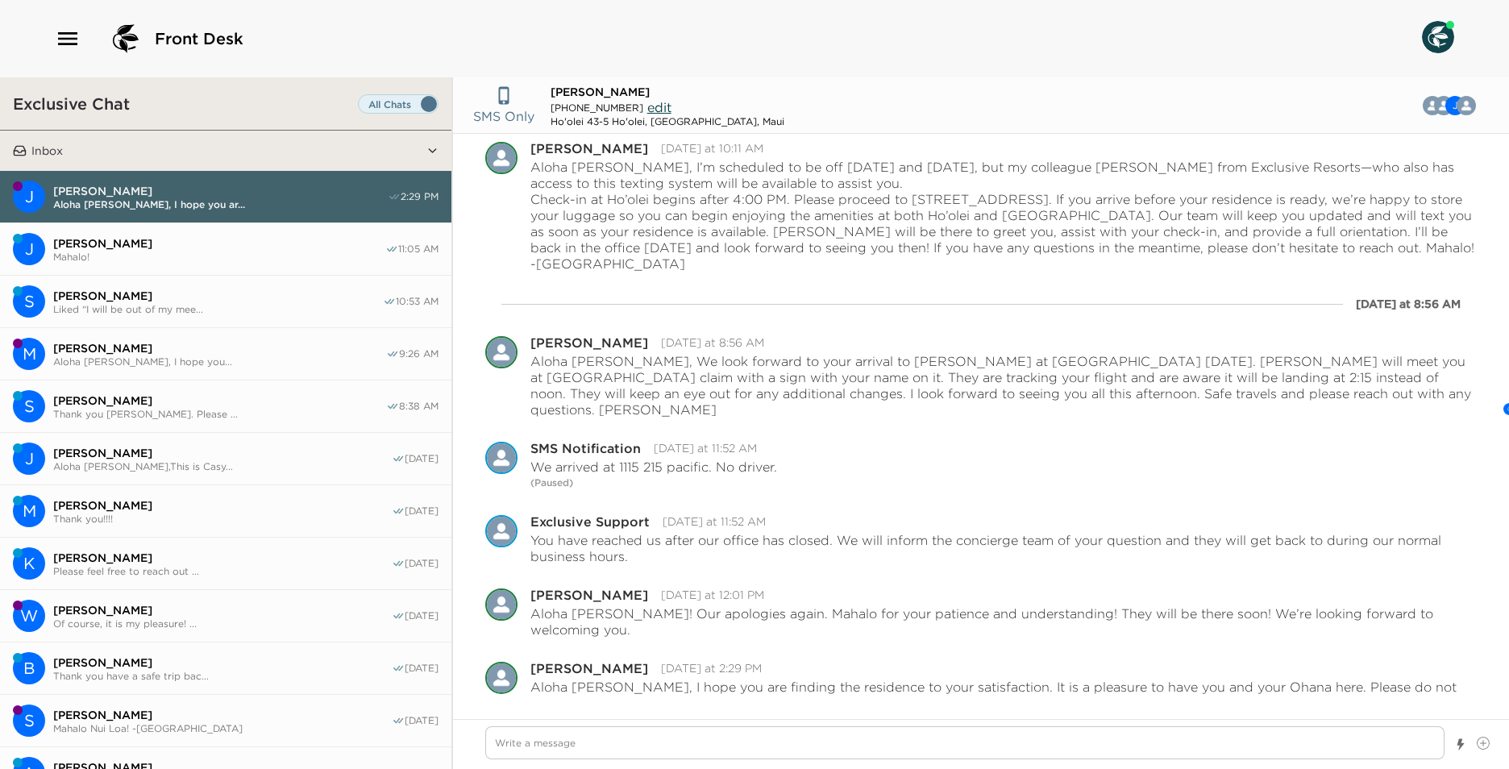
click at [240, 216] on button "J [PERSON_NAME] [PERSON_NAME], I hope you ar... 2:29 PM" at bounding box center [225, 197] width 451 height 52
click at [238, 229] on button "J [PERSON_NAME]! 11:05 AM" at bounding box center [225, 249] width 451 height 52
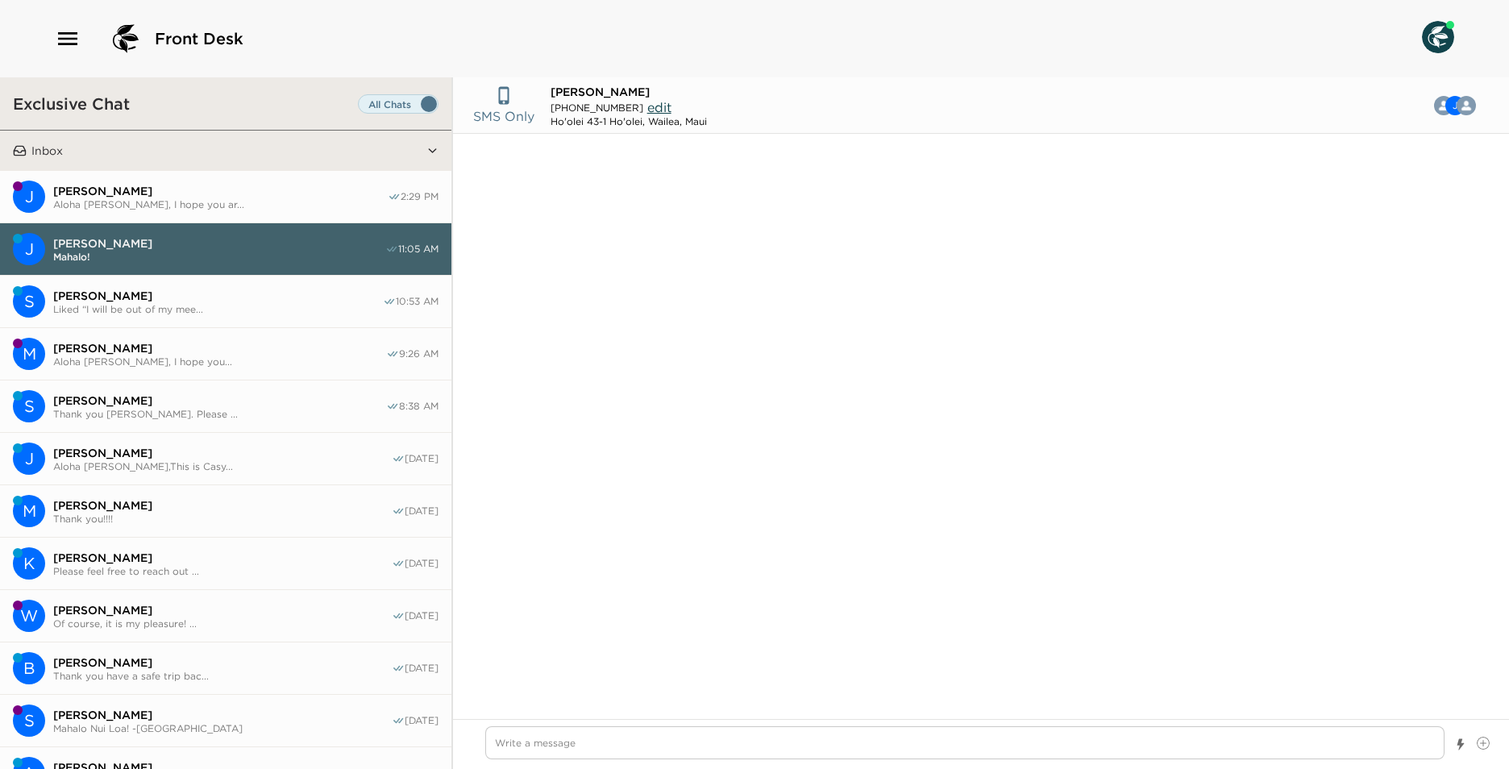
scroll to position [103, 0]
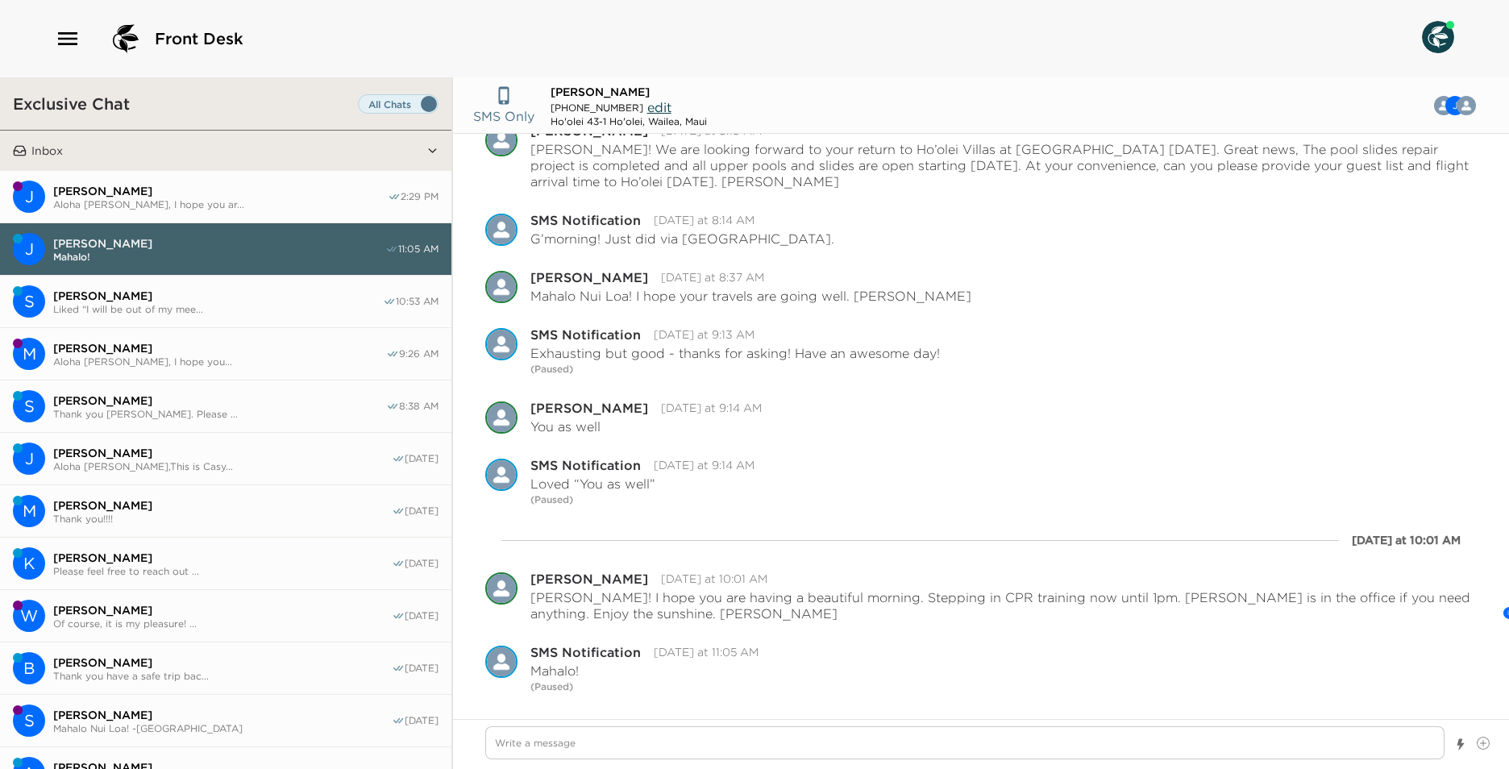
click at [317, 198] on span "Aloha [PERSON_NAME], I hope you ar..." at bounding box center [220, 204] width 334 height 12
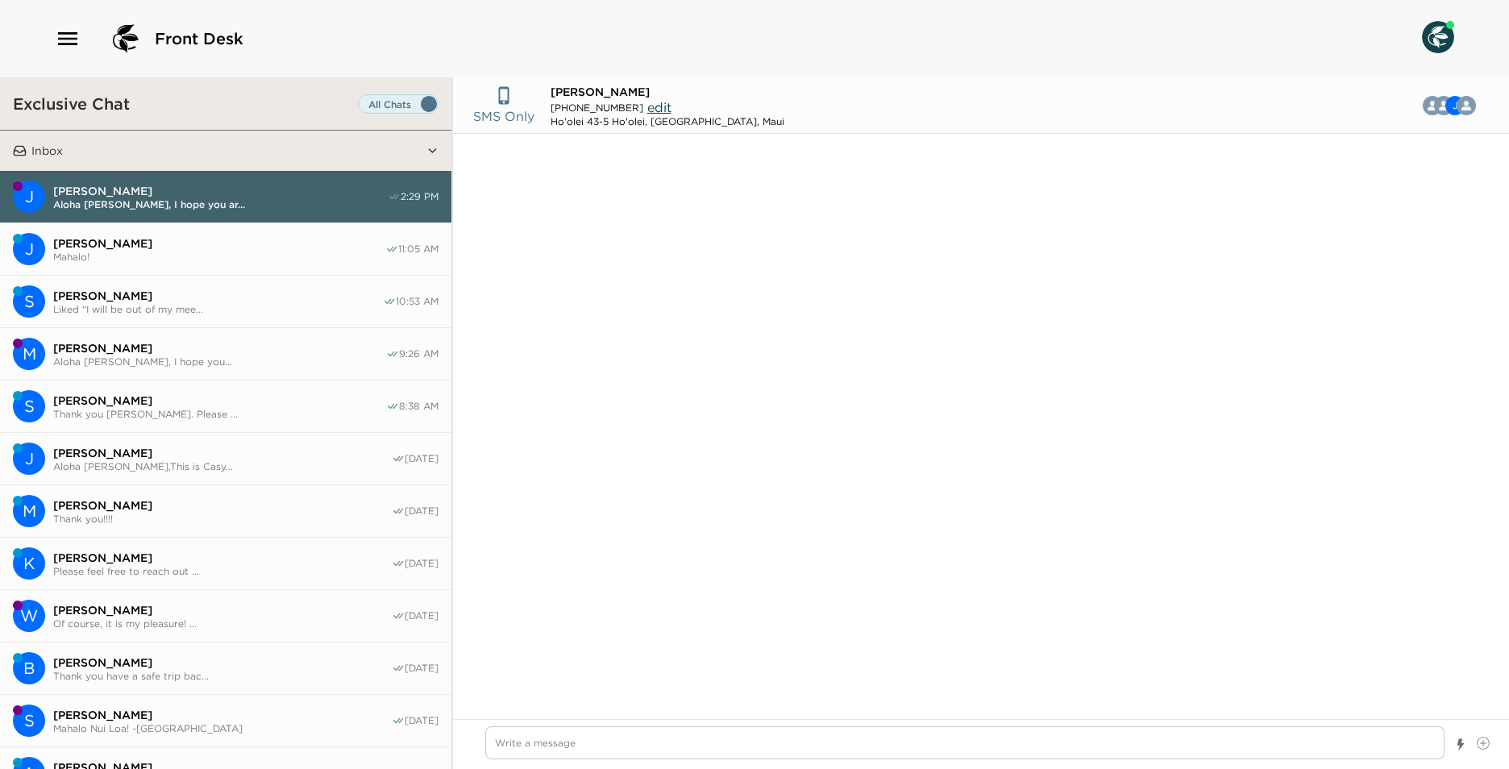
scroll to position [639, 0]
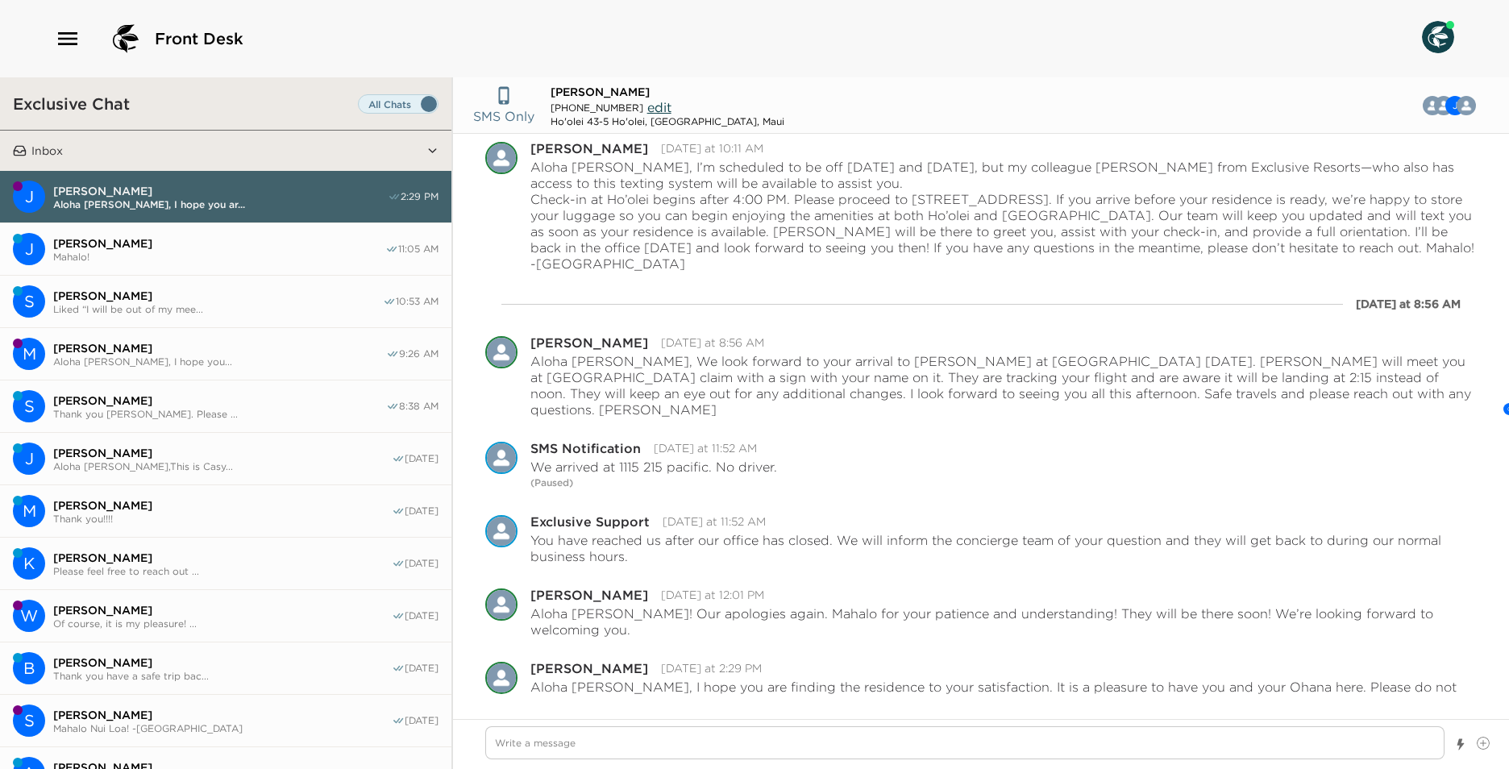
click at [245, 247] on div "[PERSON_NAME] Mahalo!" at bounding box center [219, 249] width 332 height 27
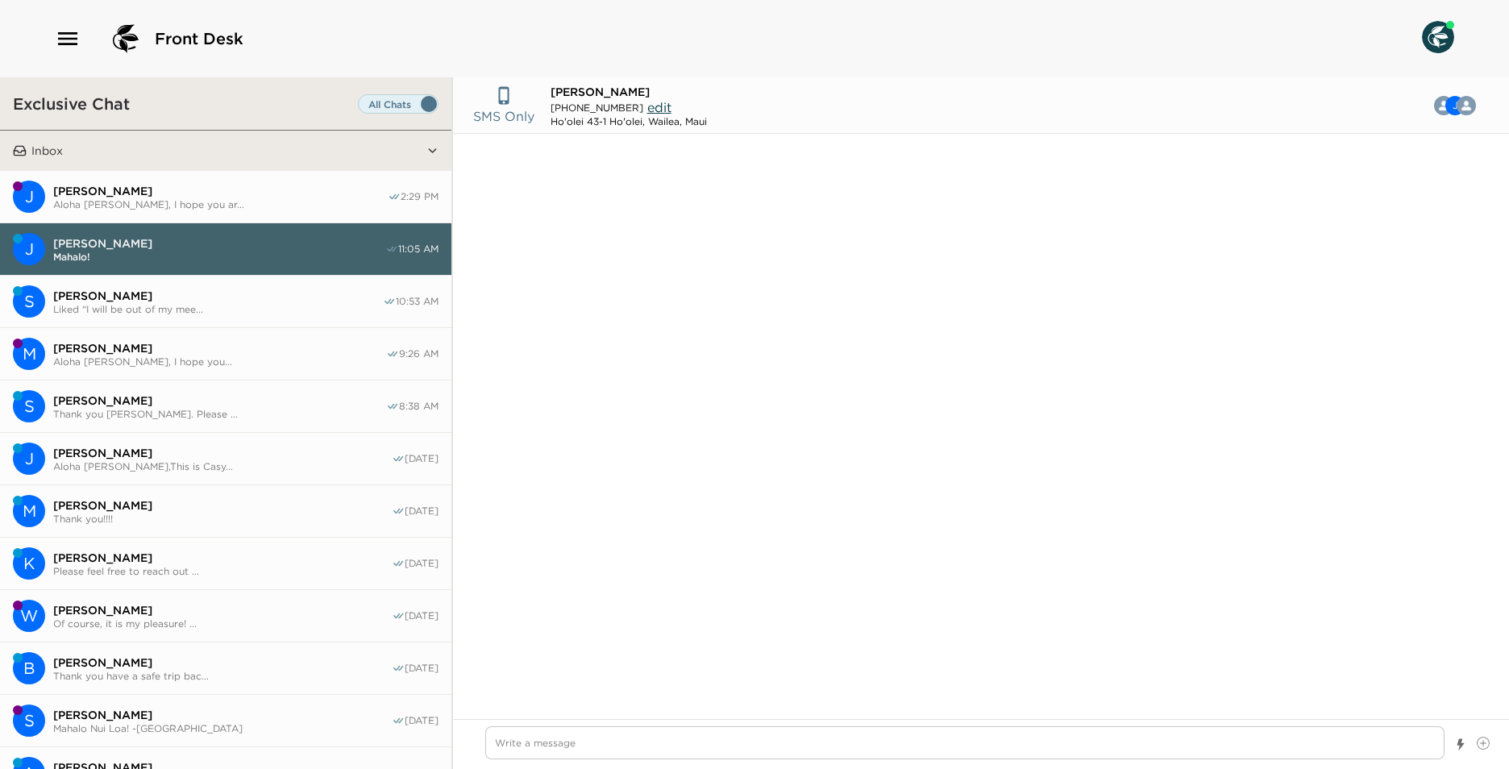
scroll to position [103, 0]
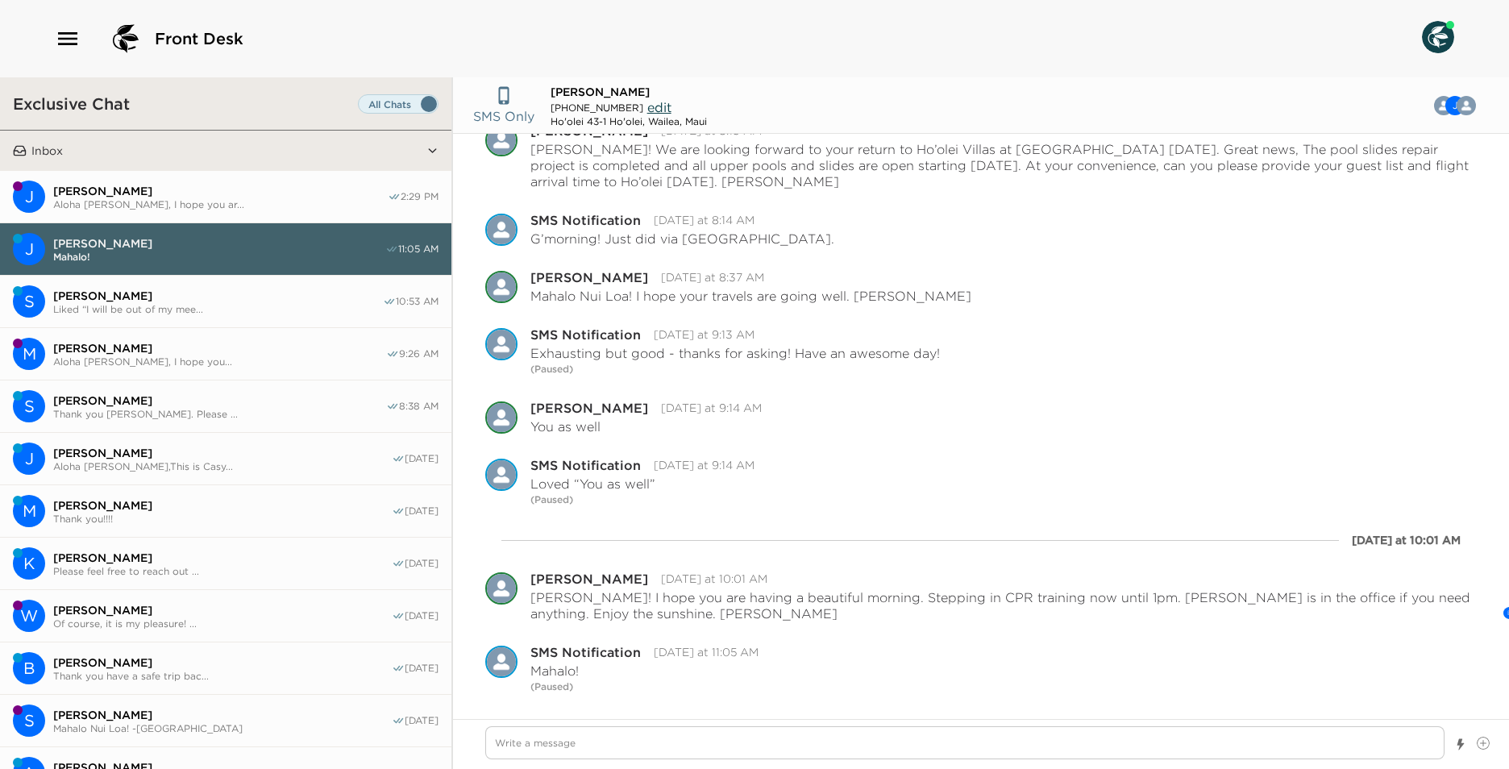
click at [167, 198] on span "Aloha [PERSON_NAME], I hope you ar..." at bounding box center [220, 204] width 334 height 12
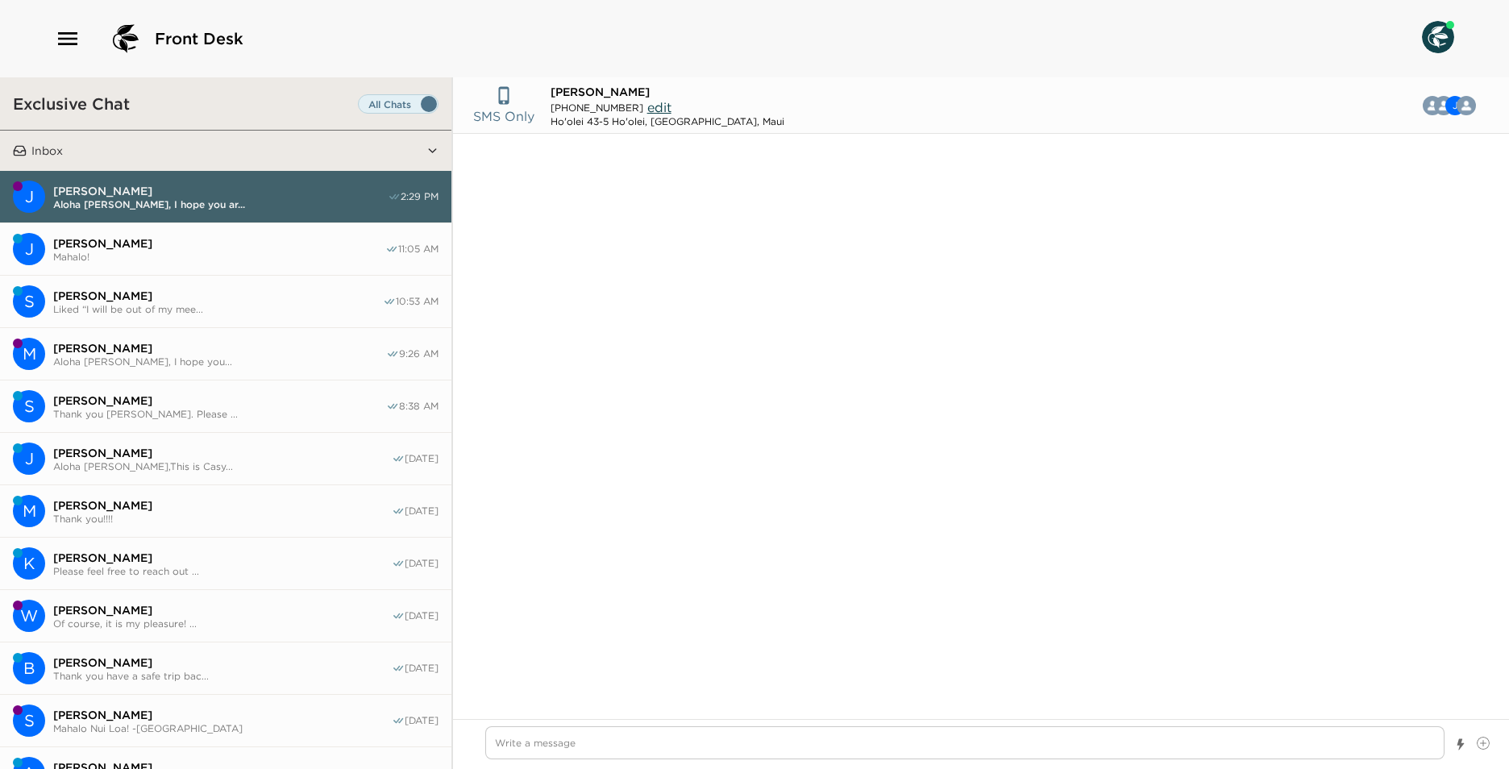
scroll to position [639, 0]
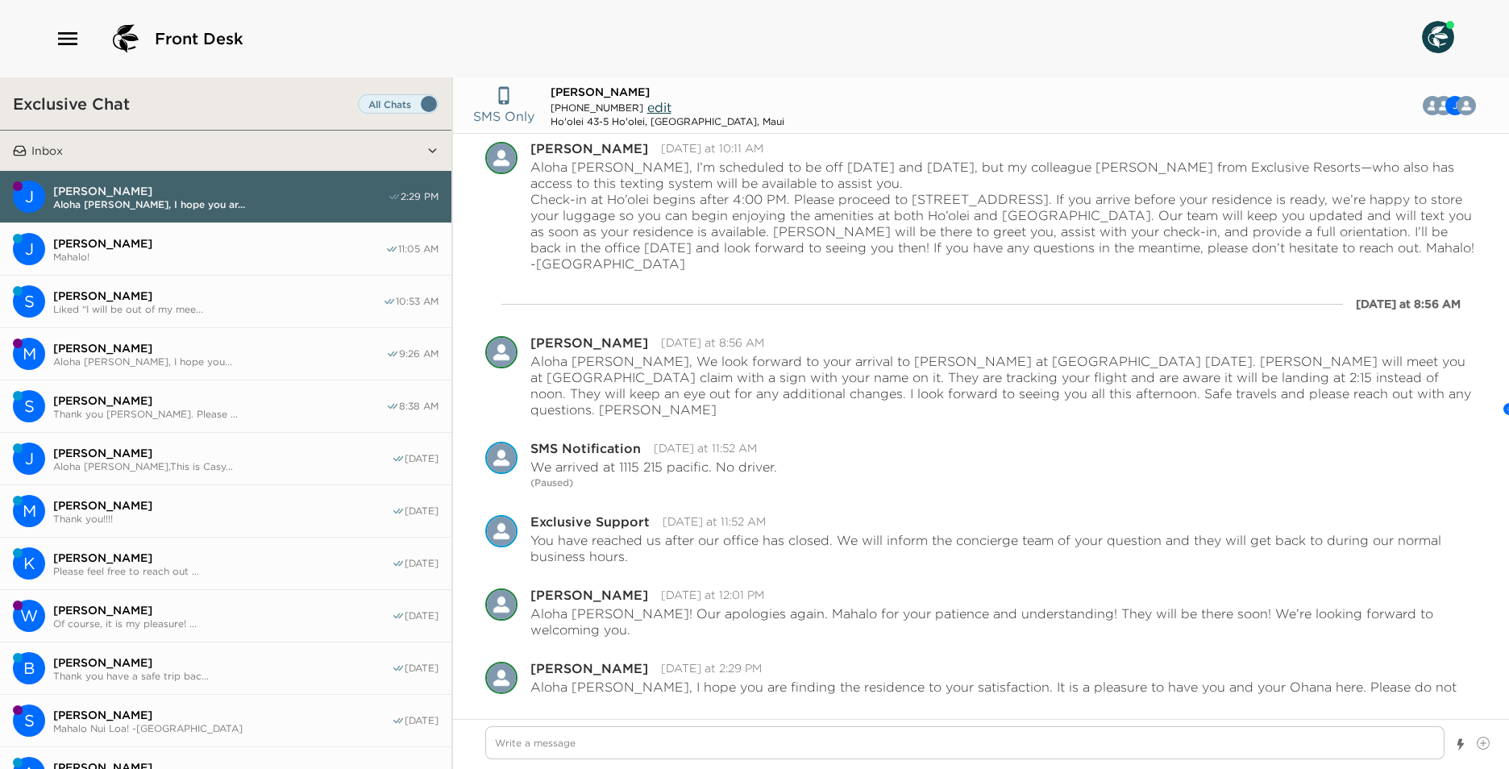
click at [210, 313] on button "S [PERSON_NAME] Liked “I will be out of my mee... 10:53 AM" at bounding box center [225, 302] width 451 height 52
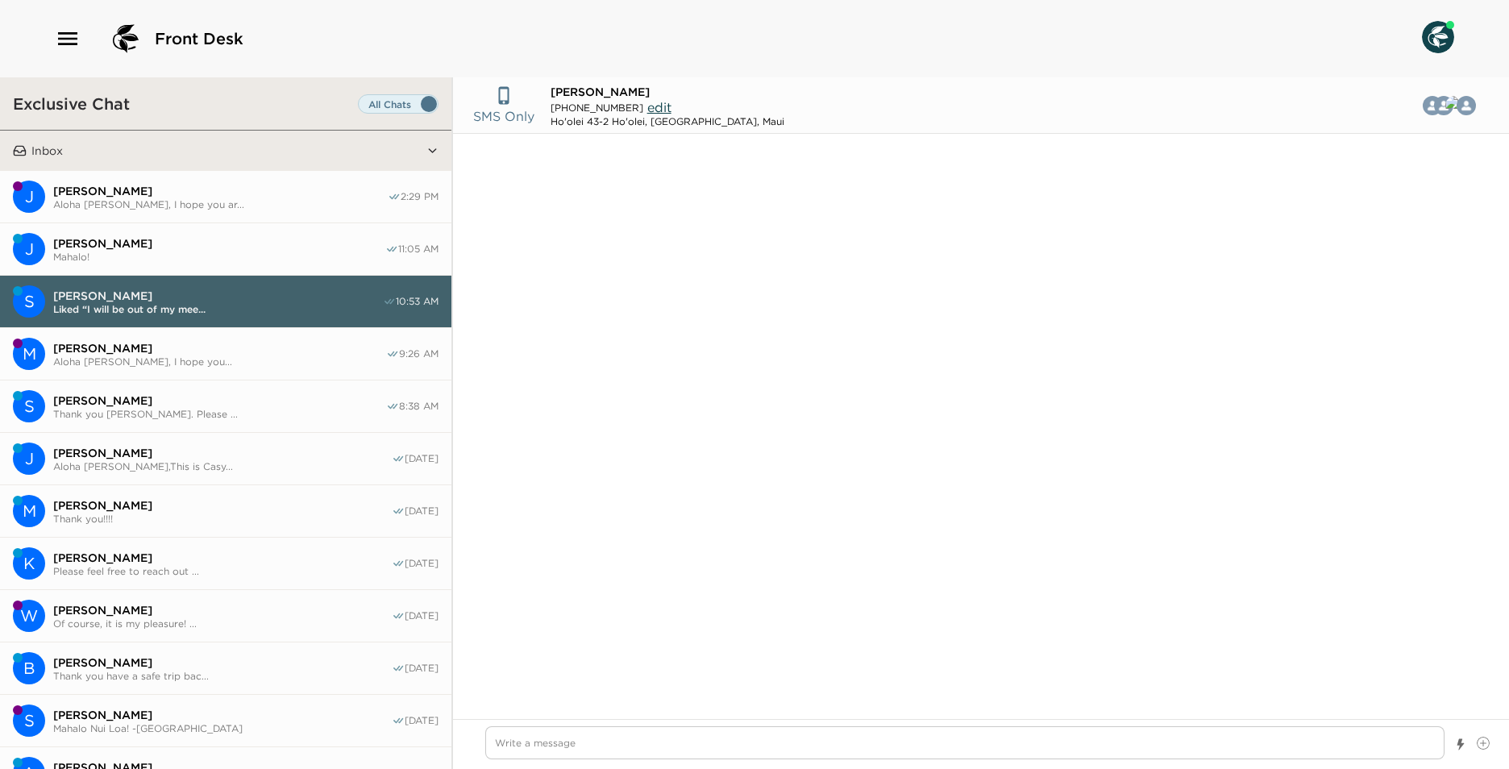
scroll to position [2802, 0]
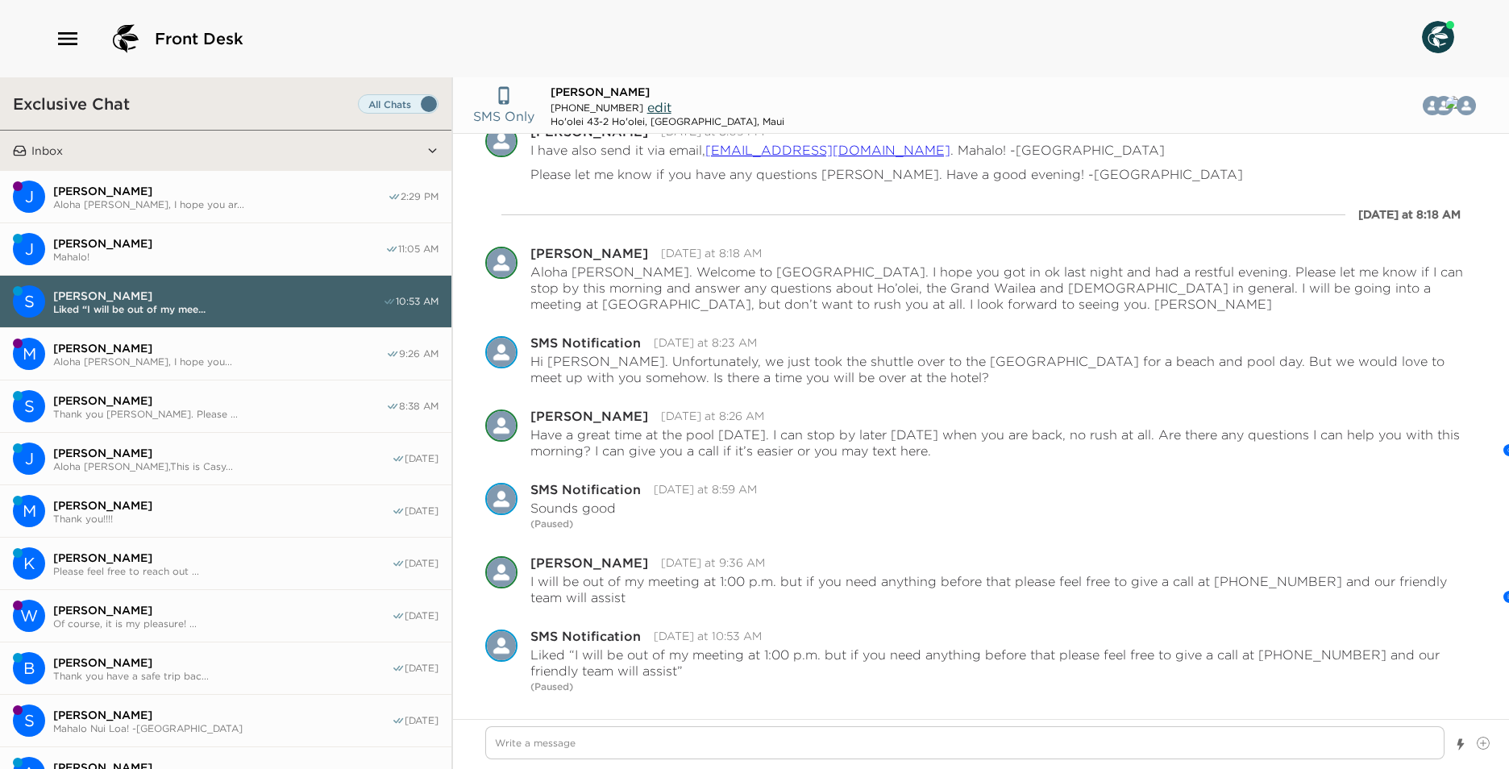
drag, startPoint x: 247, startPoint y: 372, endPoint x: 289, endPoint y: 410, distance: 56.5
click at [247, 374] on button "M [PERSON_NAME] Aloha [PERSON_NAME], I hope you... 9:26 AM" at bounding box center [225, 354] width 451 height 52
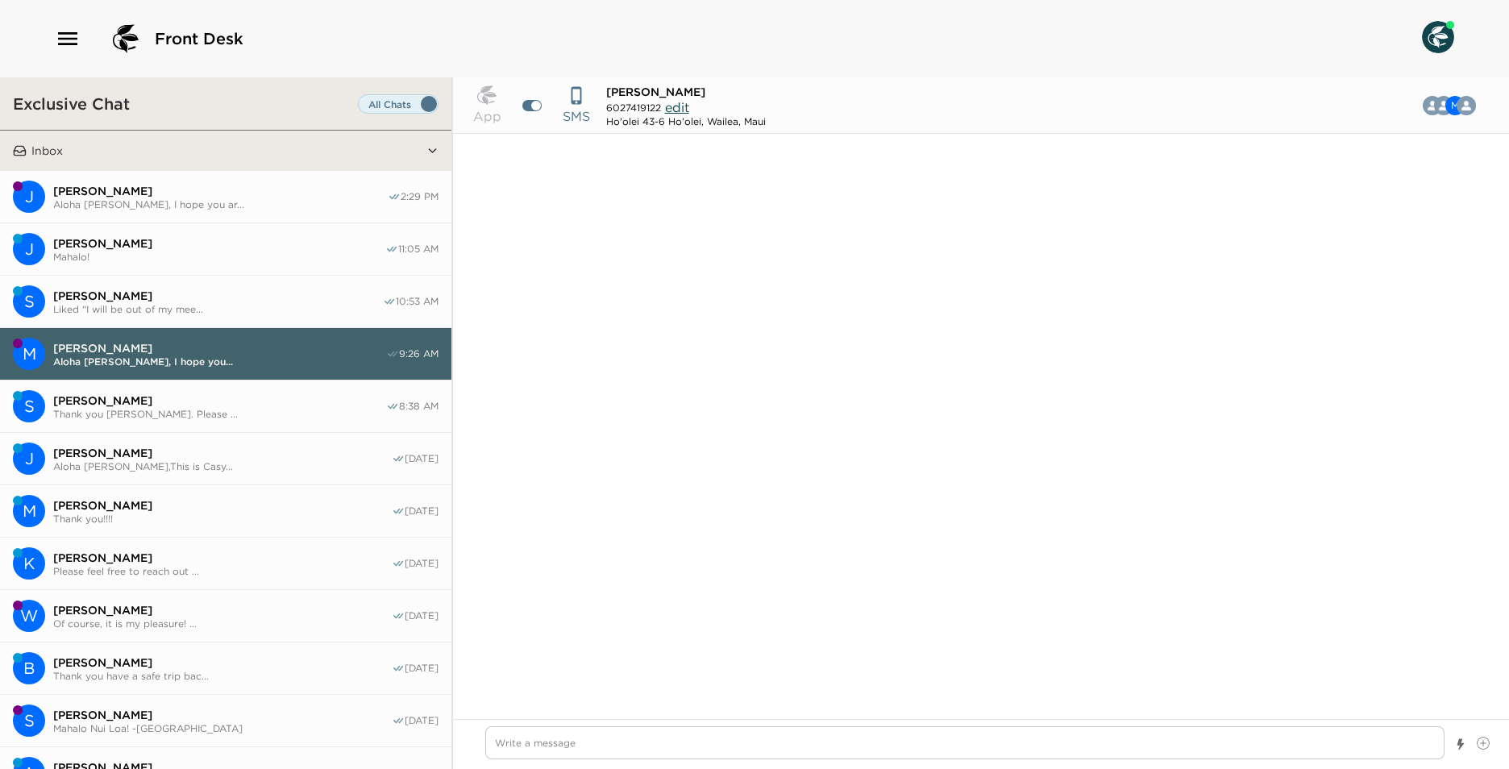
scroll to position [1561, 0]
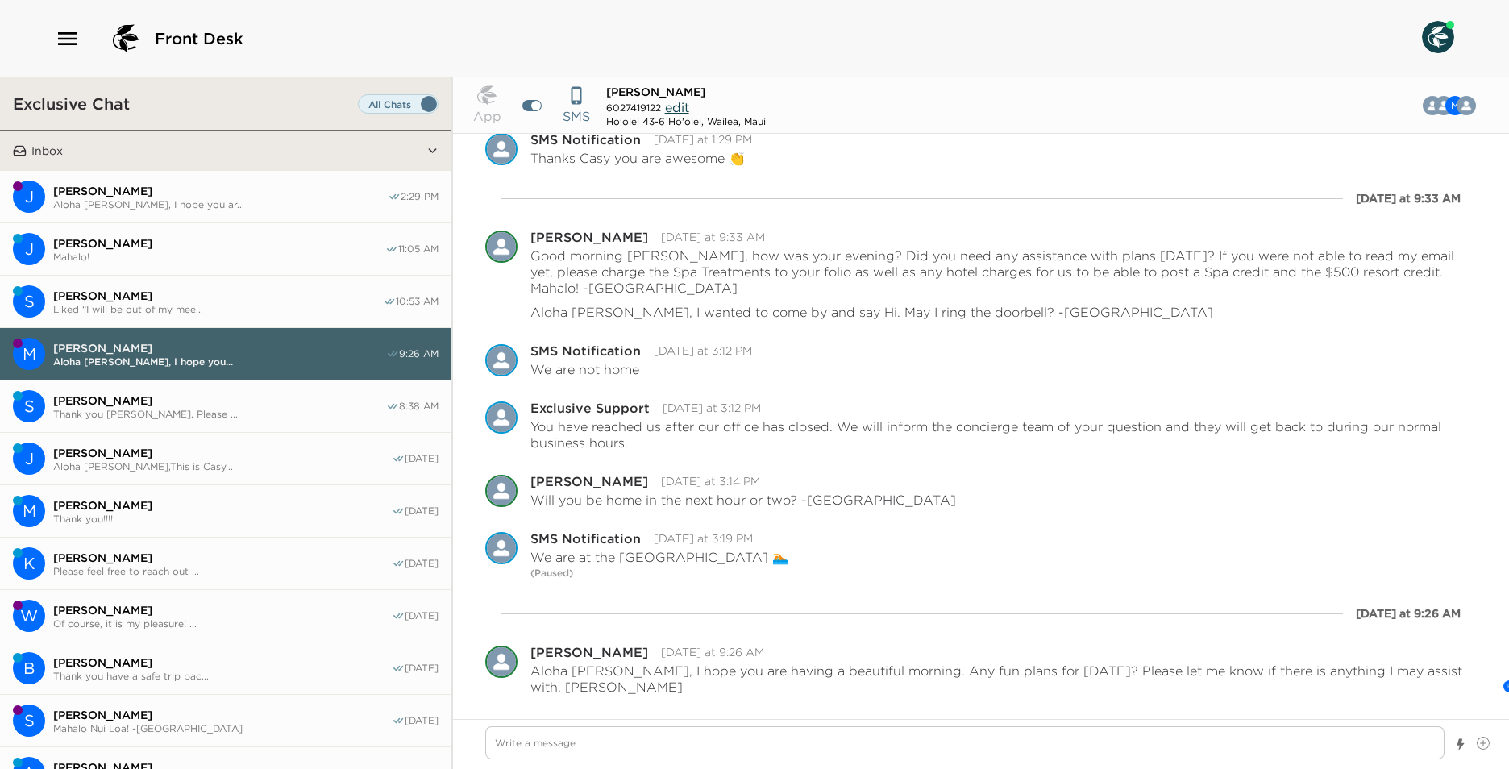
click at [225, 205] on span "Aloha [PERSON_NAME], I hope you ar..." at bounding box center [220, 204] width 334 height 12
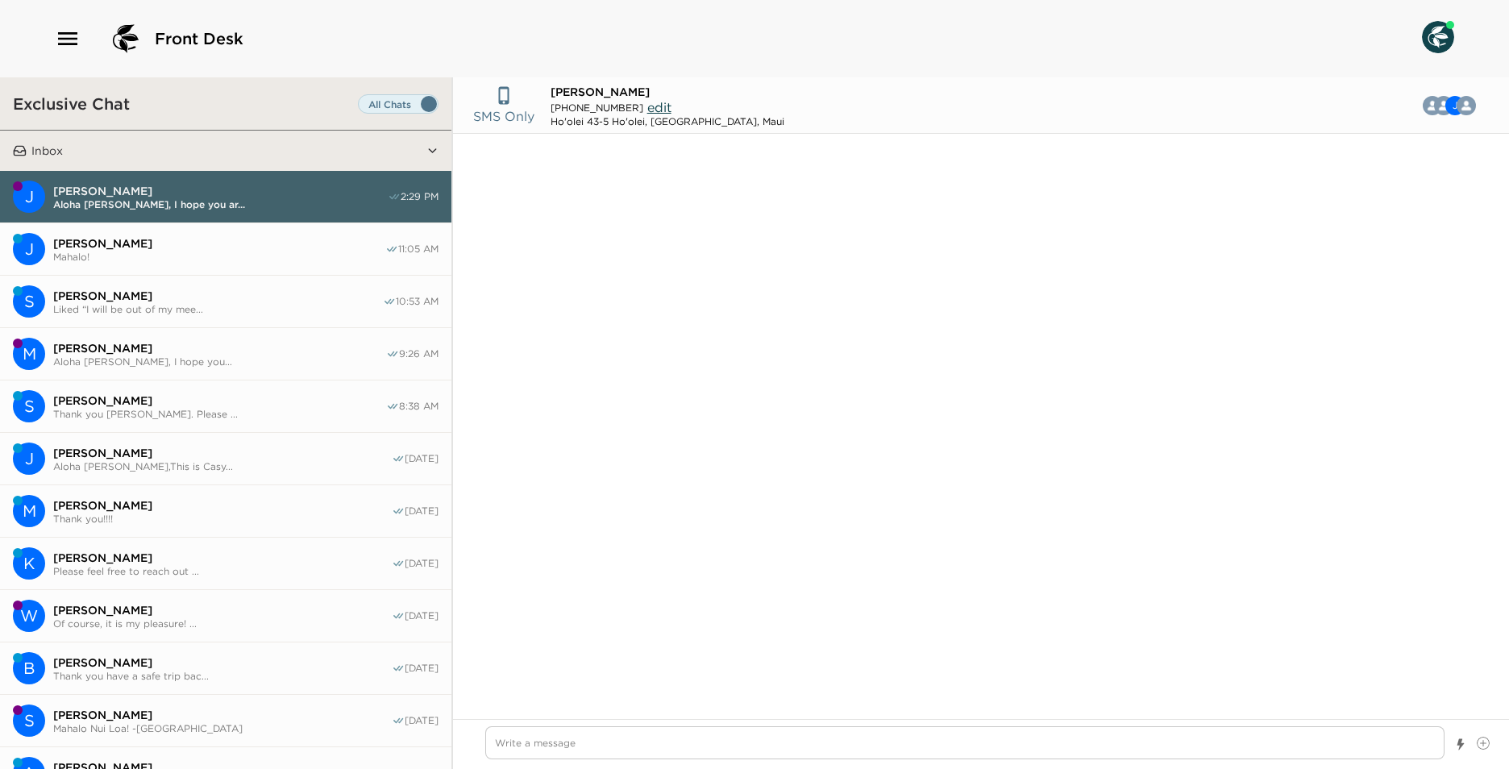
scroll to position [639, 0]
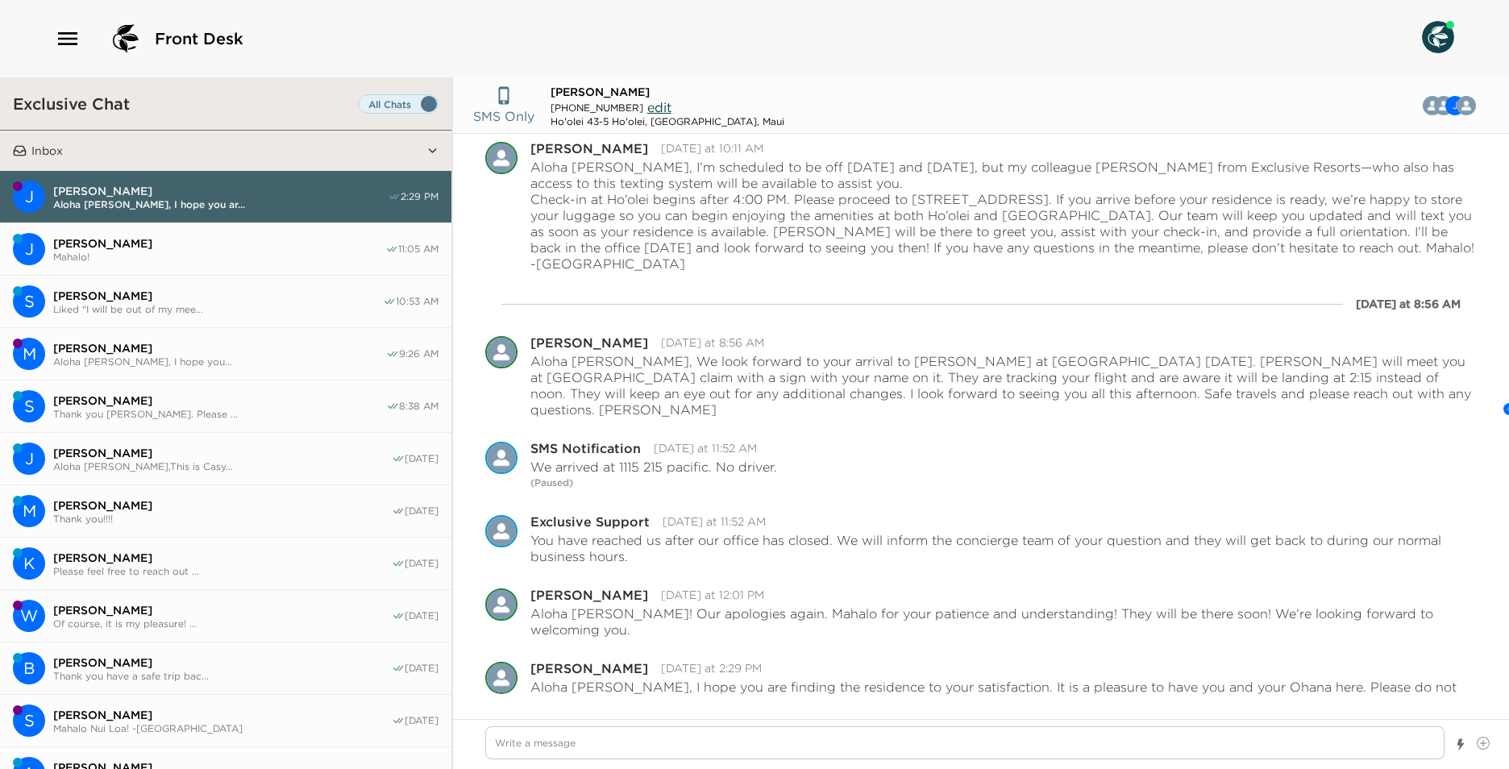
drag, startPoint x: 166, startPoint y: 210, endPoint x: 178, endPoint y: 239, distance: 31.4
click at [166, 211] on button "J [PERSON_NAME] [PERSON_NAME], I hope you ar... 2:29 PM" at bounding box center [225, 197] width 451 height 52
click at [179, 239] on span "[PERSON_NAME]" at bounding box center [219, 243] width 332 height 15
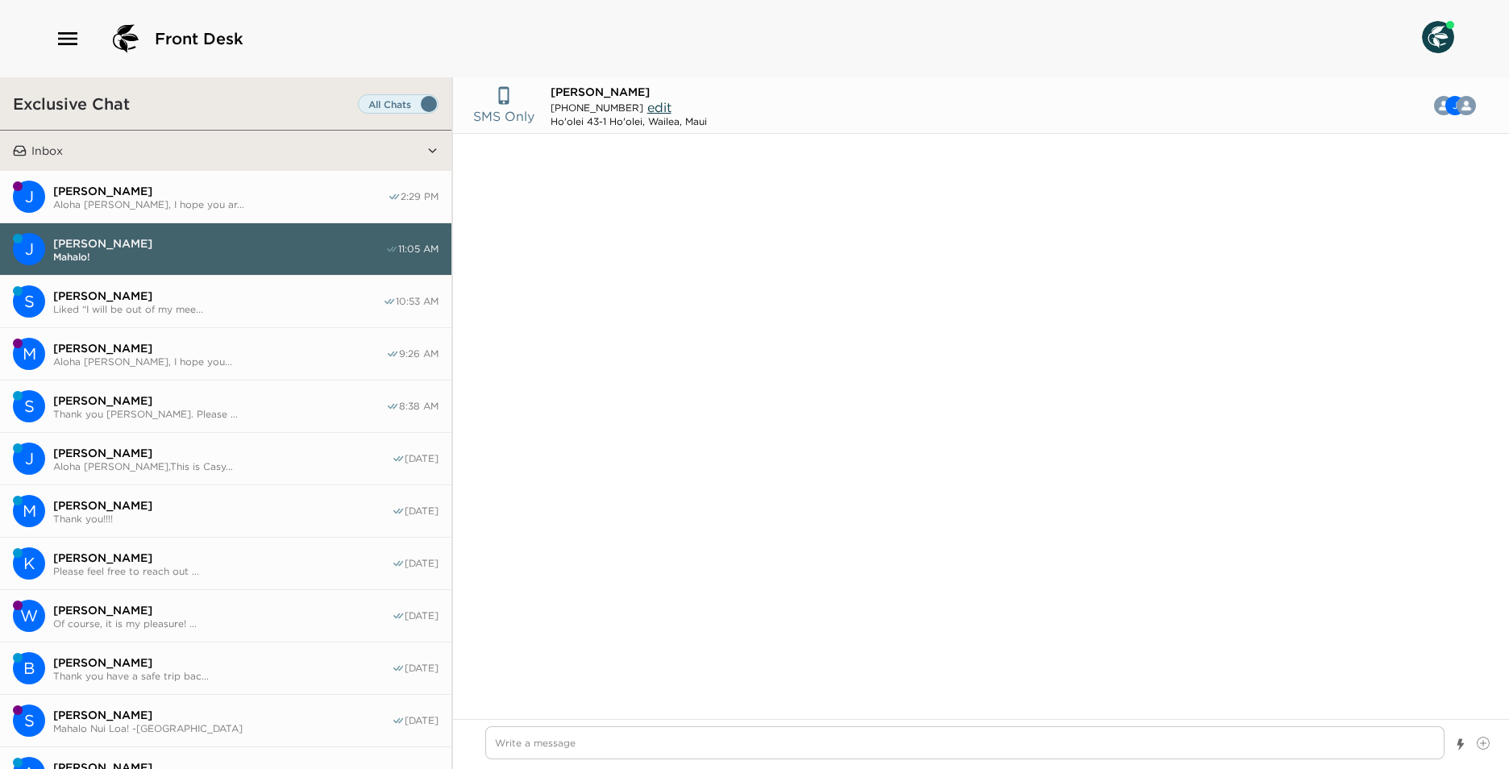
scroll to position [103, 0]
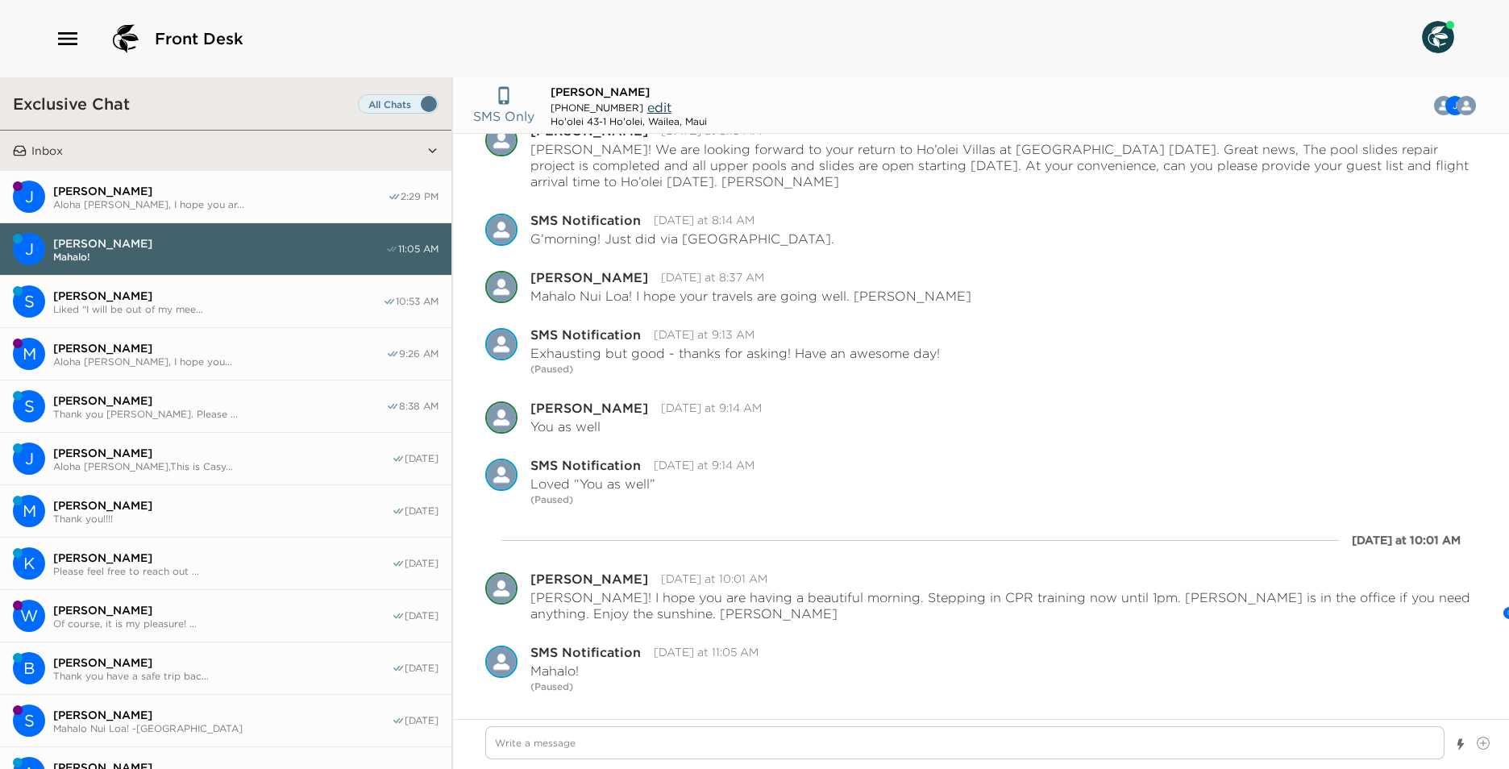
drag, startPoint x: 264, startPoint y: 310, endPoint x: 272, endPoint y: 320, distance: 13.1
click at [263, 313] on span "Liked “I will be out of my mee..." at bounding box center [218, 309] width 330 height 12
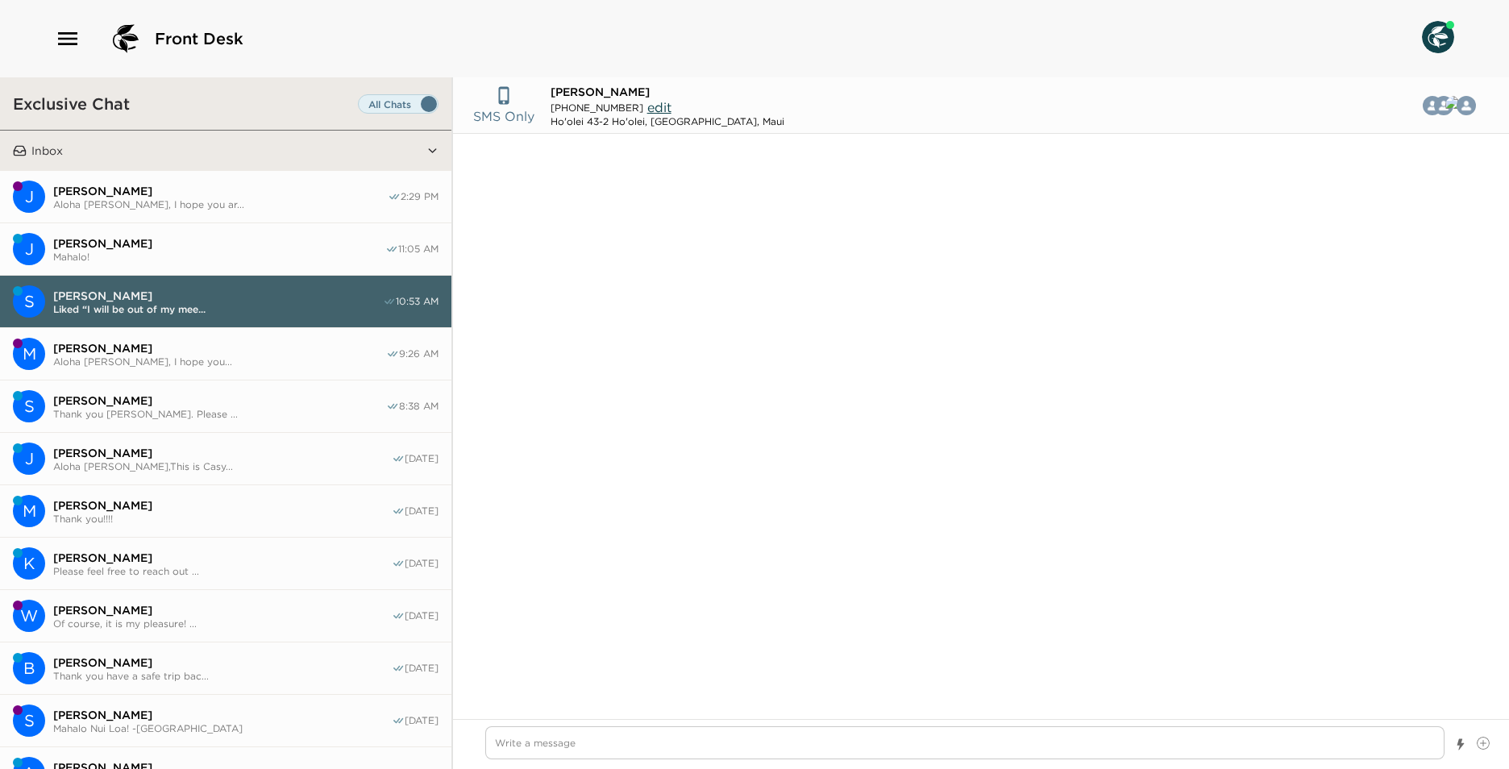
scroll to position [2802, 0]
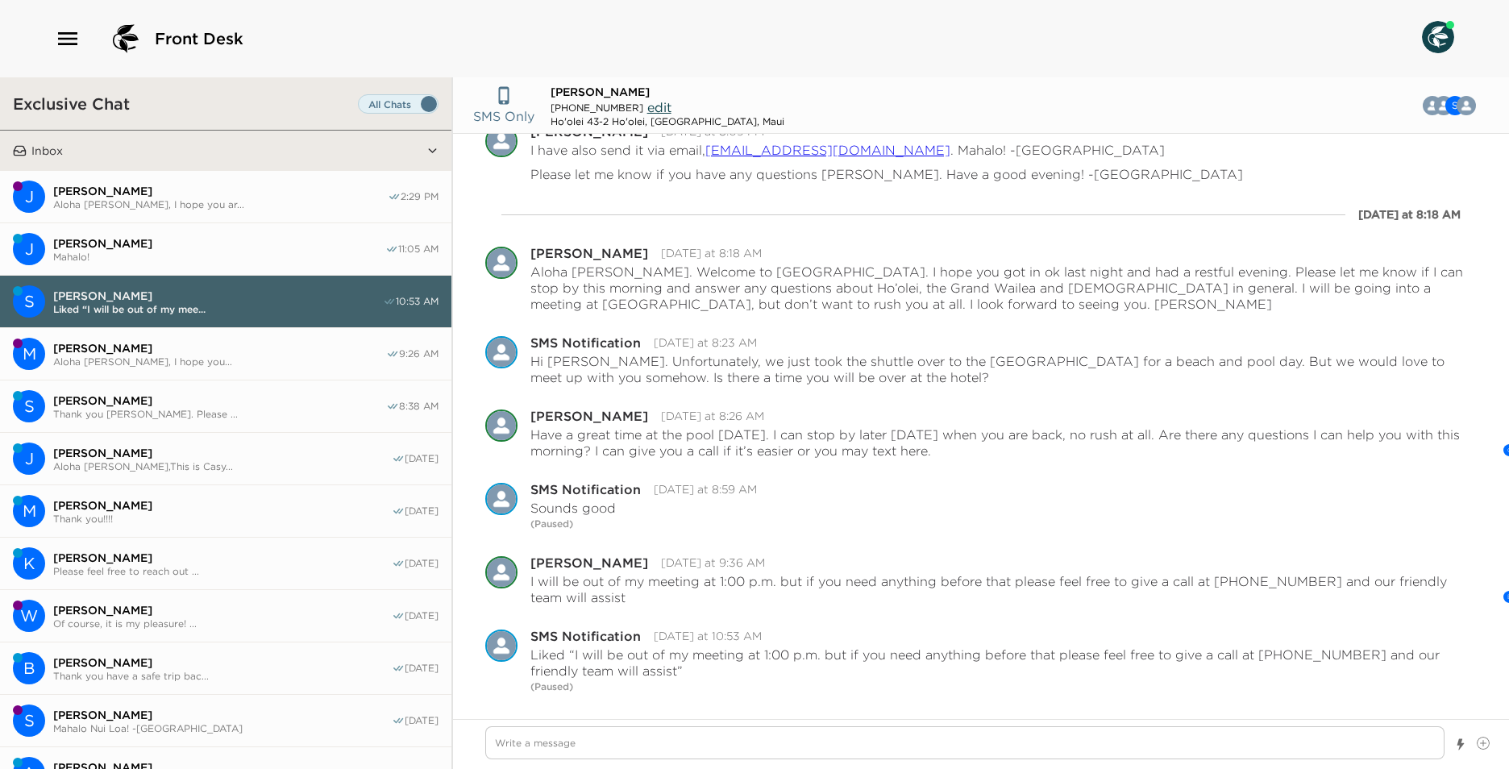
drag, startPoint x: 102, startPoint y: 348, endPoint x: 337, endPoint y: 392, distance: 238.6
click at [102, 350] on span "[PERSON_NAME]" at bounding box center [219, 348] width 333 height 15
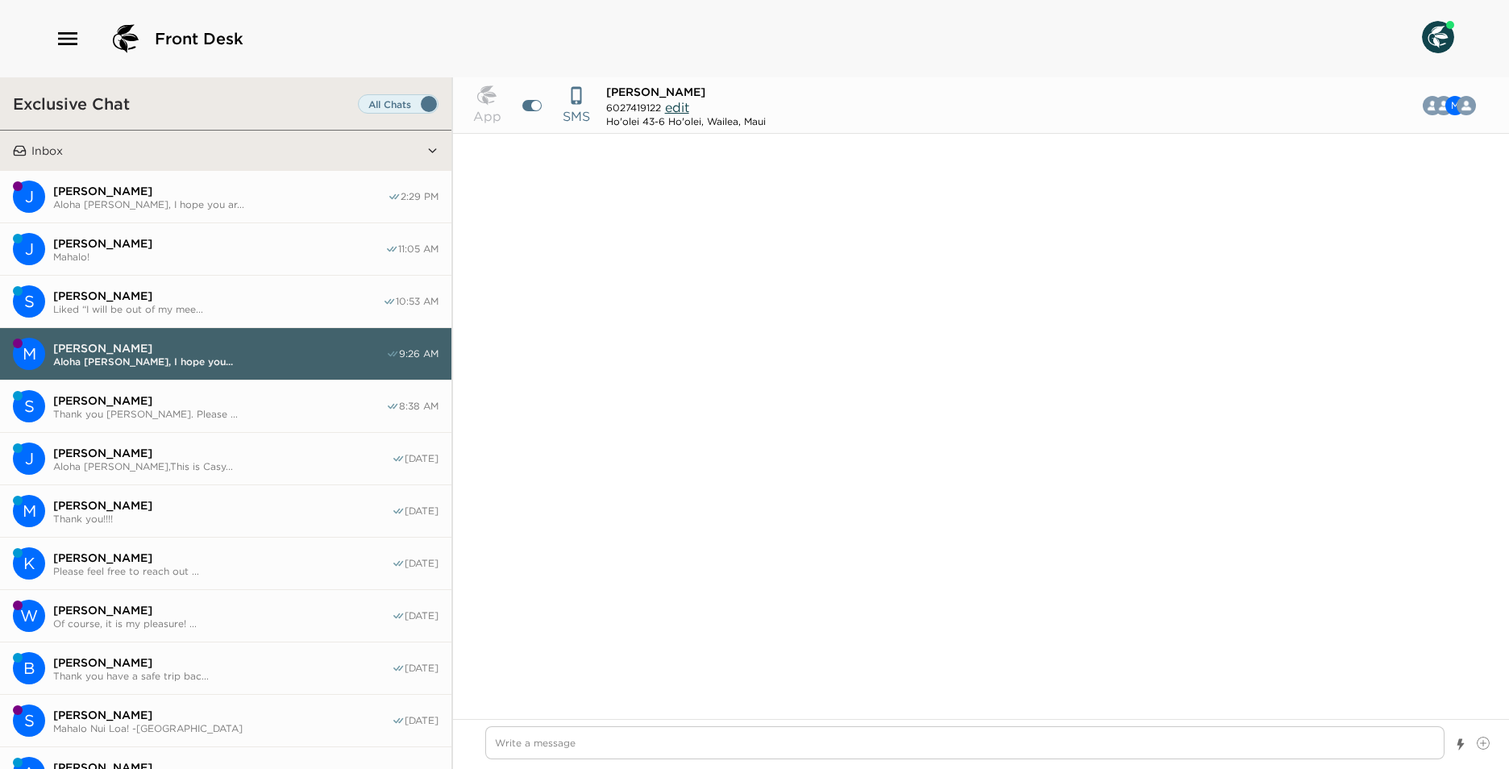
scroll to position [1561, 0]
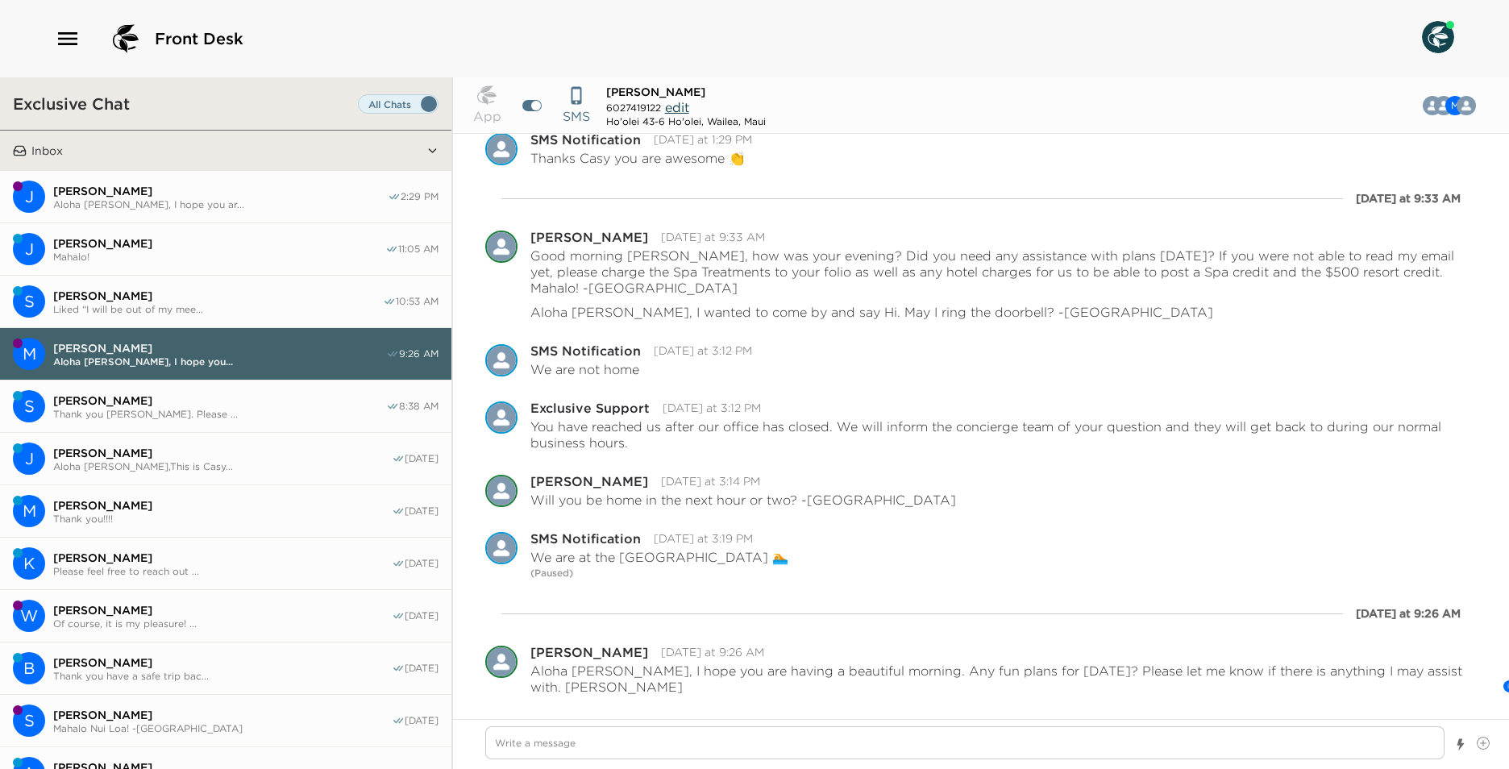
click at [246, 314] on button "S [PERSON_NAME] Liked “I will be out of my mee... 10:53 AM" at bounding box center [225, 302] width 451 height 52
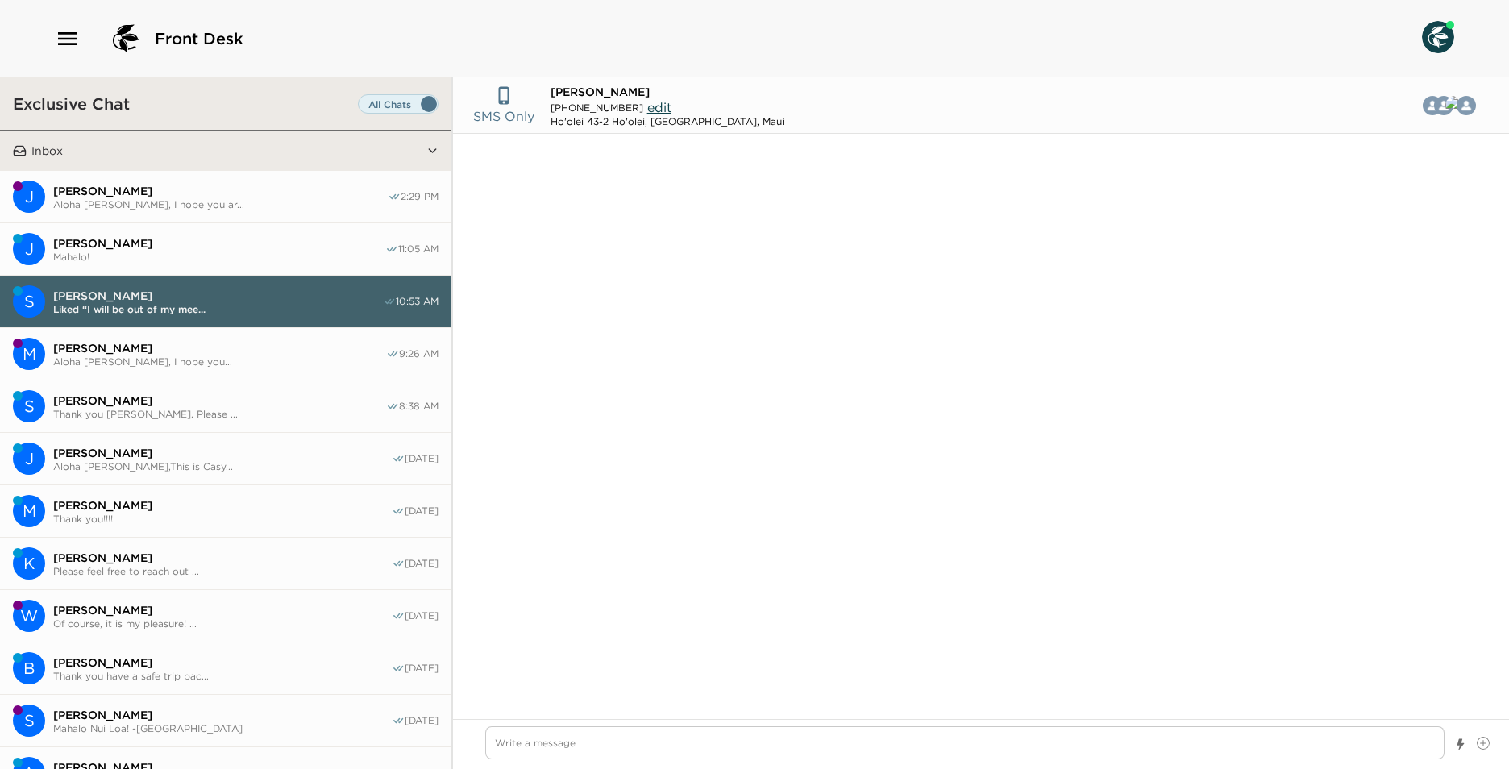
scroll to position [2802, 0]
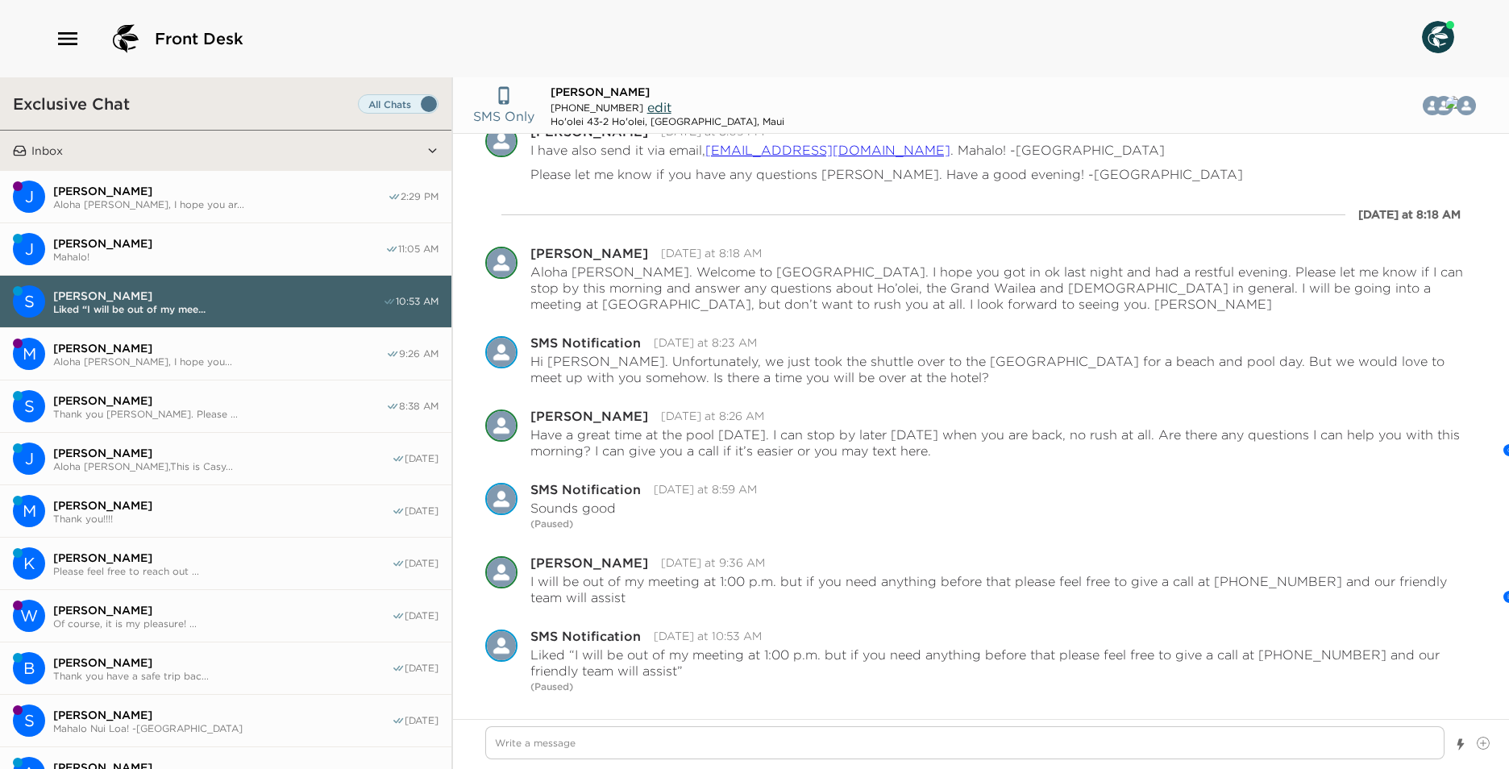
drag, startPoint x: 259, startPoint y: 219, endPoint x: 384, endPoint y: 197, distance: 127.6
click at [259, 222] on button "J [PERSON_NAME] [PERSON_NAME], I hope you ar... 2:29 PM" at bounding box center [225, 197] width 451 height 52
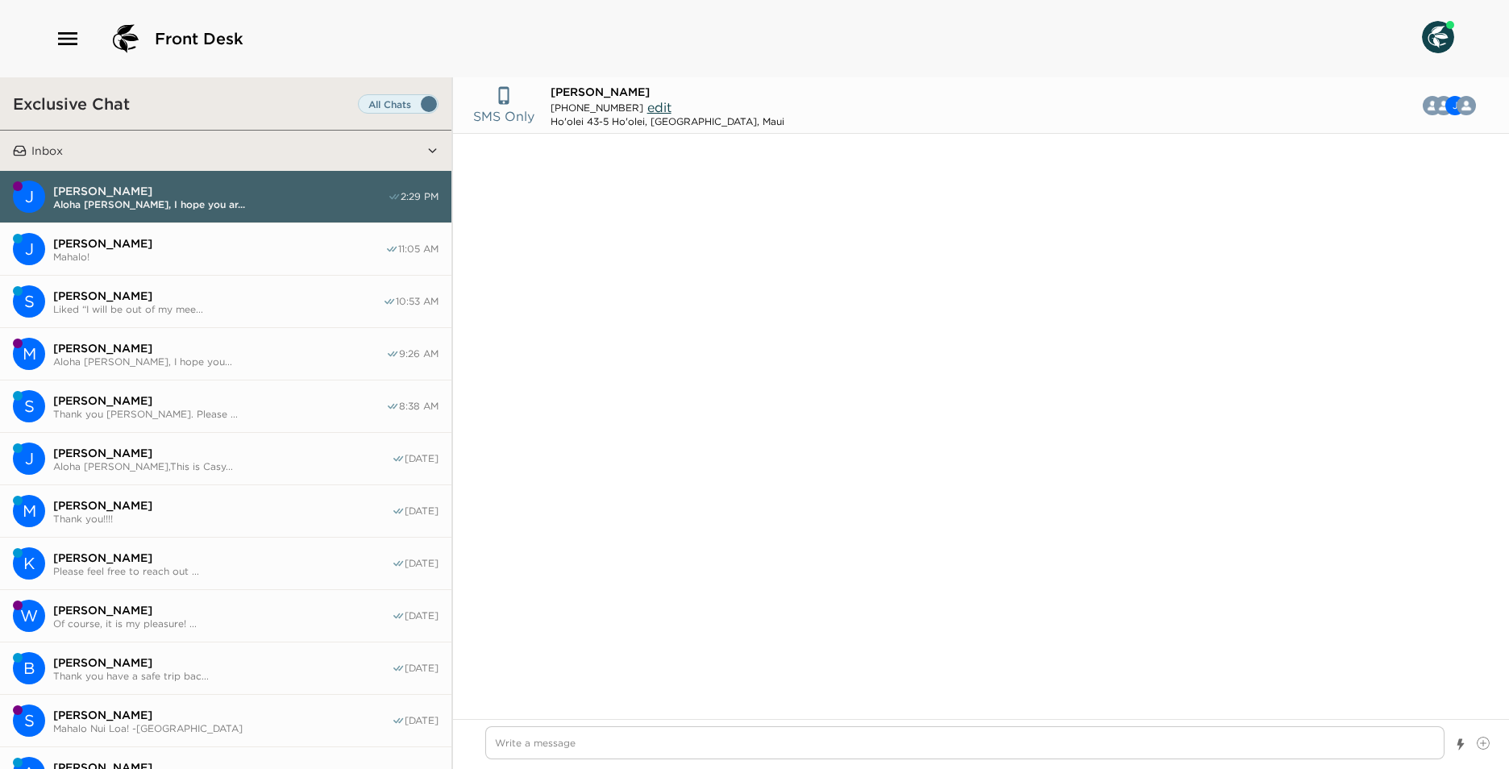
scroll to position [639, 0]
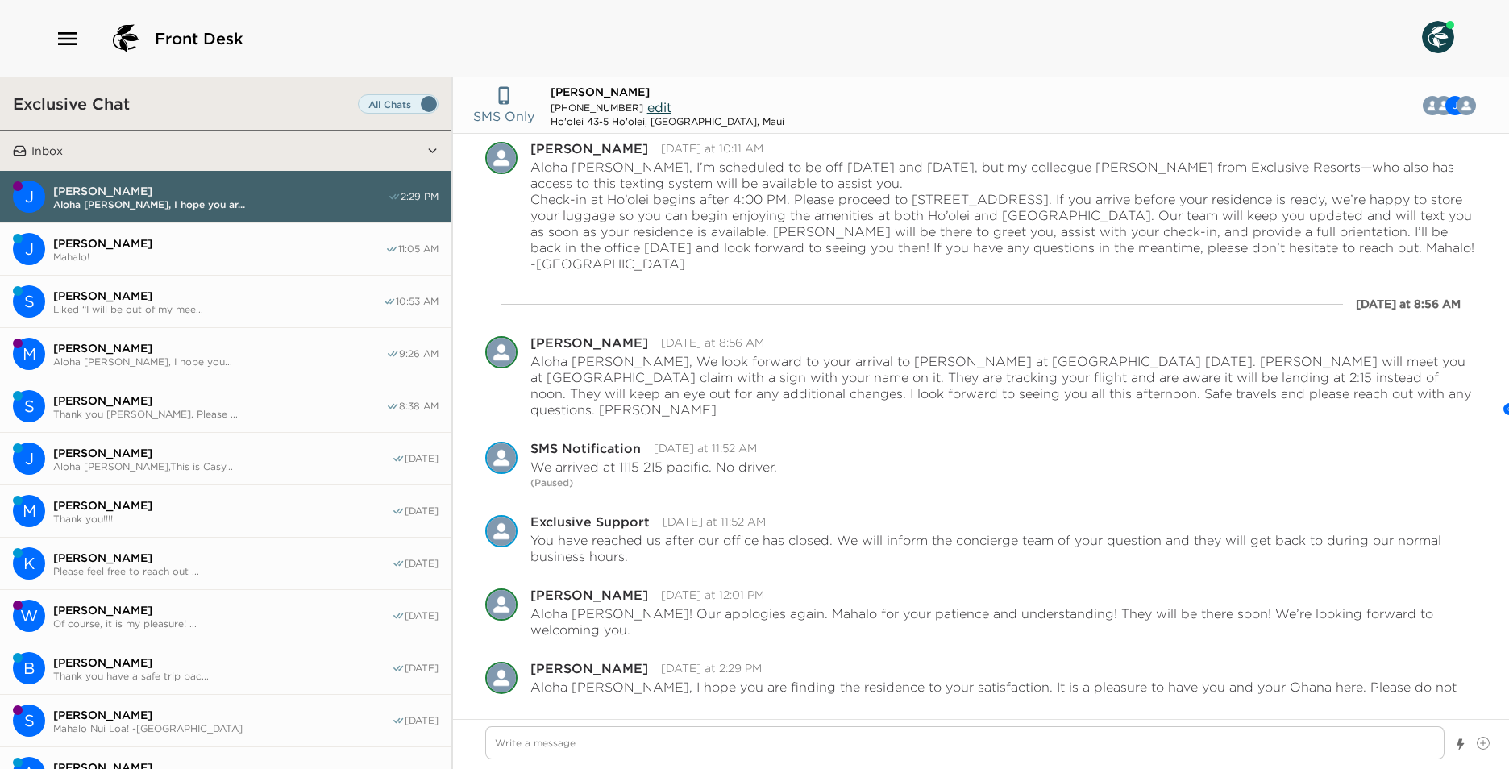
click at [219, 241] on span "[PERSON_NAME]" at bounding box center [219, 243] width 332 height 15
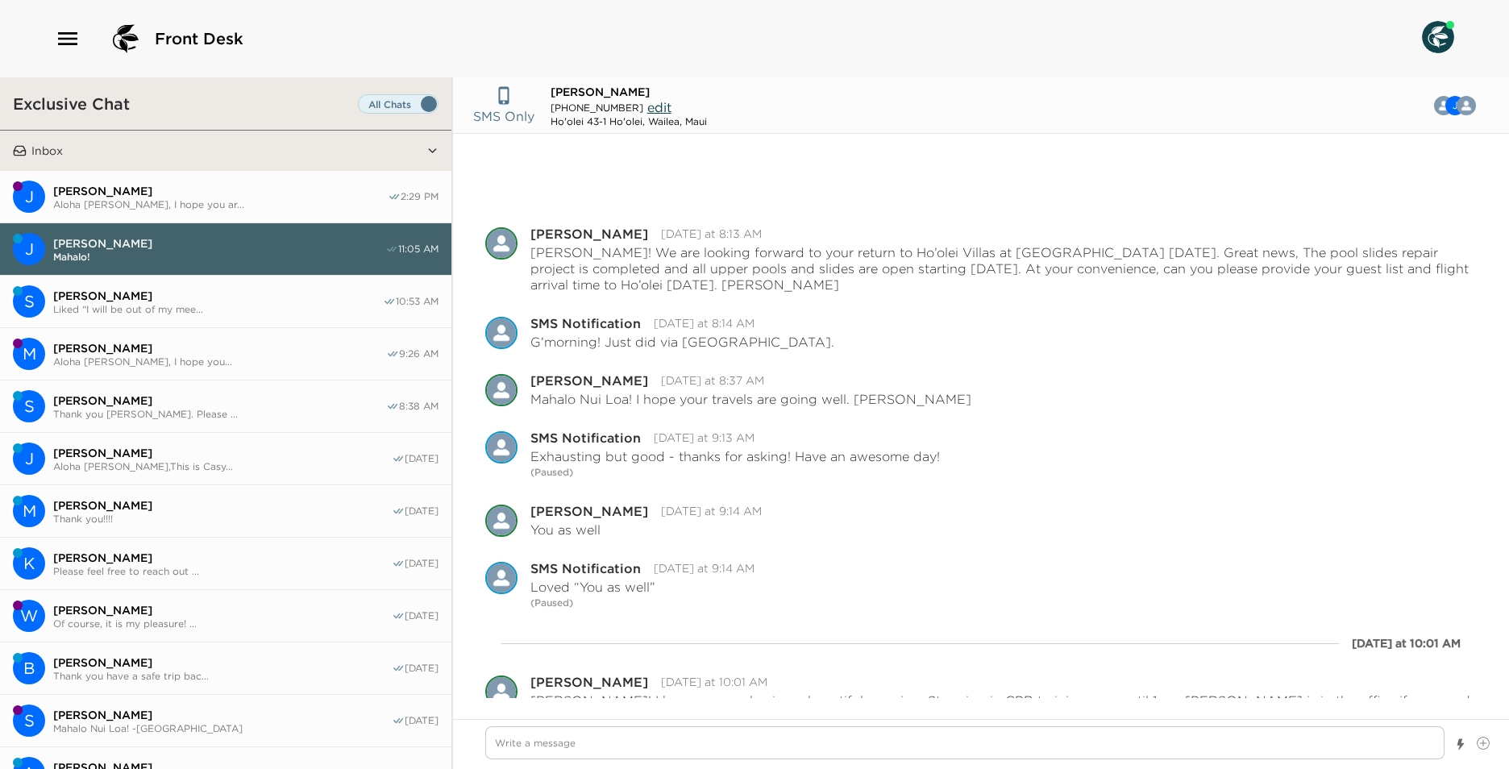
scroll to position [103, 0]
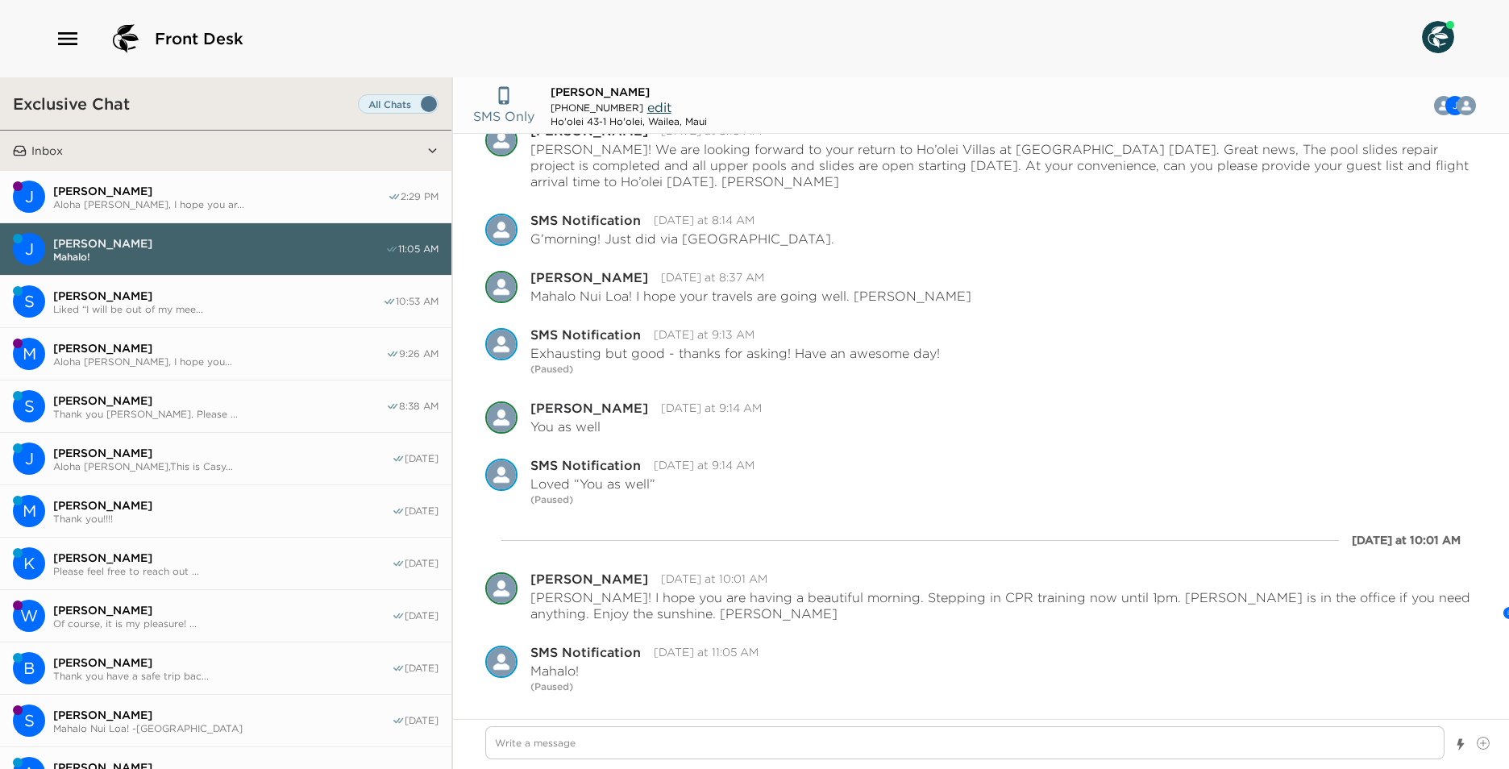
click at [204, 303] on span "Liked “I will be out of my mee..." at bounding box center [218, 309] width 330 height 12
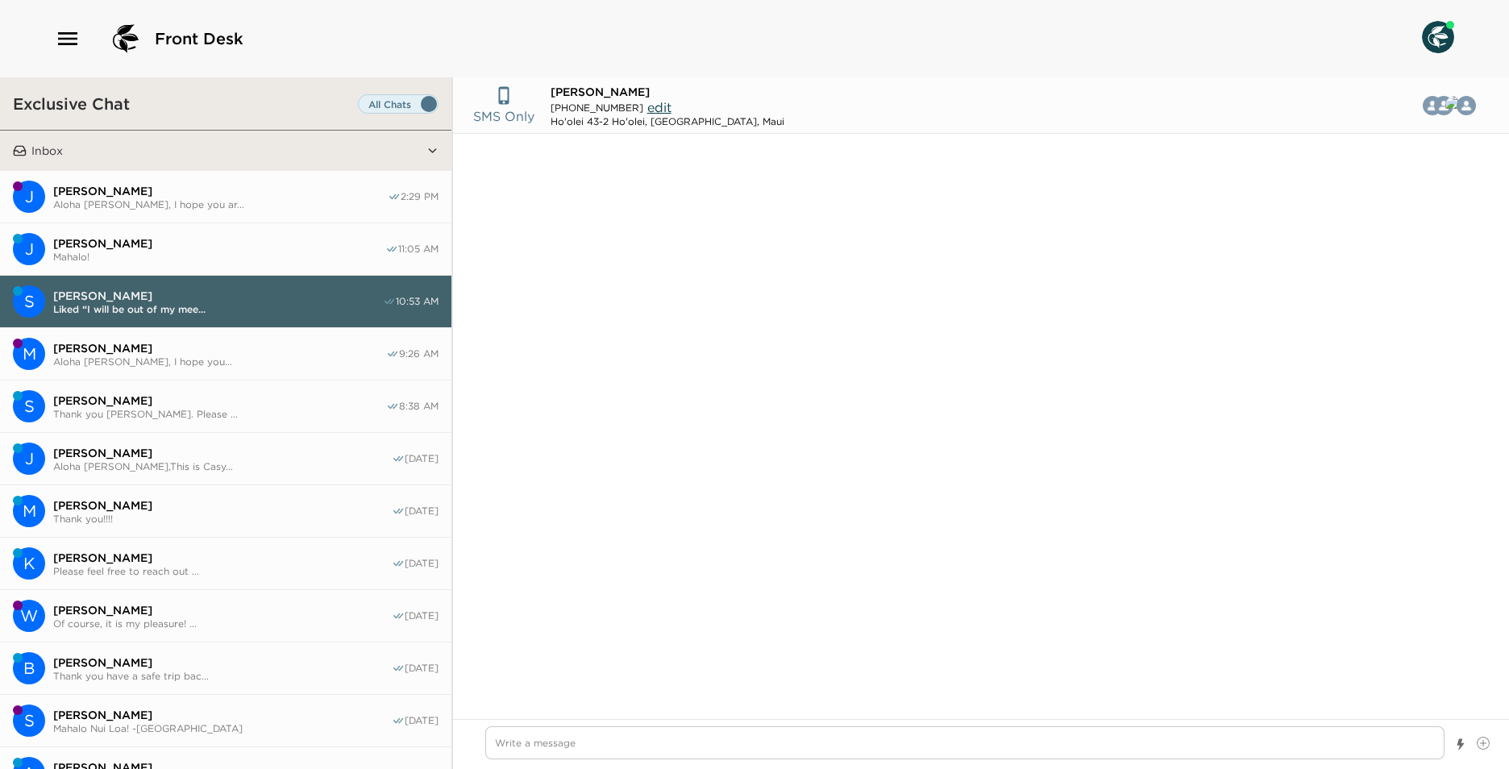
scroll to position [2802, 0]
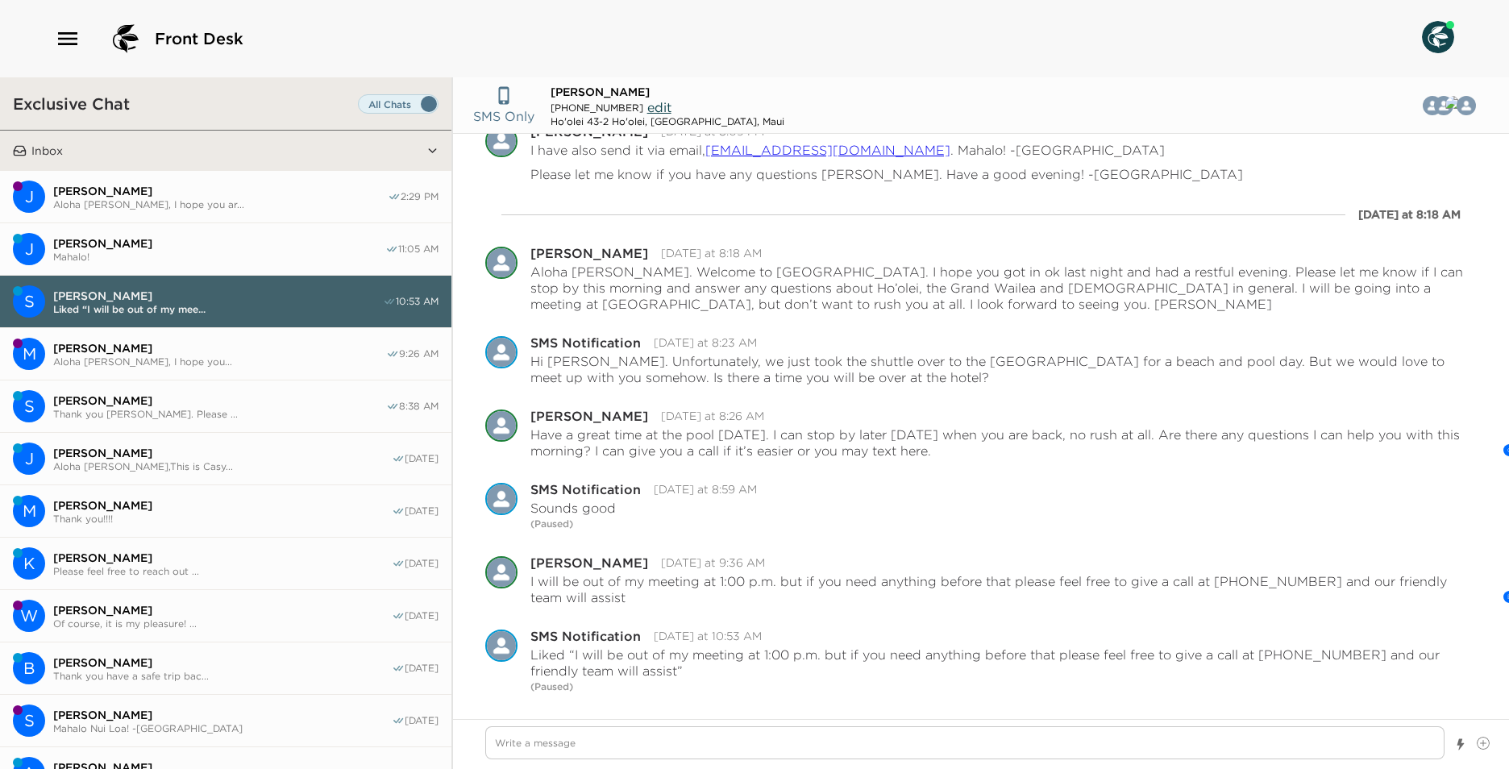
click at [201, 336] on button "M [PERSON_NAME] Aloha [PERSON_NAME], I hope you... 9:26 AM" at bounding box center [225, 354] width 451 height 52
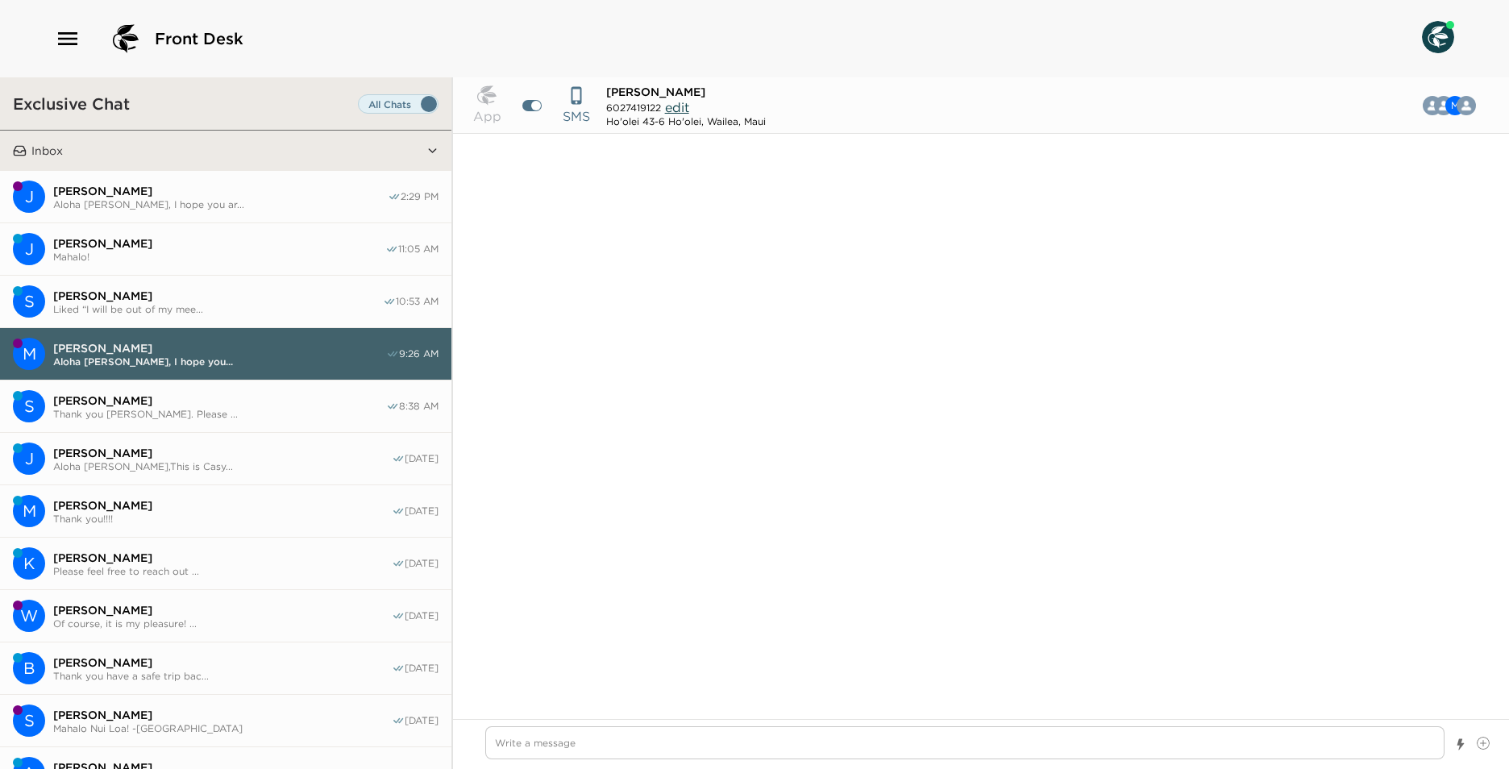
scroll to position [1561, 0]
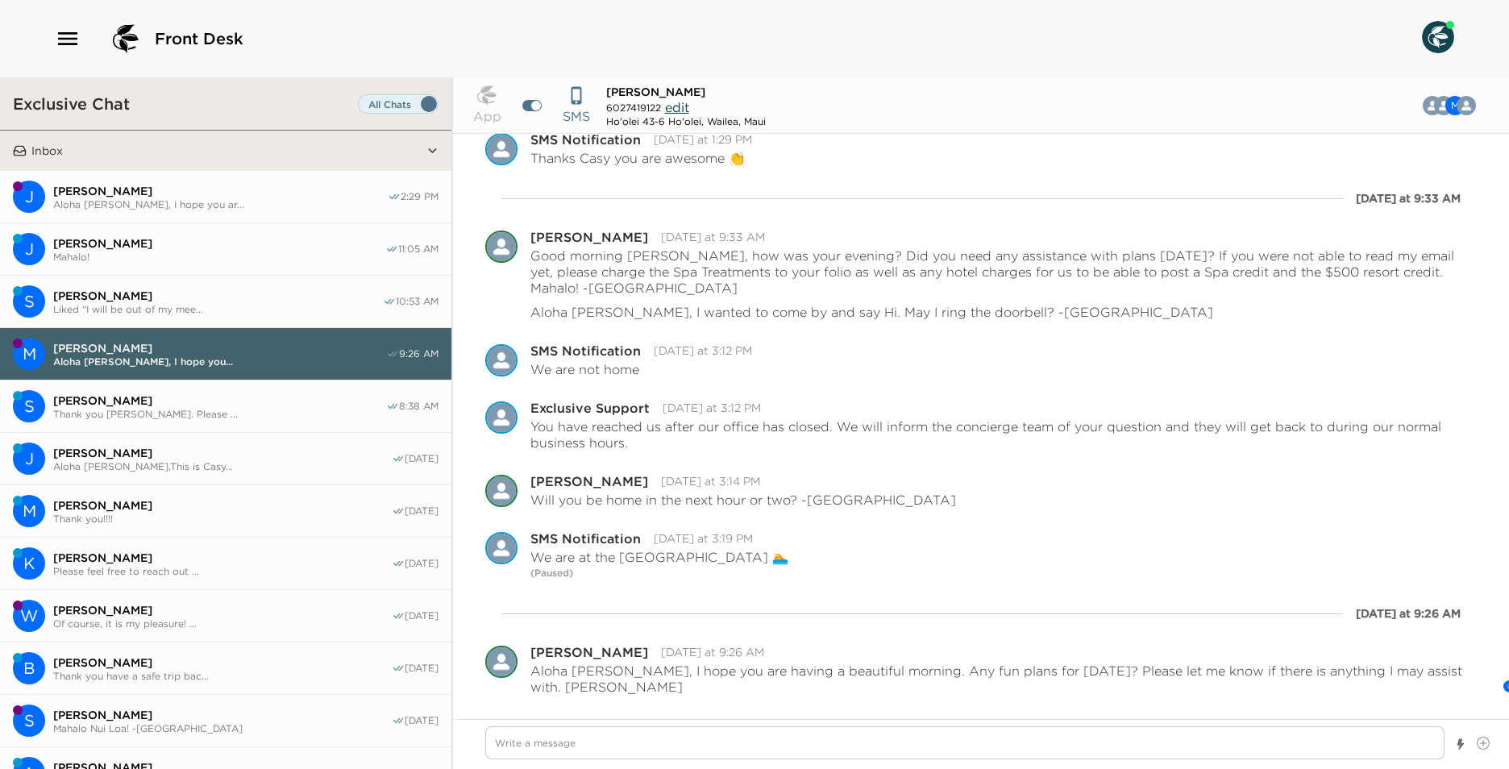
click at [255, 408] on span "Thank you [PERSON_NAME]. Please ..." at bounding box center [219, 414] width 333 height 12
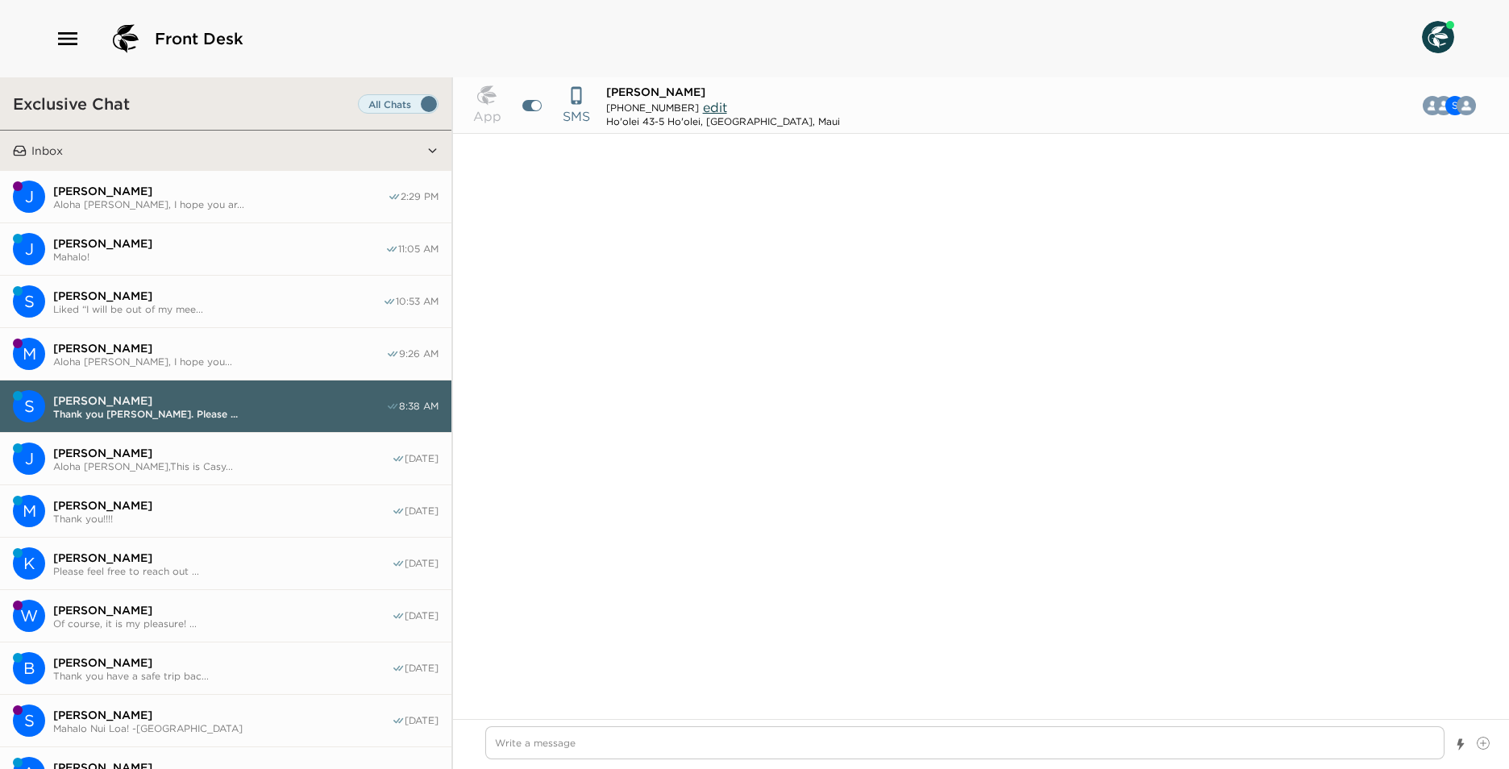
scroll to position [1847, 0]
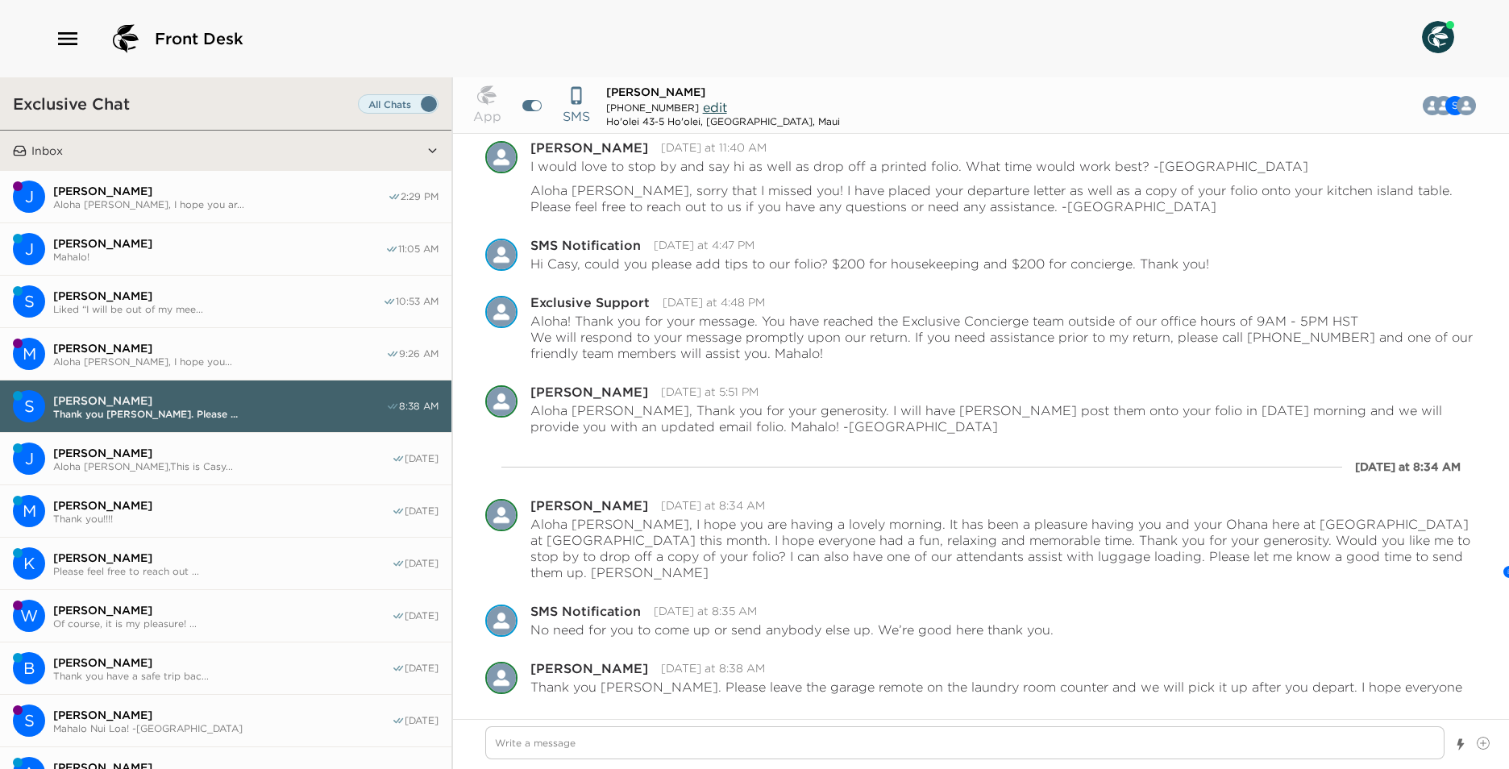
click at [251, 355] on span "Aloha [PERSON_NAME], I hope you..." at bounding box center [219, 361] width 333 height 12
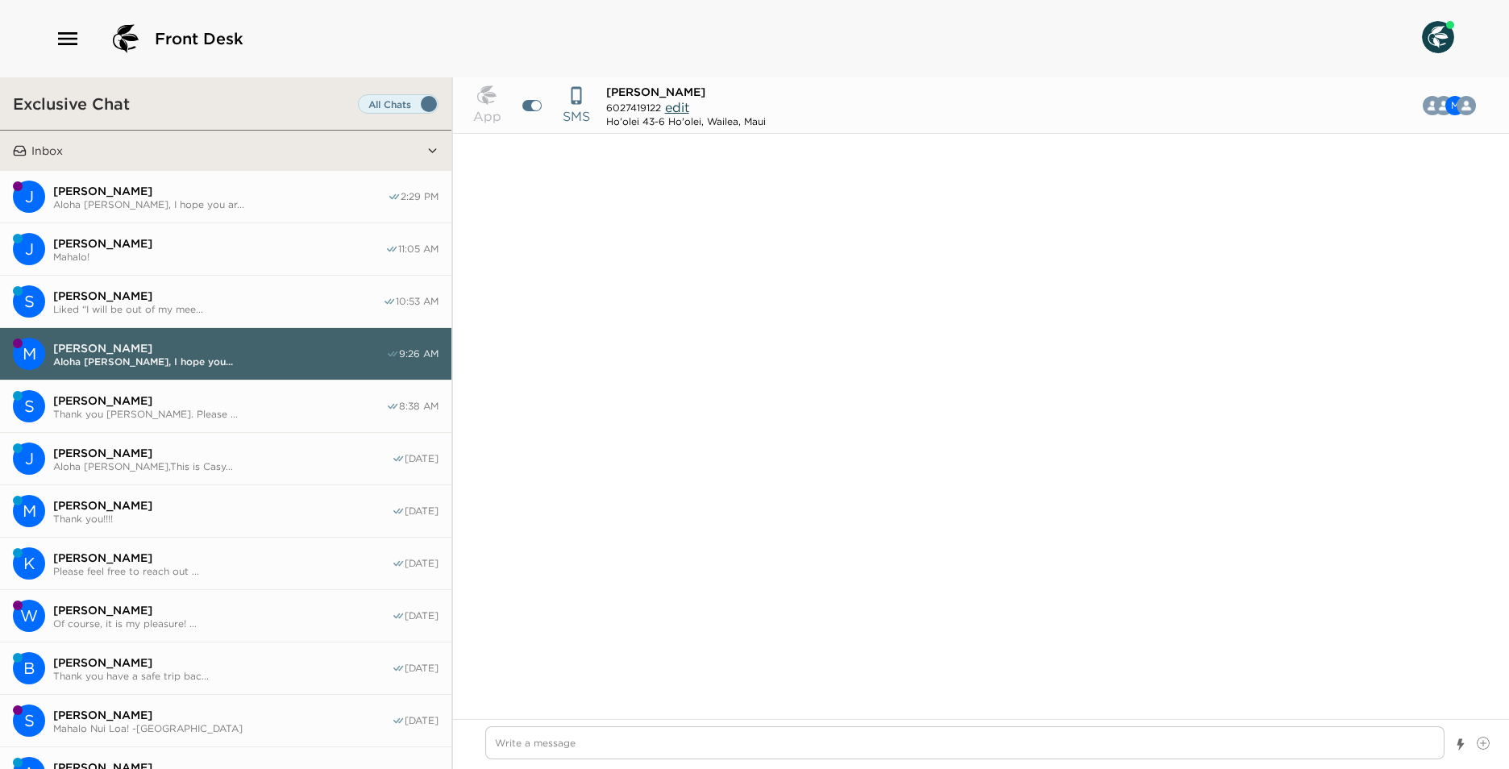
scroll to position [1561, 0]
